Goal: Task Accomplishment & Management: Manage account settings

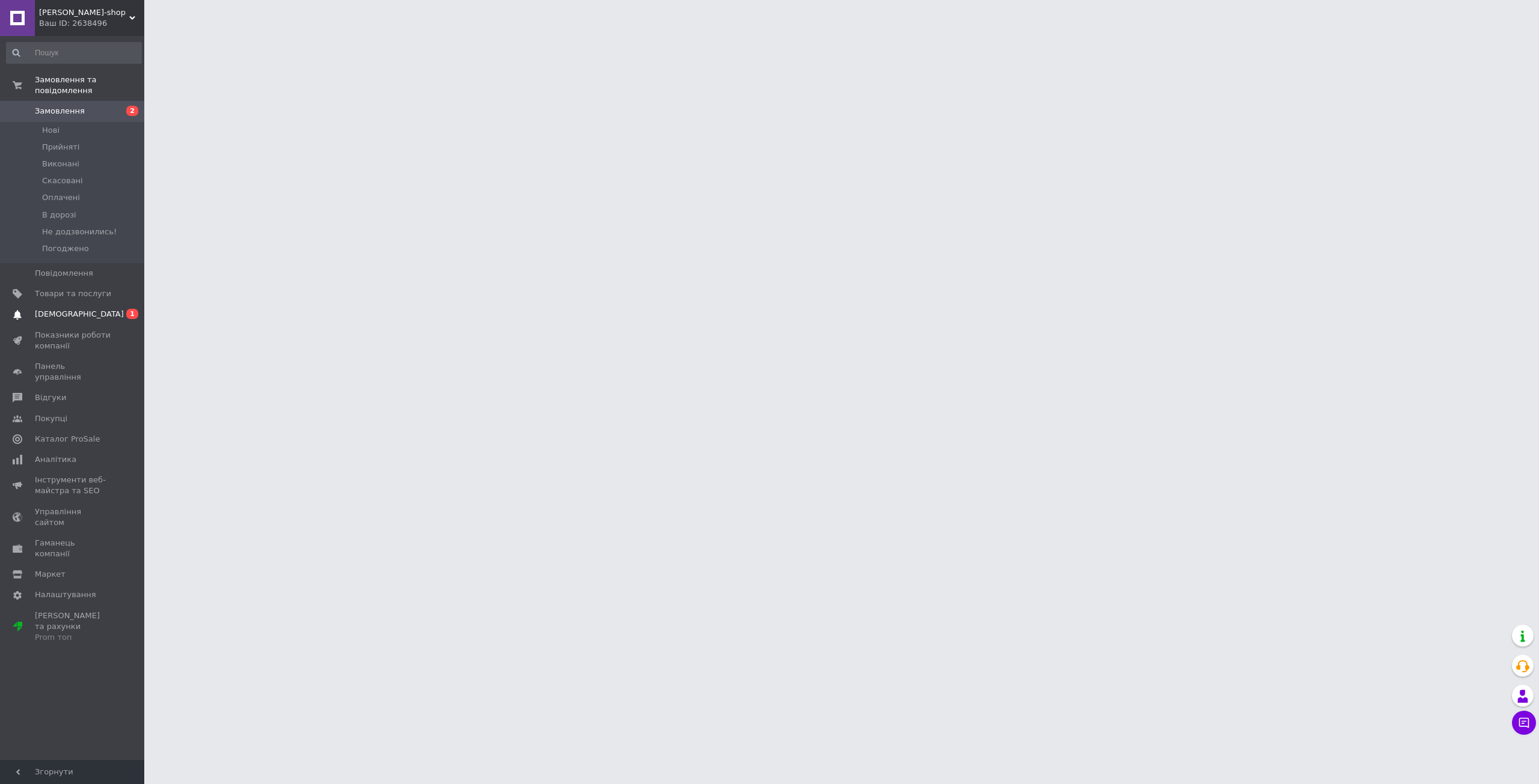
click at [97, 309] on span "[DEMOGRAPHIC_DATA]" at bounding box center [73, 314] width 77 height 11
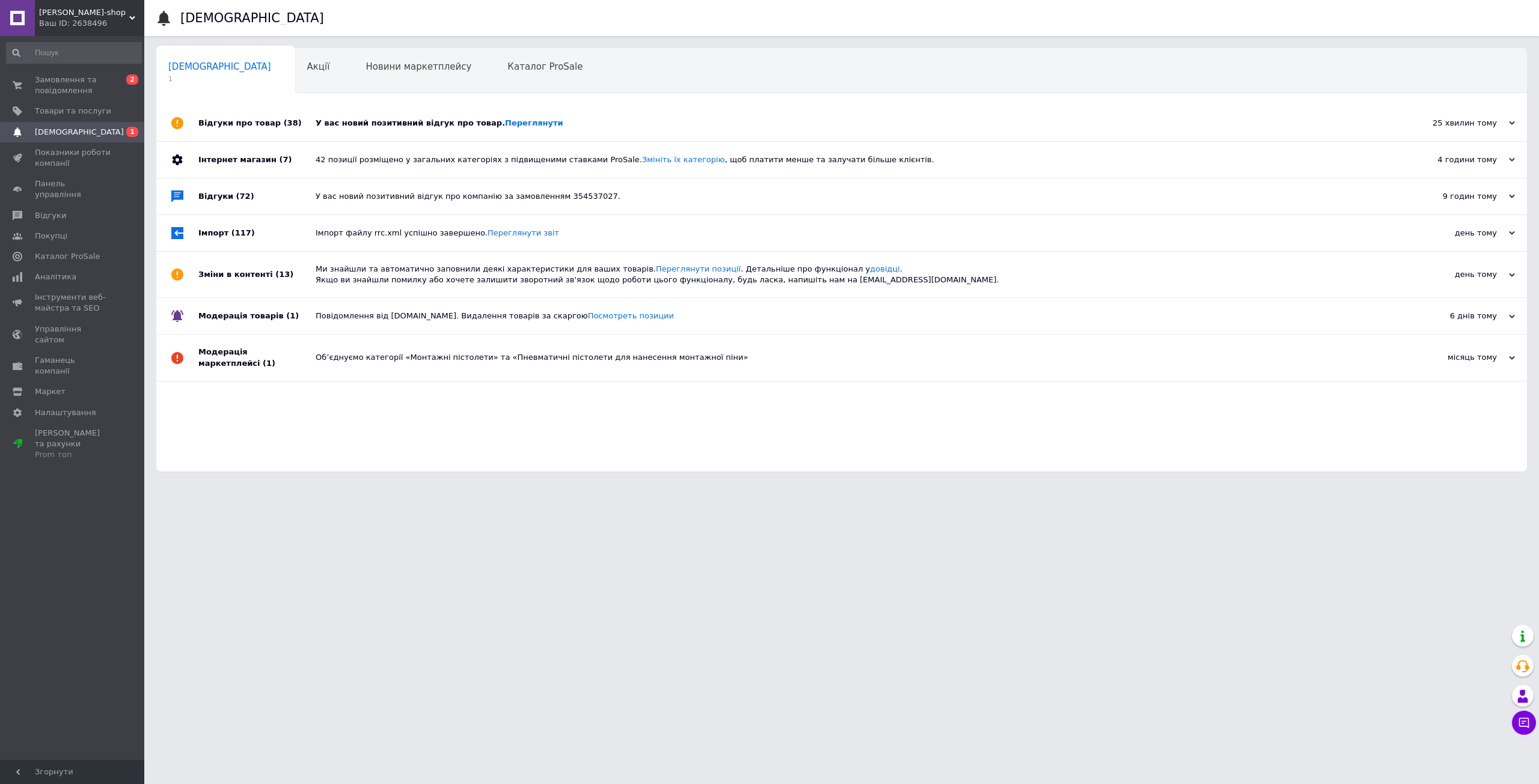
click at [332, 129] on div "У вас новий позитивний відгук про товар. [GEOGRAPHIC_DATA]" at bounding box center [855, 123] width 1079 height 36
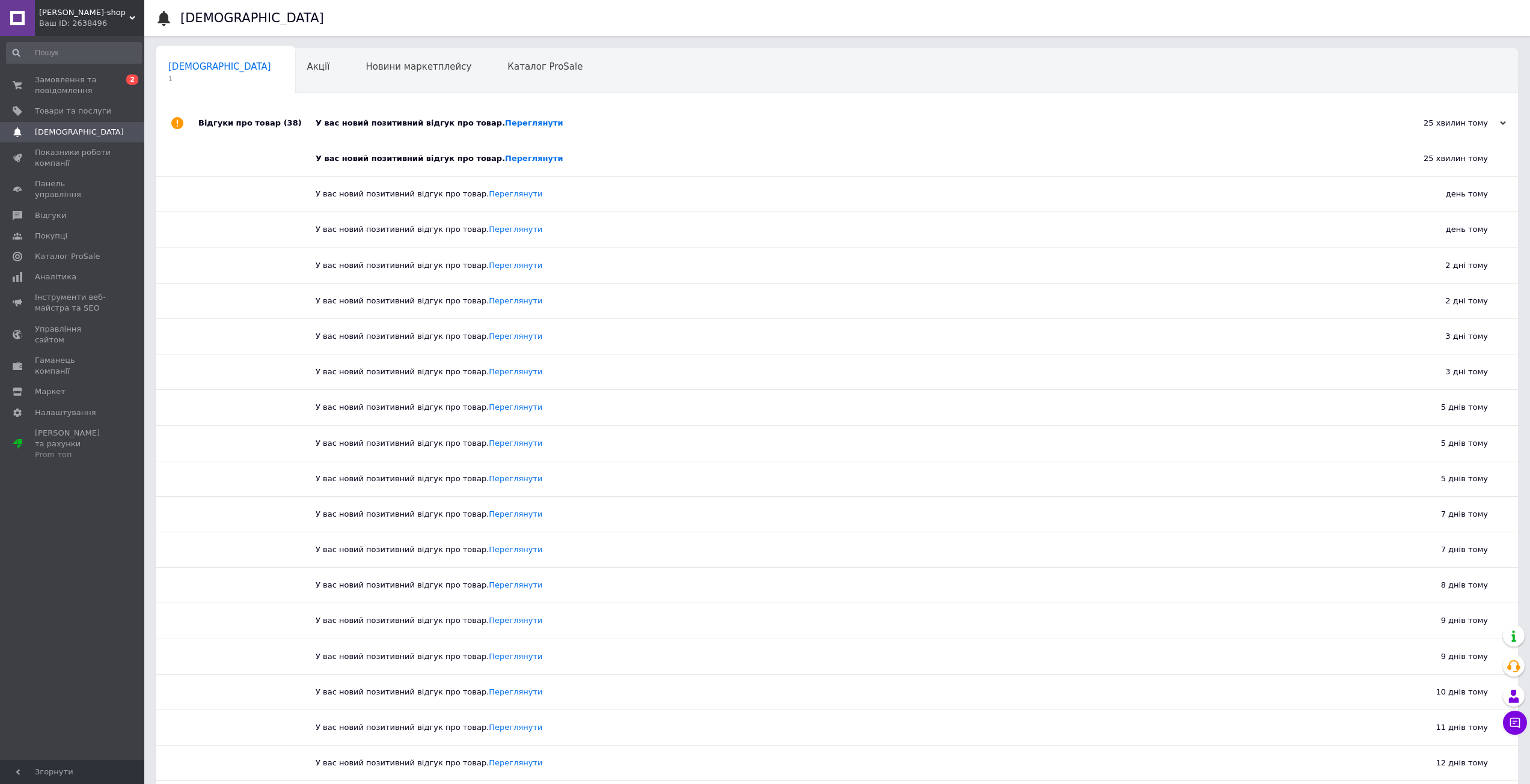
click at [387, 122] on div "У вас новий позитивний відгук про товар. [GEOGRAPHIC_DATA]" at bounding box center [851, 123] width 1070 height 11
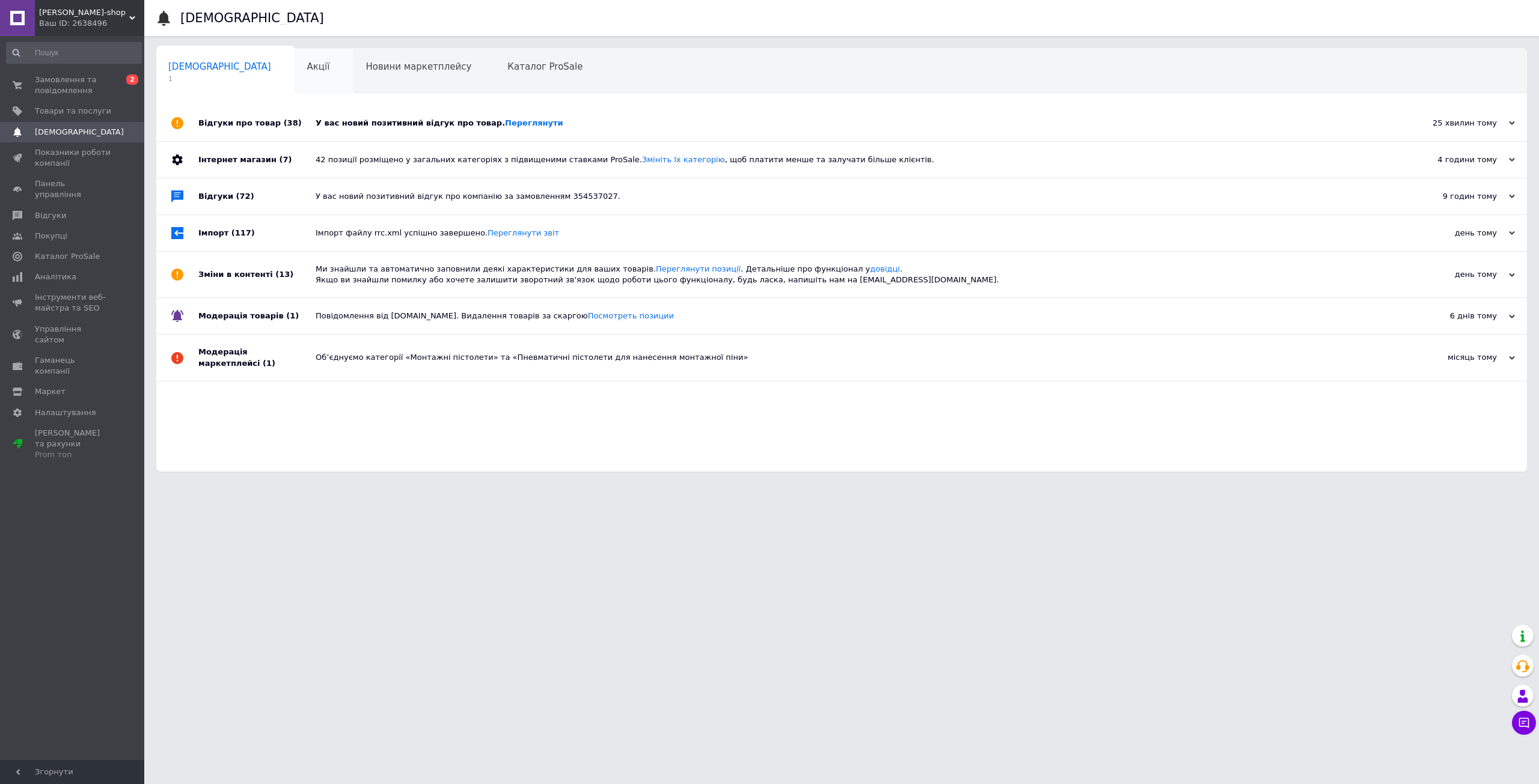
click at [296, 78] on div "Акції 0" at bounding box center [324, 72] width 59 height 46
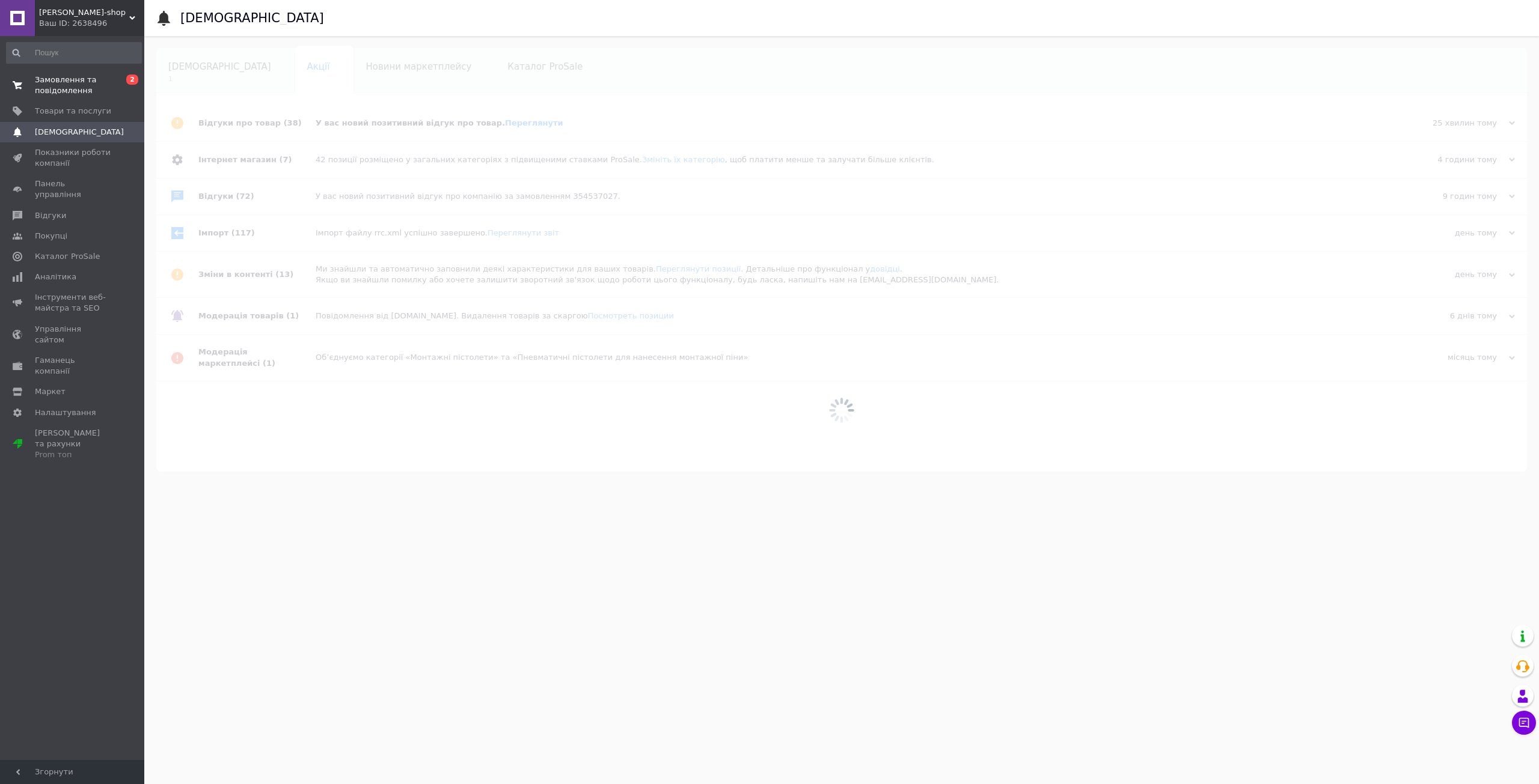
click at [113, 90] on span "0 2" at bounding box center [128, 85] width 33 height 21
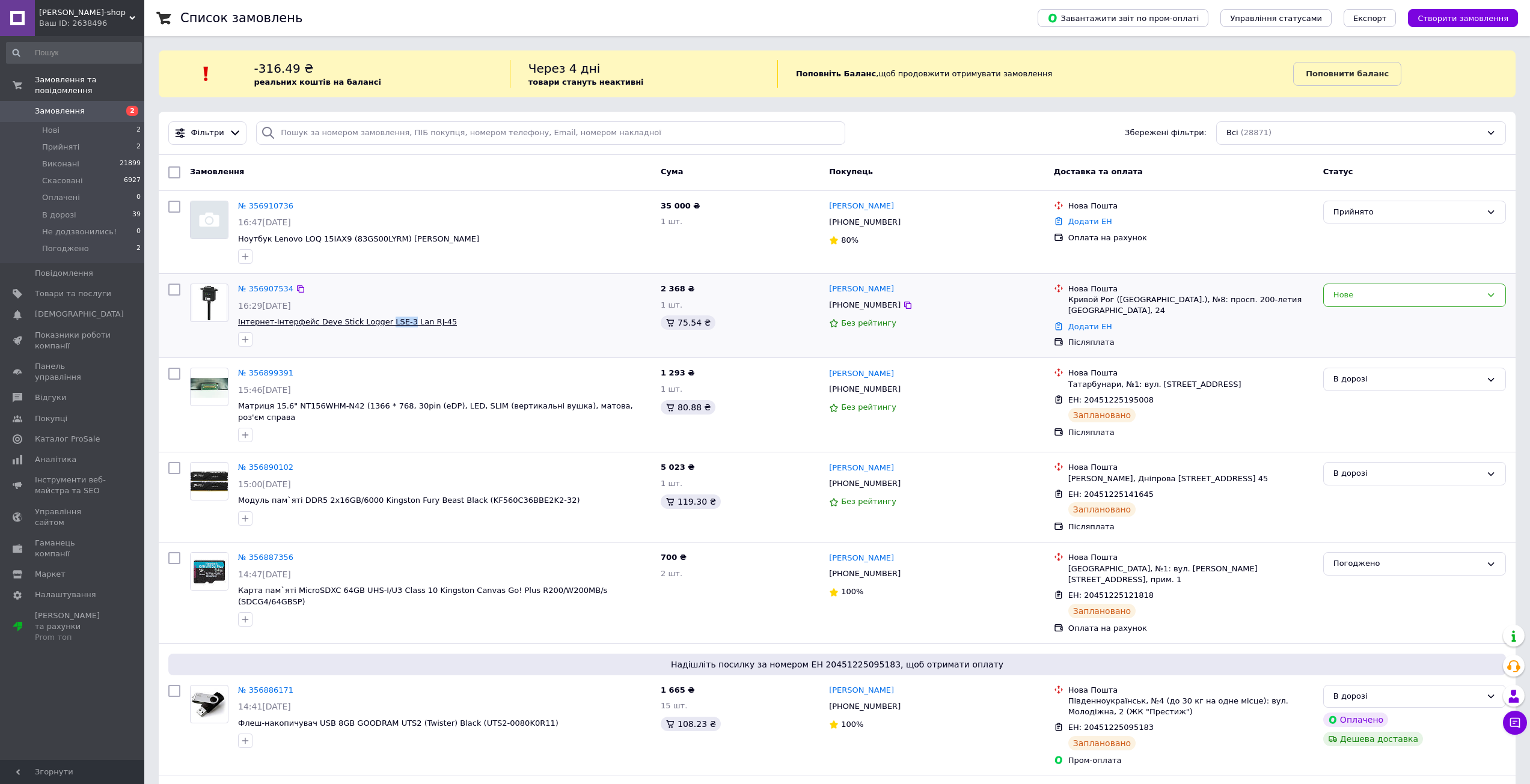
drag, startPoint x: 373, startPoint y: 316, endPoint x: 393, endPoint y: 320, distance: 20.4
click at [393, 320] on div "№ 356907534 16:29, 12.08.2025 Інтернет-інтерфейс Deye Stick Logger LSE-3 Lan RJ…" at bounding box center [444, 315] width 422 height 72
copy span "LSE-3"
click at [461, 318] on span "Інтернет-інтерфейс Deye Stick Logger LSE-3 Lan RJ-45" at bounding box center [444, 322] width 413 height 11
drag, startPoint x: 452, startPoint y: 327, endPoint x: 238, endPoint y: 324, distance: 214.0
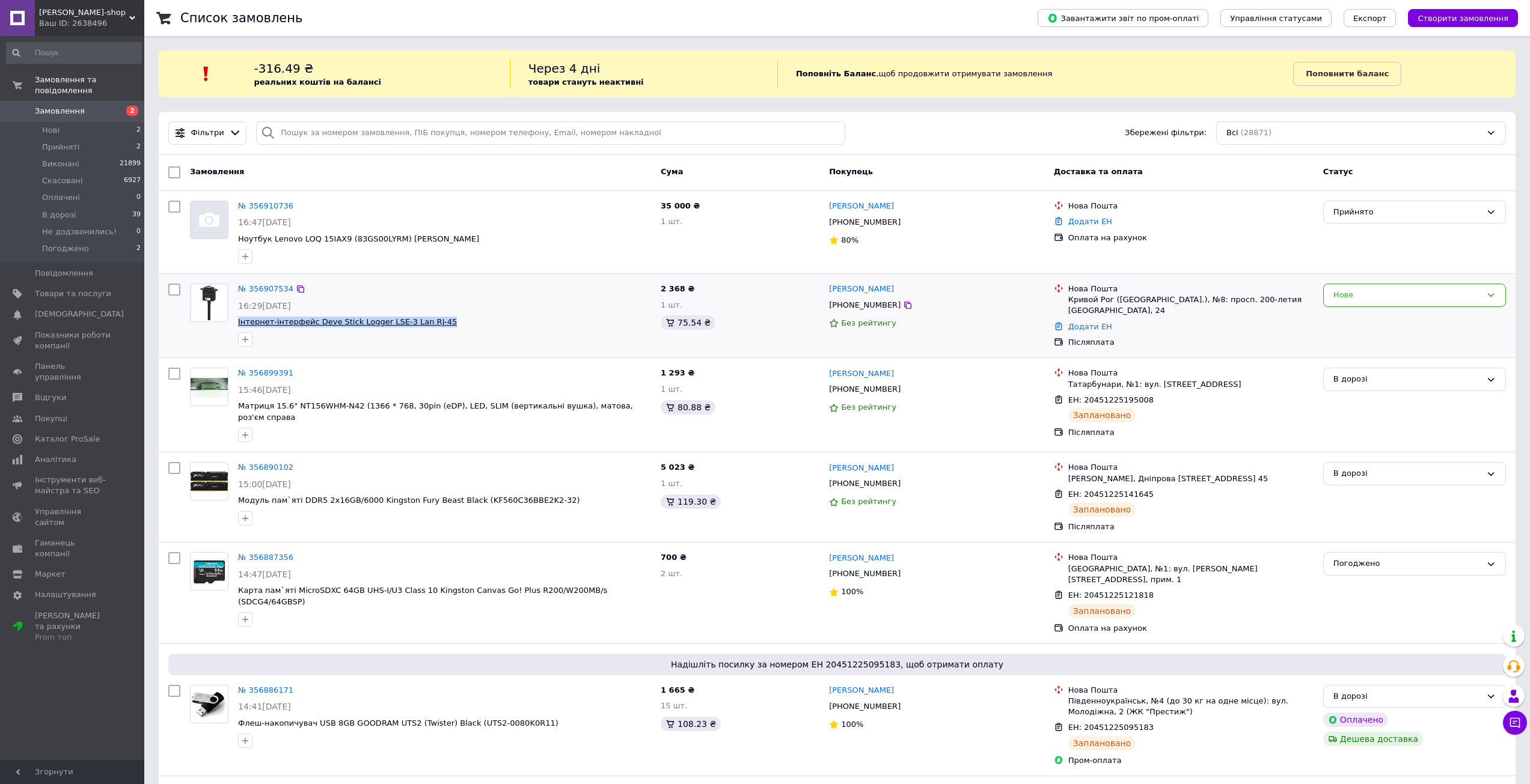
click at [238, 324] on span "Інтернет-інтерфейс Deye Stick Logger LSE-3 Lan RJ-45" at bounding box center [444, 322] width 413 height 11
copy span "Інтернет-інтерфейс Deye Stick Logger LSE-3 Lan RJ-45"
click at [508, 315] on div "№ 356907534 16:29, 12.08.2025 Інтернет-інтерфейс Deye Stick Logger LSE-3 Lan RJ…" at bounding box center [444, 315] width 422 height 72
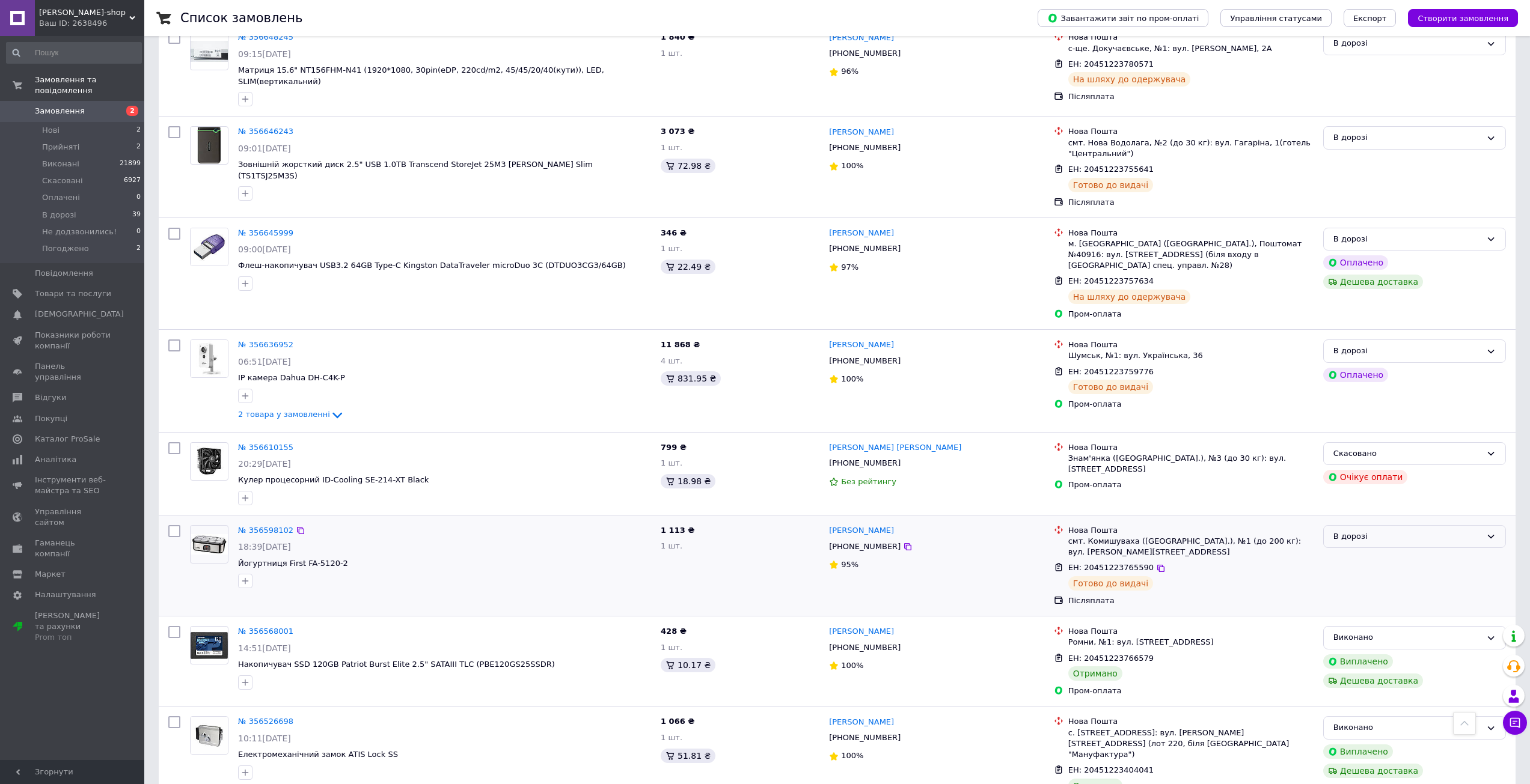
click at [1355, 530] on div "В дорозі" at bounding box center [1407, 536] width 148 height 13
click at [1377, 573] on li "Виконано" at bounding box center [1414, 584] width 181 height 22
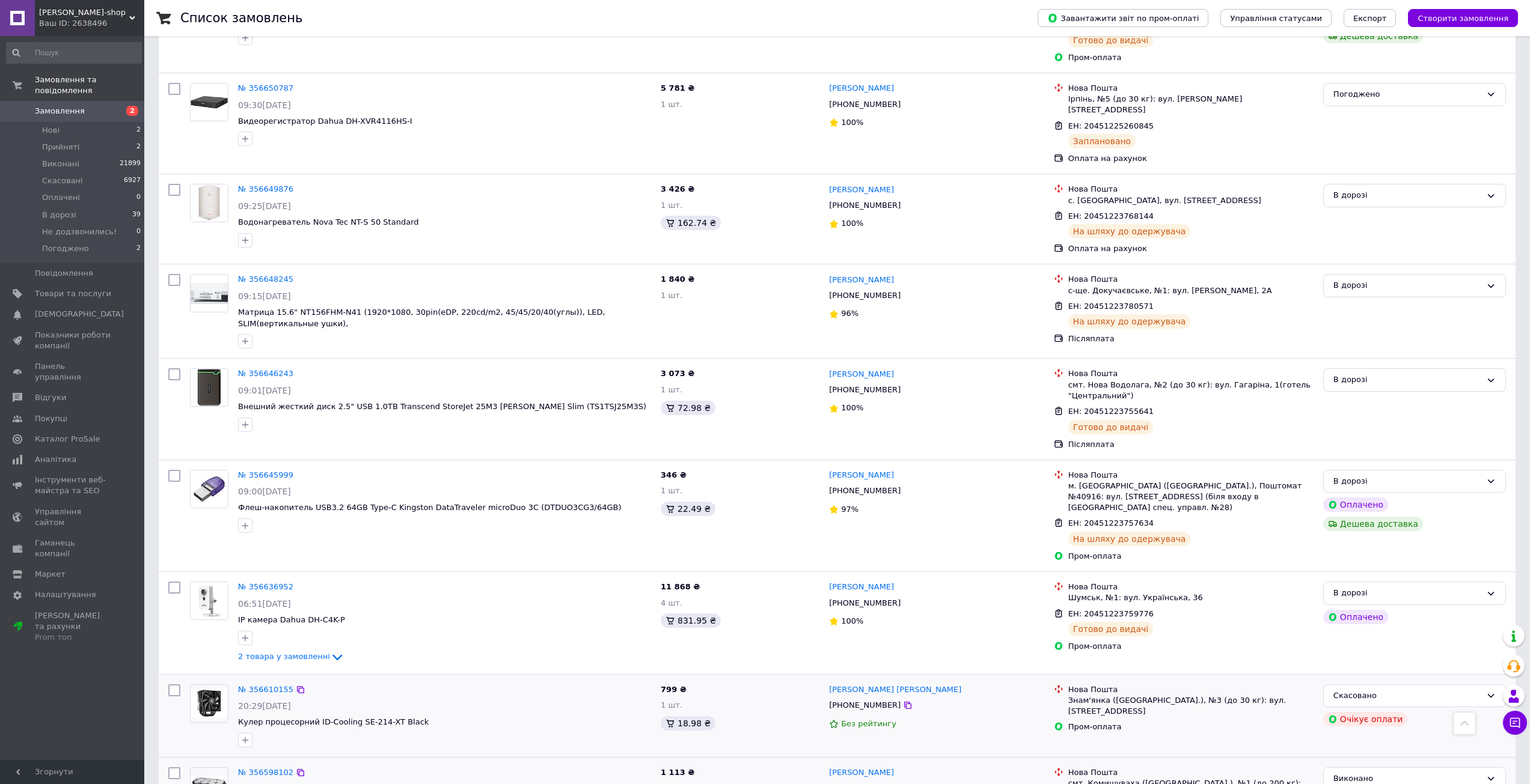
scroll to position [3374, 0]
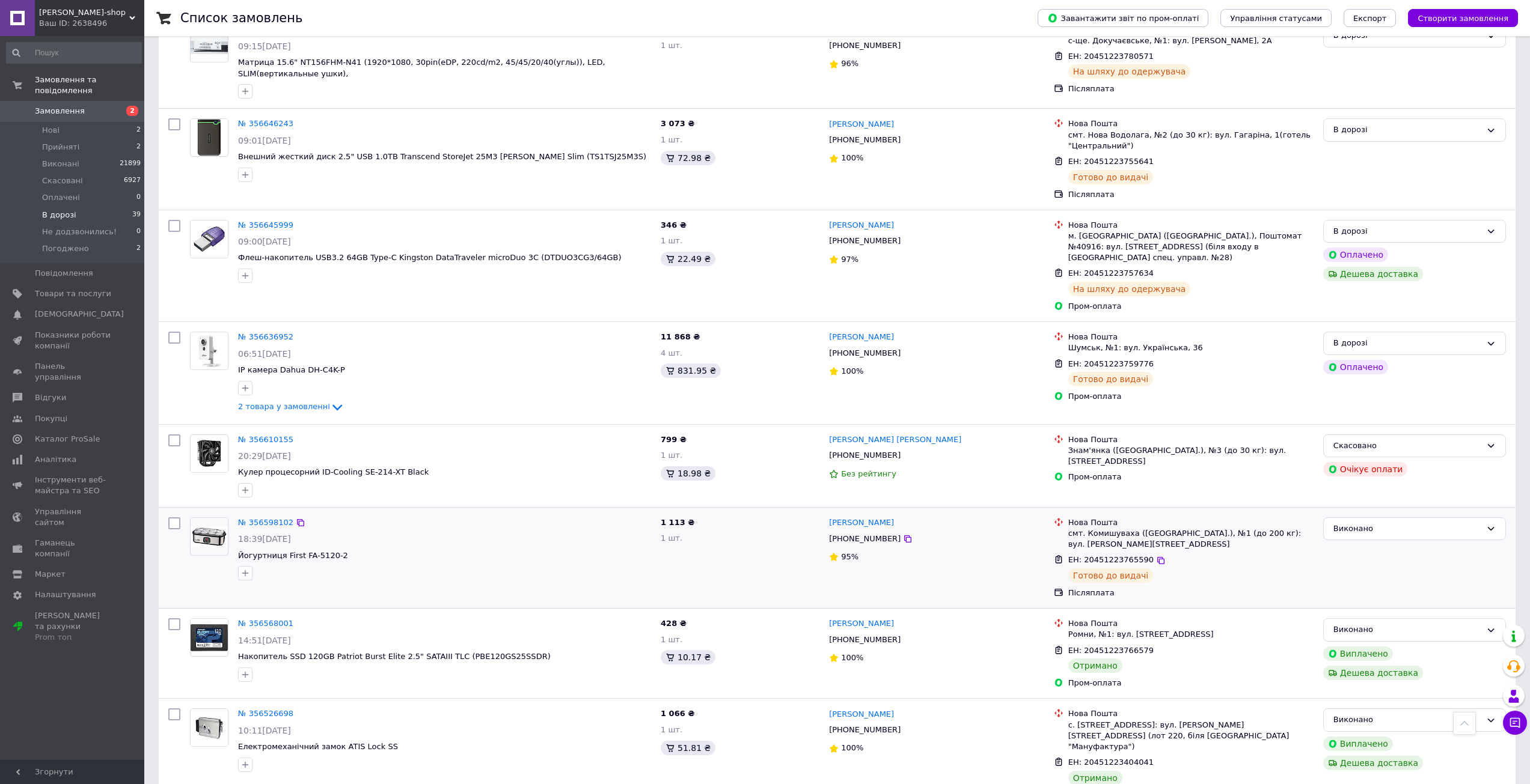
click at [69, 209] on span "В дорозі" at bounding box center [59, 215] width 34 height 11
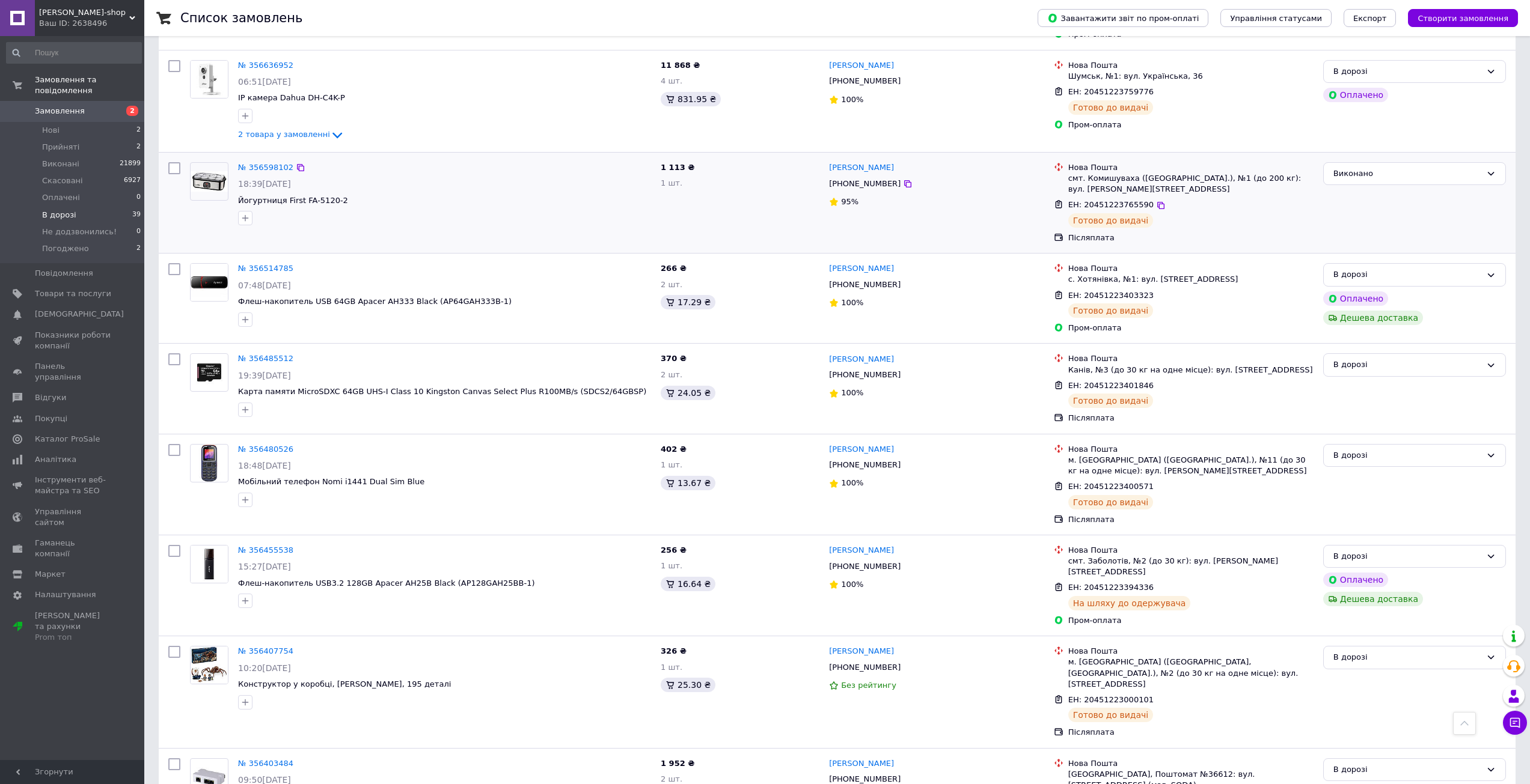
scroll to position [2912, 0]
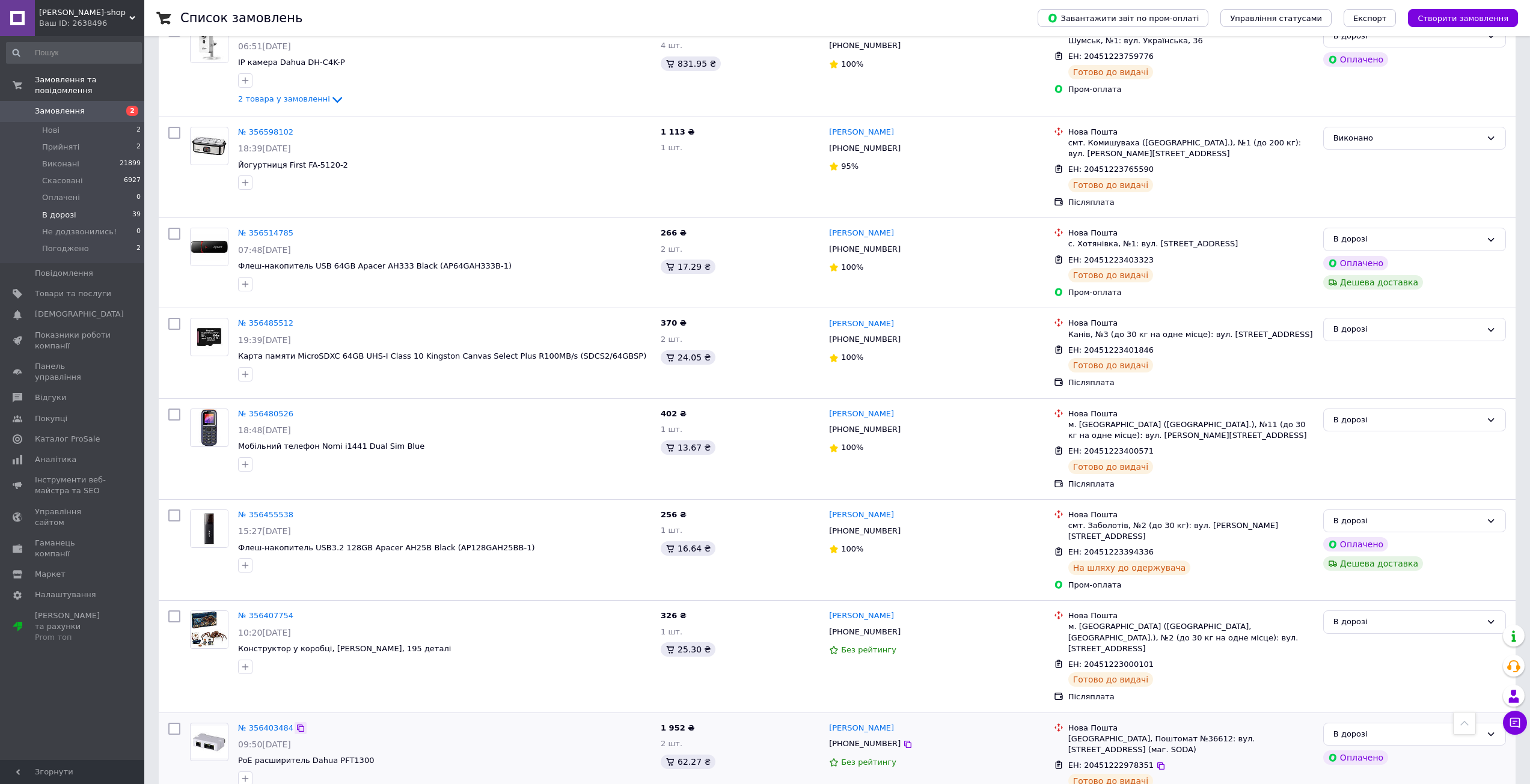
click at [295, 724] on icon at bounding box center [300, 728] width 9 height 9
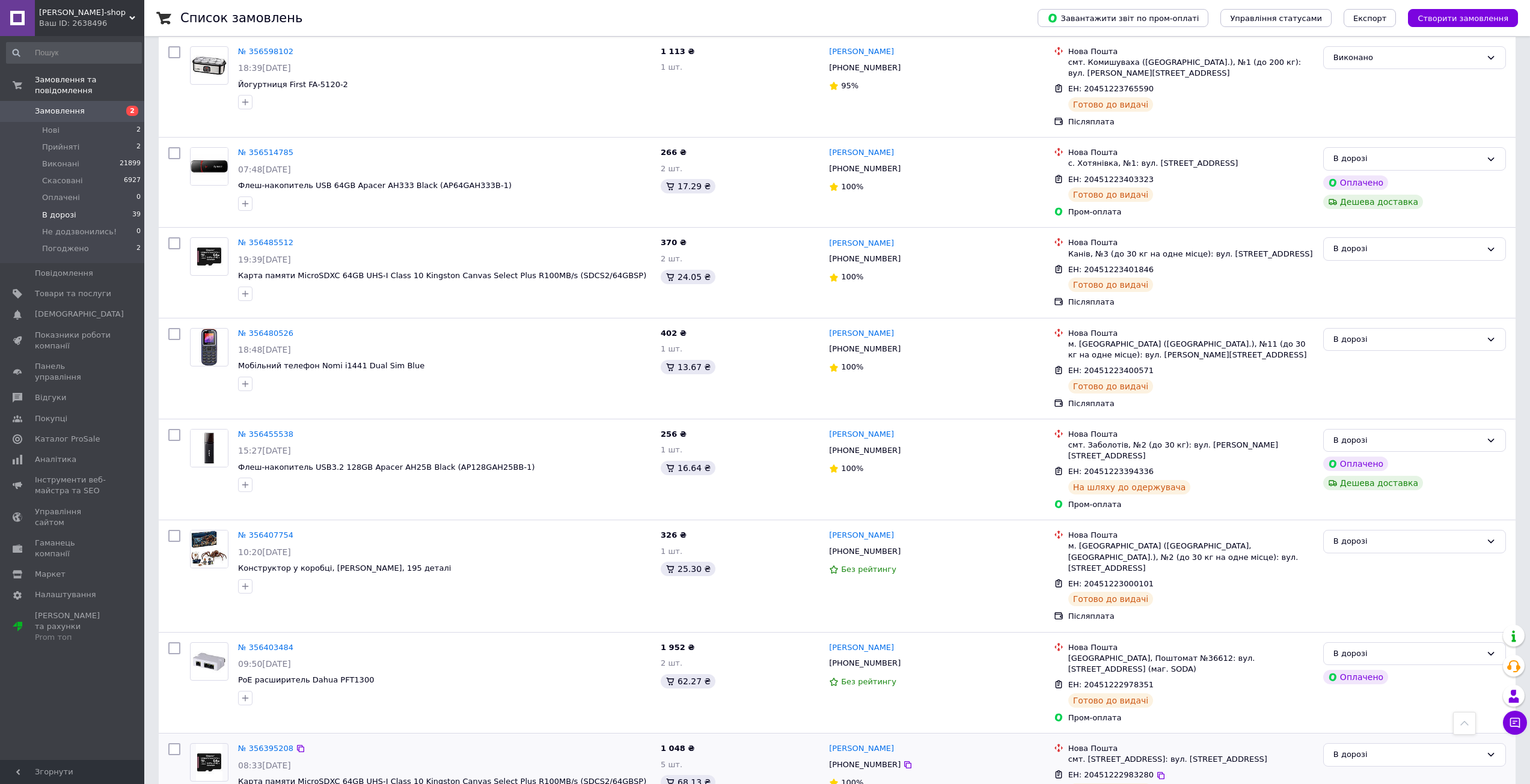
scroll to position [3032, 0]
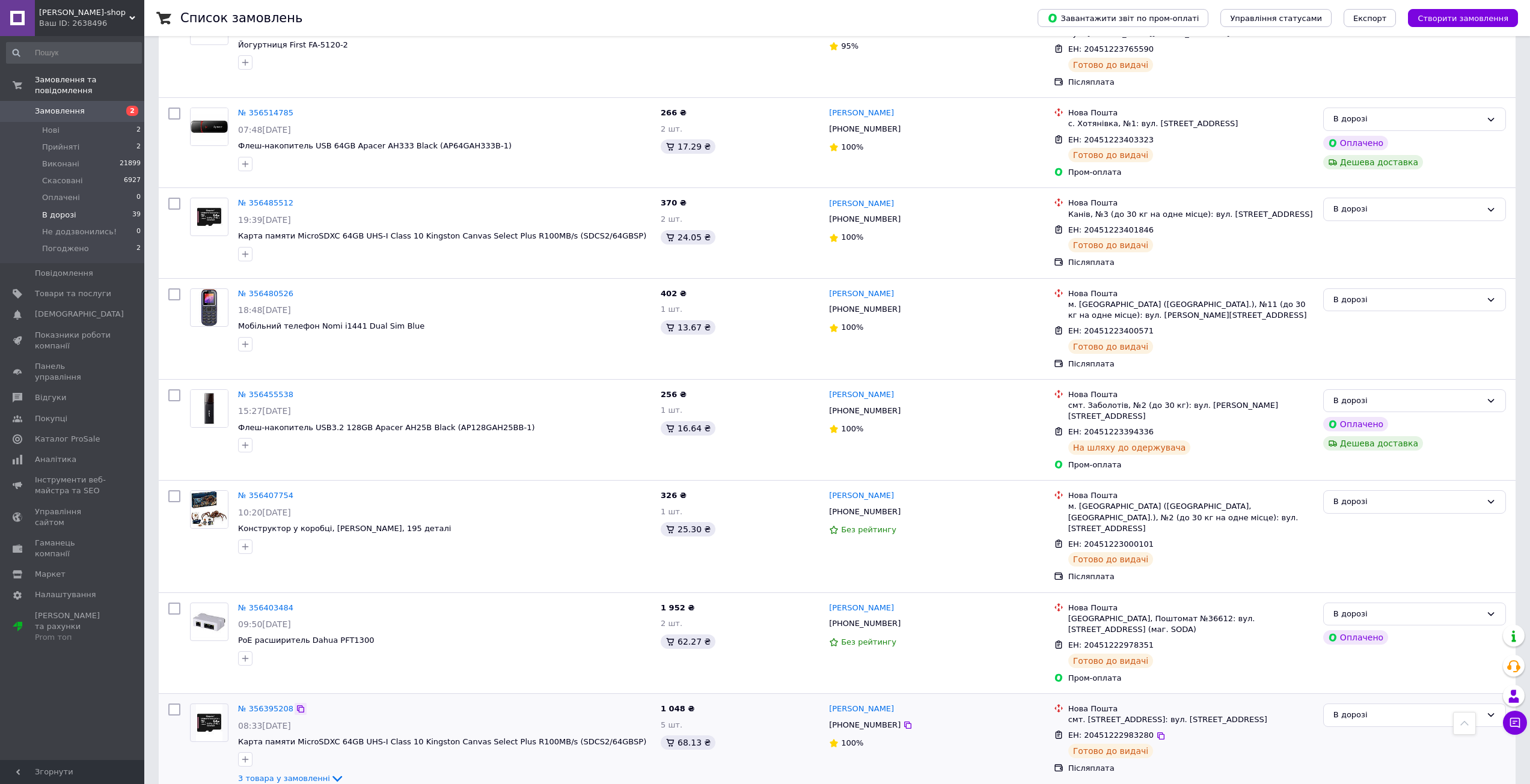
click at [297, 706] on icon at bounding box center [301, 709] width 7 height 7
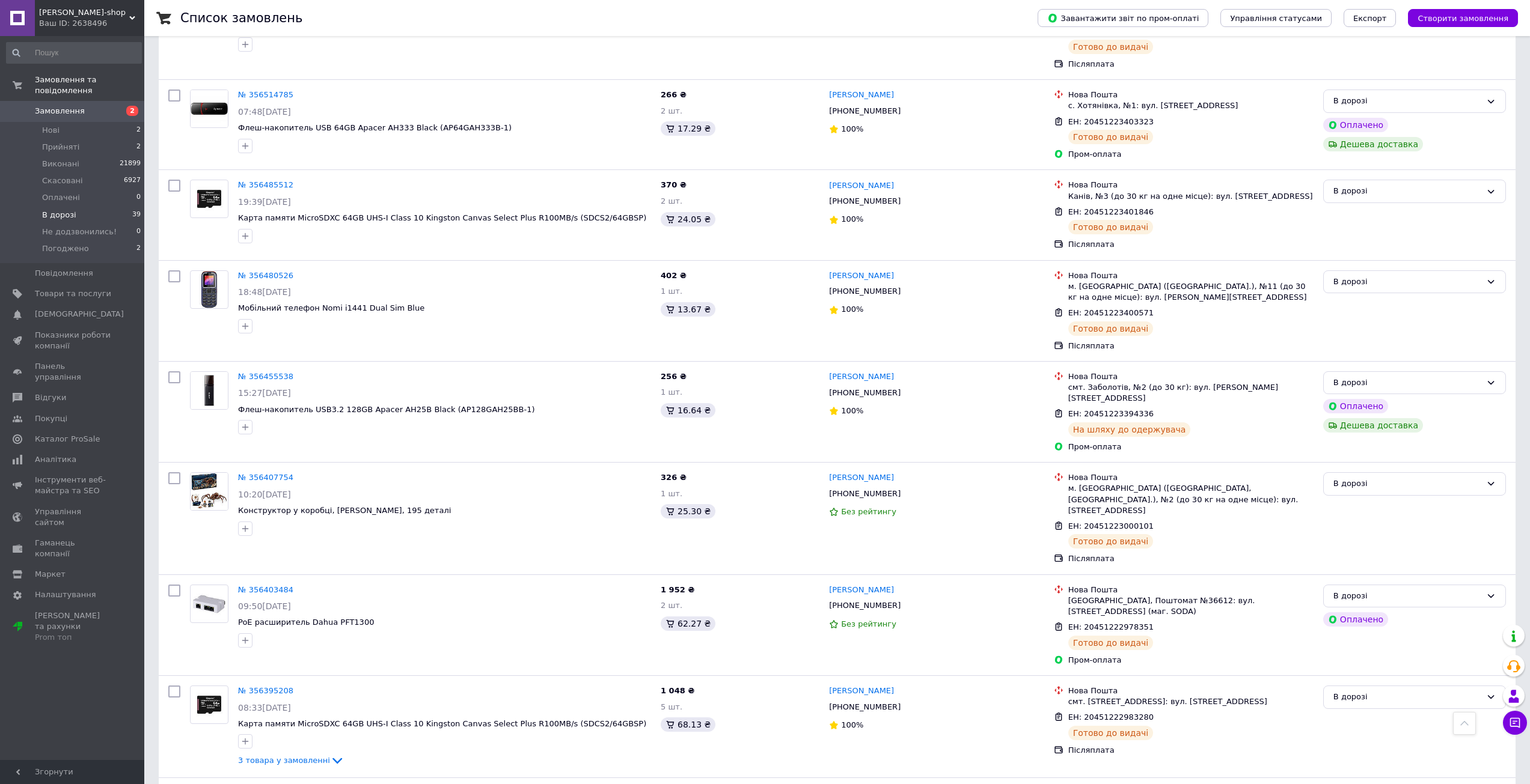
scroll to position [3092, 0]
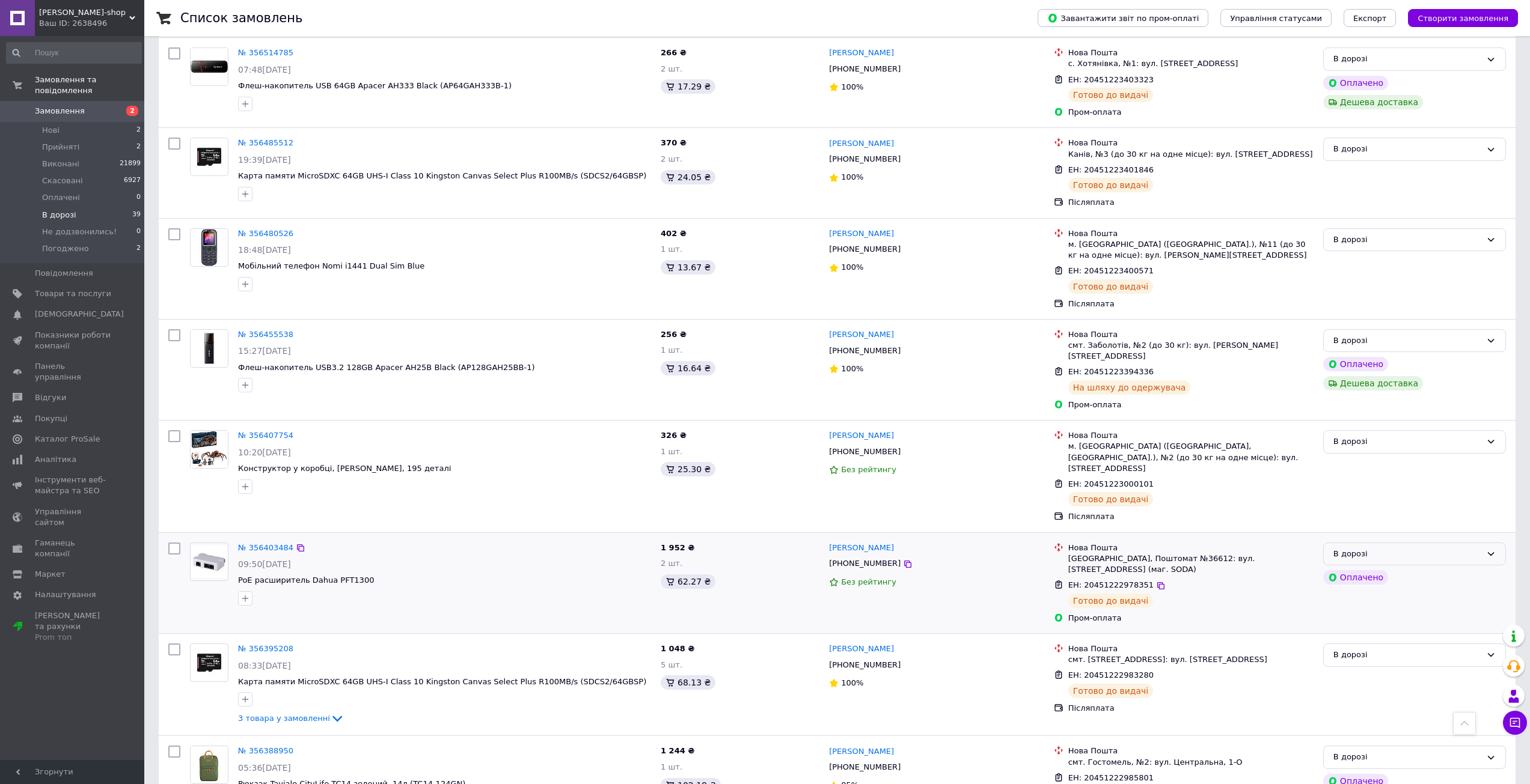
click at [1418, 548] on div "В дорозі" at bounding box center [1407, 554] width 148 height 13
click at [1359, 590] on li "Виконано" at bounding box center [1414, 601] width 181 height 22
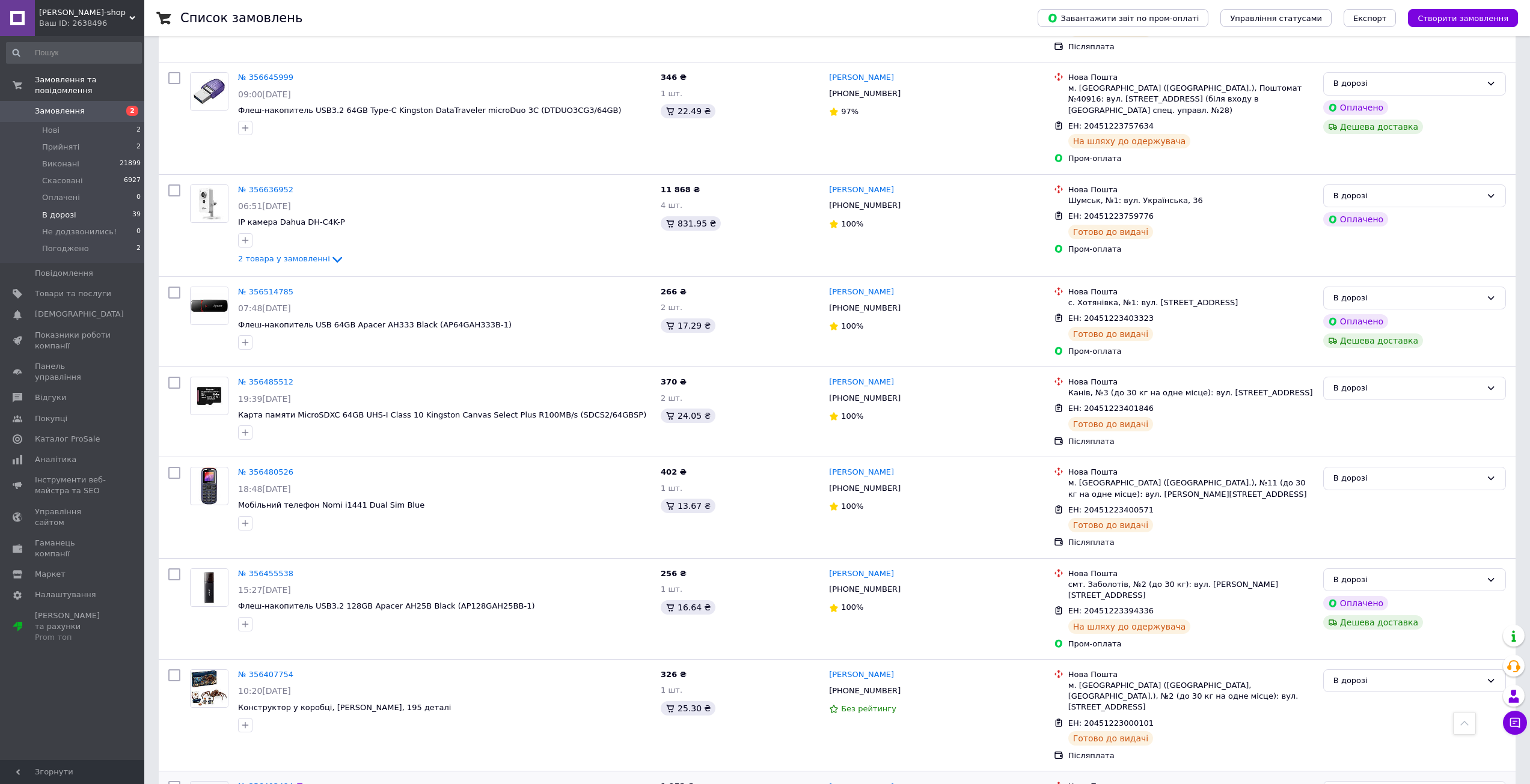
scroll to position [3002, 0]
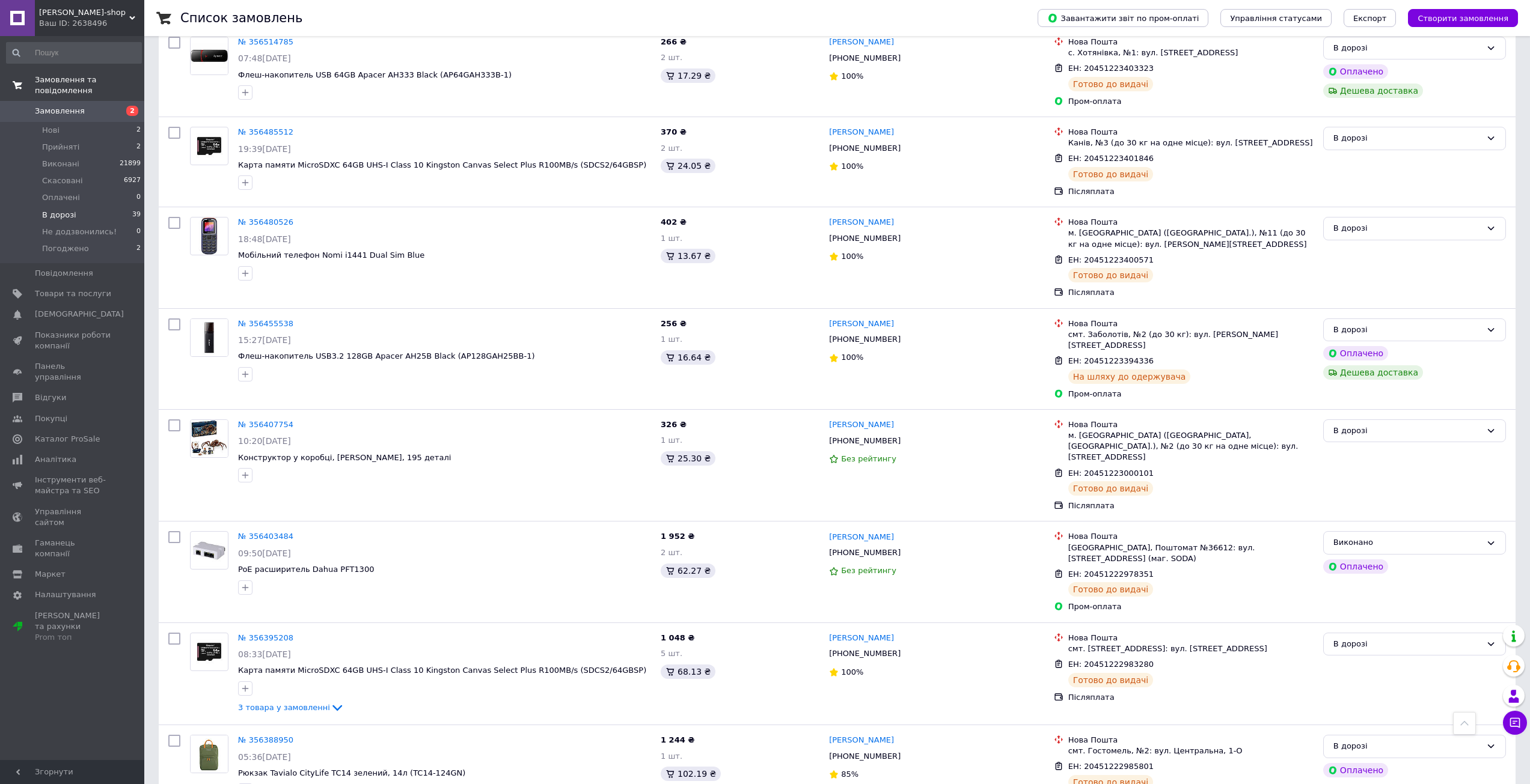
click at [95, 106] on span "Замовлення" at bounding box center [73, 111] width 77 height 11
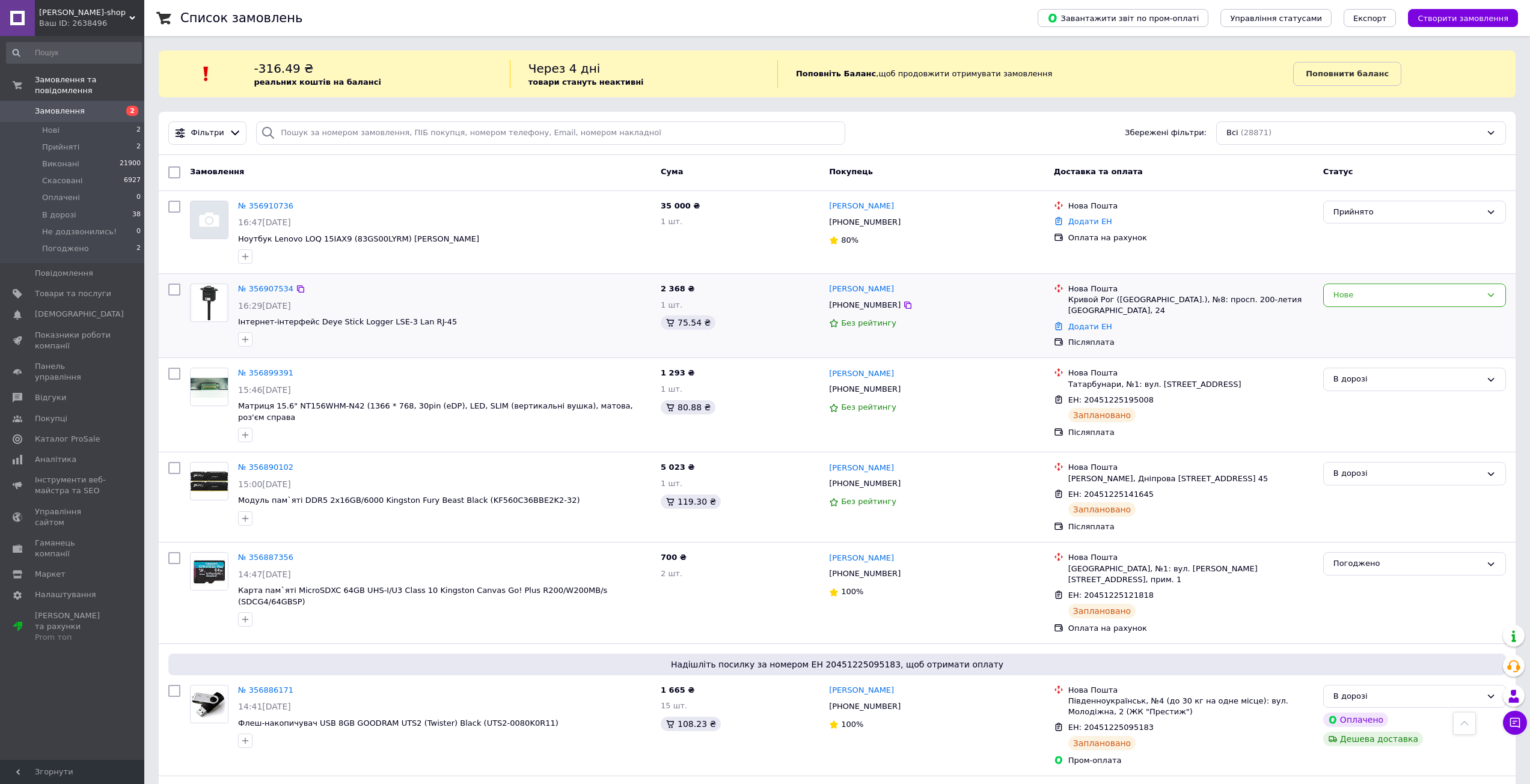
scroll to position [4306, 0]
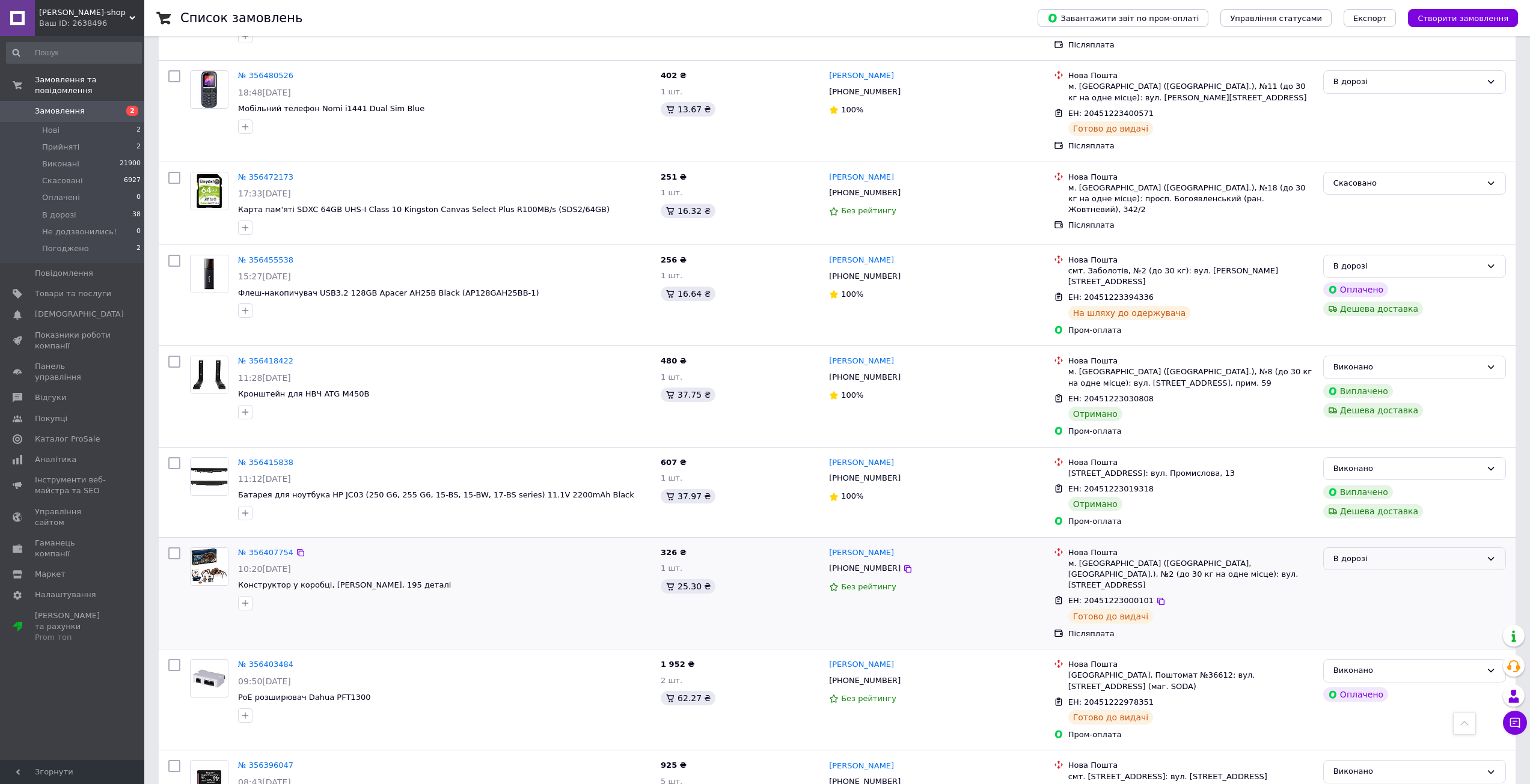
click at [1355, 553] on div "В дорозі" at bounding box center [1407, 559] width 148 height 13
click at [1369, 595] on li "Виконано" at bounding box center [1414, 606] width 181 height 22
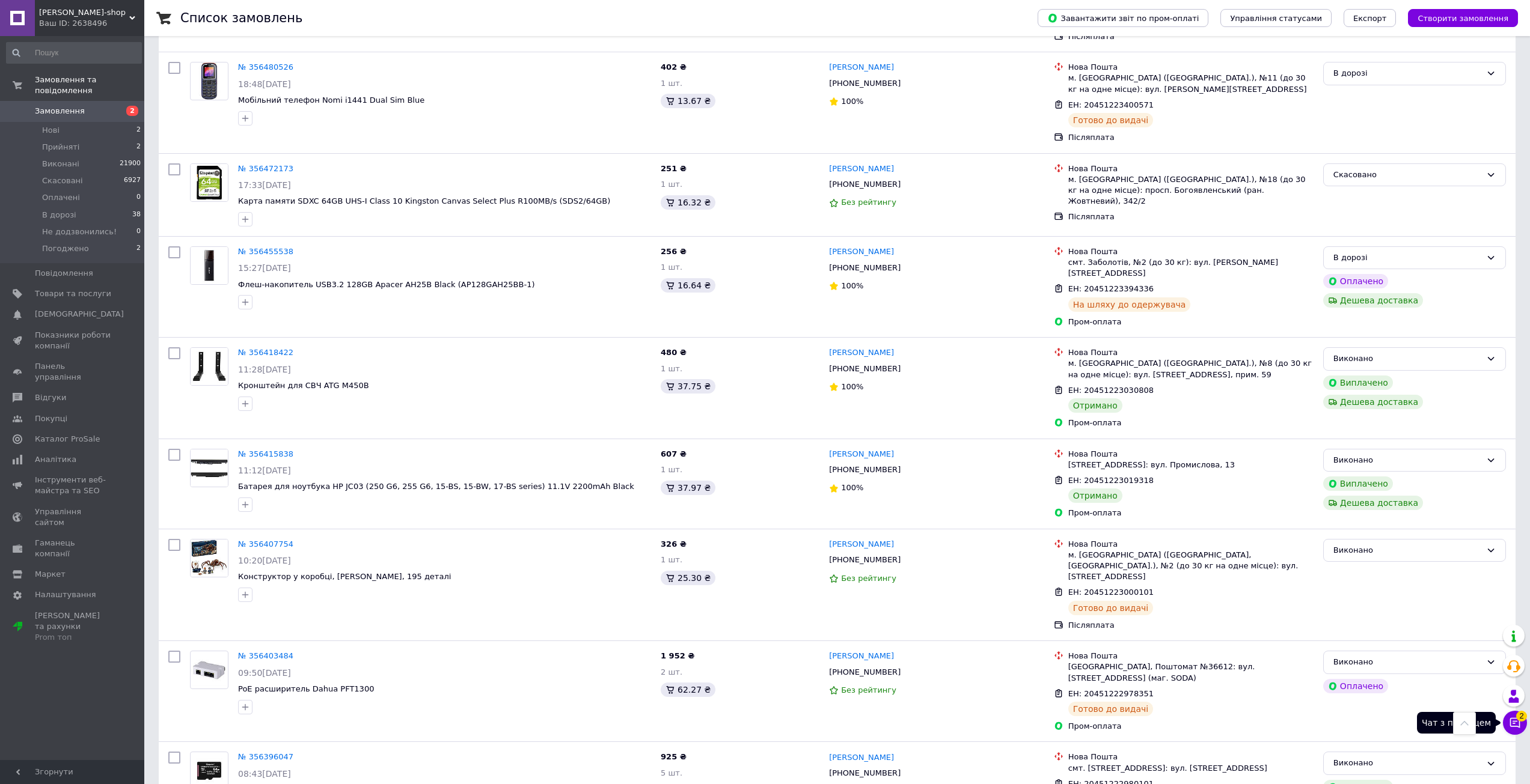
click at [1522, 724] on button "Чат з покупцем 2" at bounding box center [1515, 723] width 24 height 24
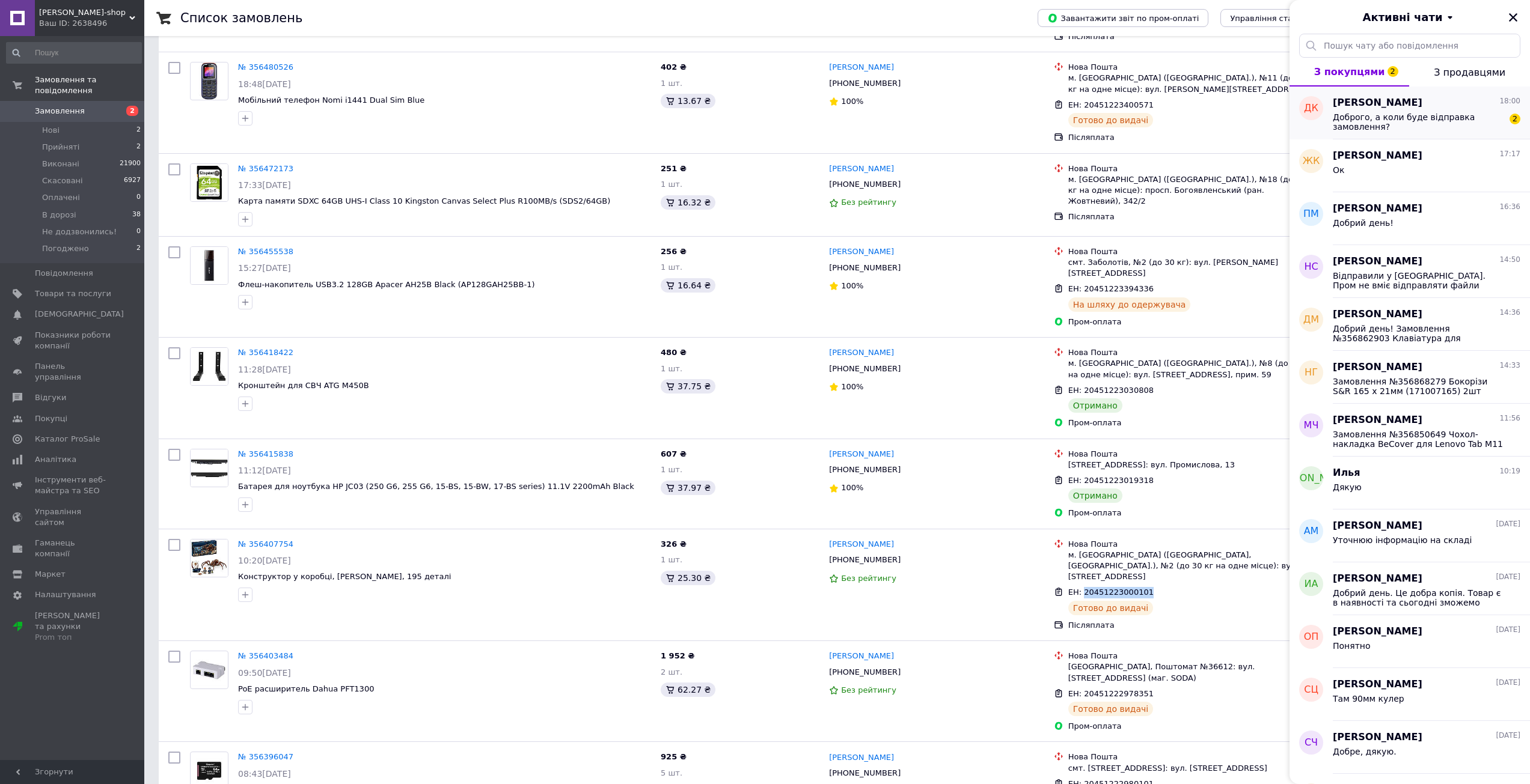
click at [1373, 123] on span "Доброго, а коли буде відправка замовлення?" at bounding box center [1418, 122] width 171 height 20
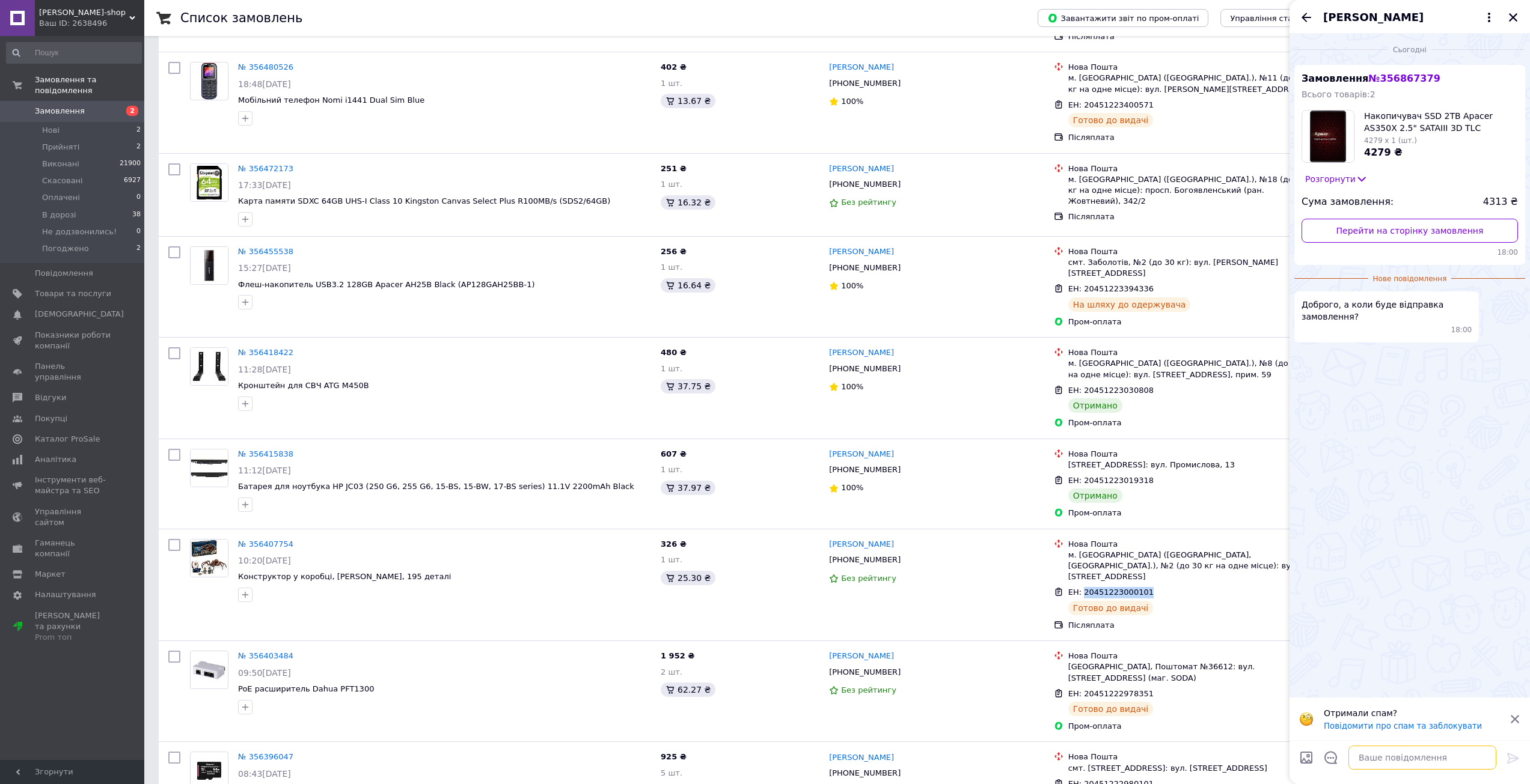
click at [1376, 761] on textarea at bounding box center [1423, 758] width 148 height 24
paste textarea "Пошта вже забрала телефон. Очікуйте оновлення інформації на сайті пошти (wink)"
type textarea "Пошта вже забрала телефон. Очікуйте оновлення інформації на сайті пошти (wink)"
click at [1506, 752] on icon at bounding box center [1513, 758] width 14 height 14
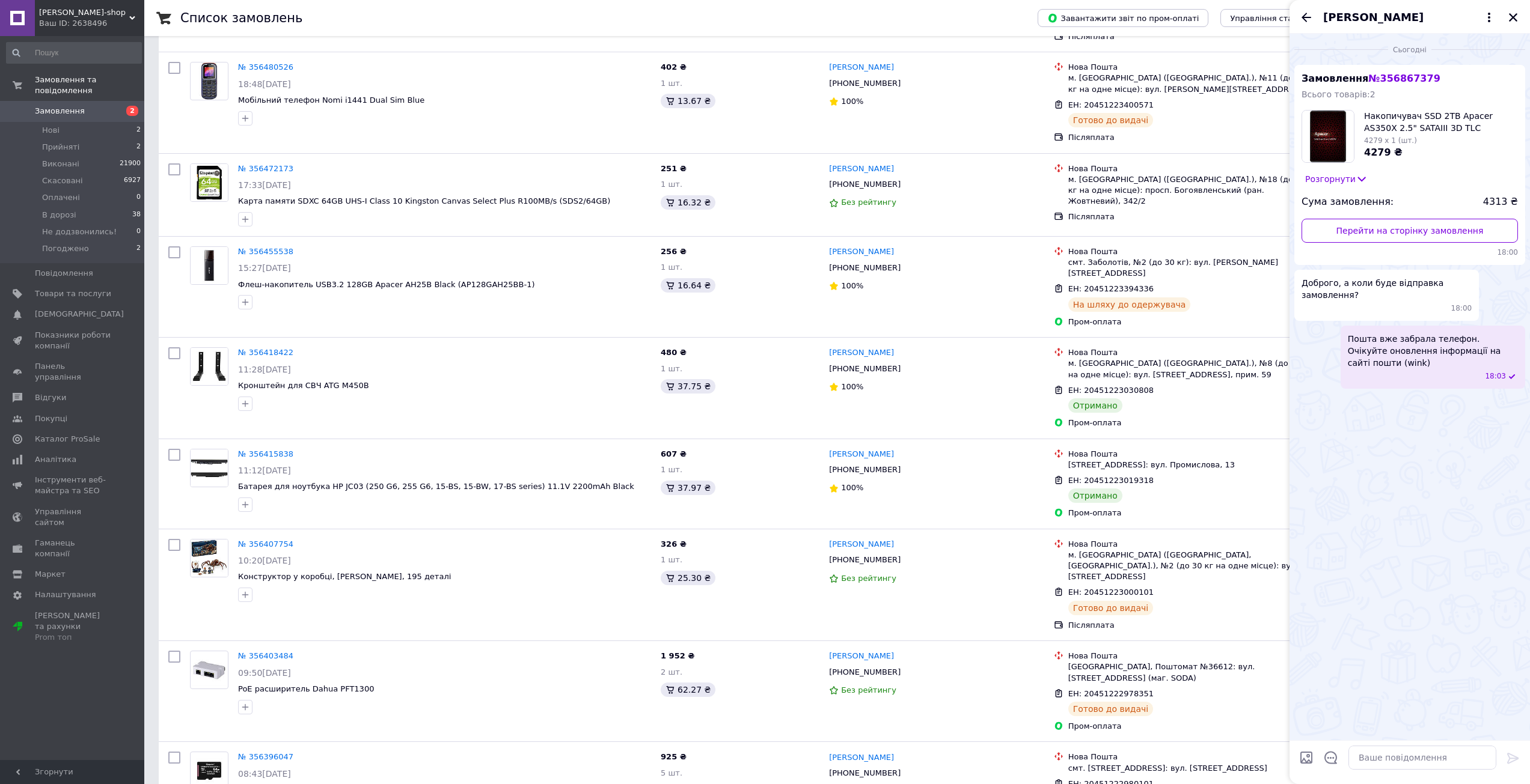
click at [1295, 11] on div "[PERSON_NAME]" at bounding box center [1409, 17] width 240 height 34
click at [1304, 14] on icon "Назад" at bounding box center [1306, 17] width 14 height 14
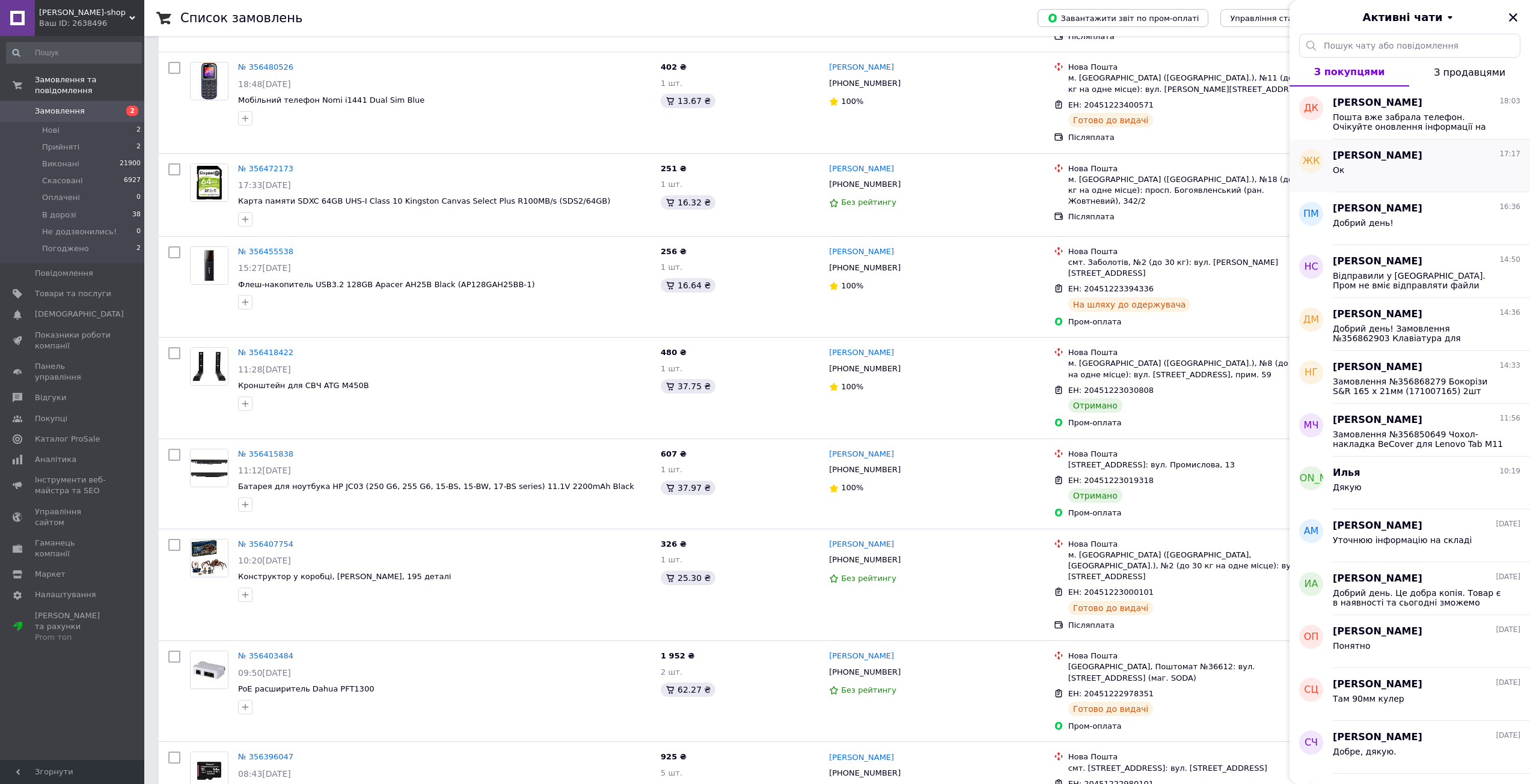
click at [1401, 169] on div "Ок" at bounding box center [1426, 172] width 187 height 20
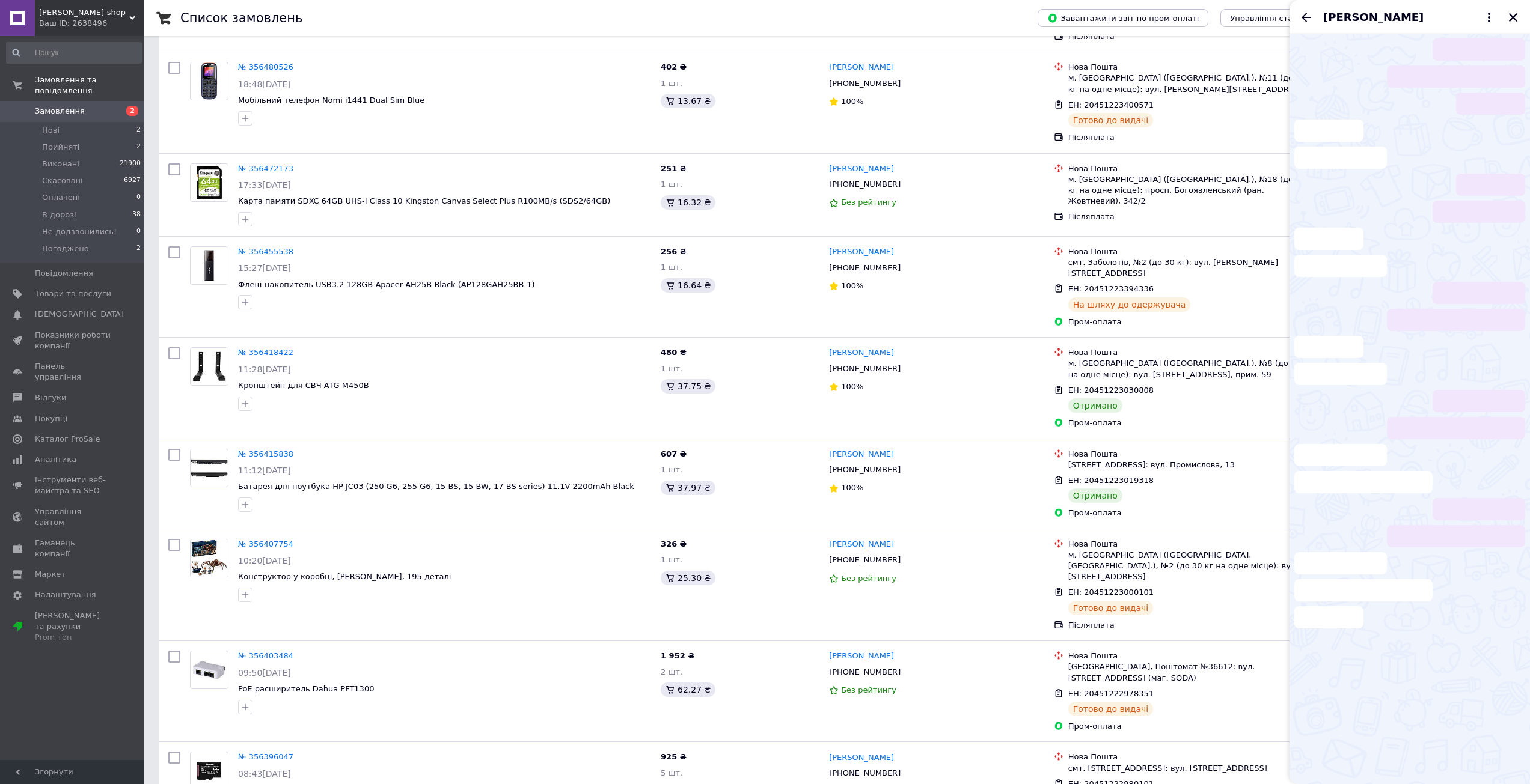
scroll to position [607, 0]
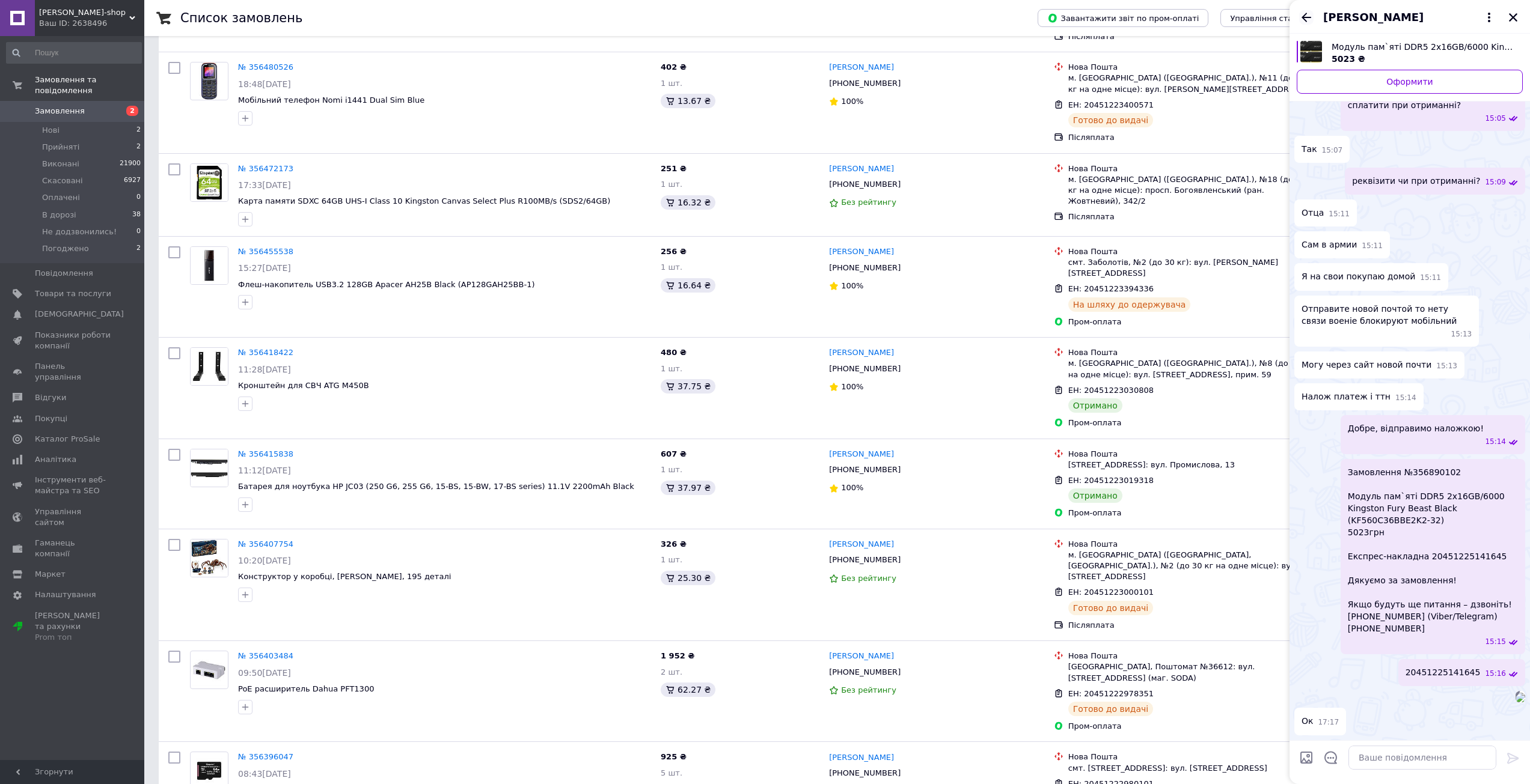
click at [1309, 20] on icon "Назад" at bounding box center [1306, 17] width 14 height 14
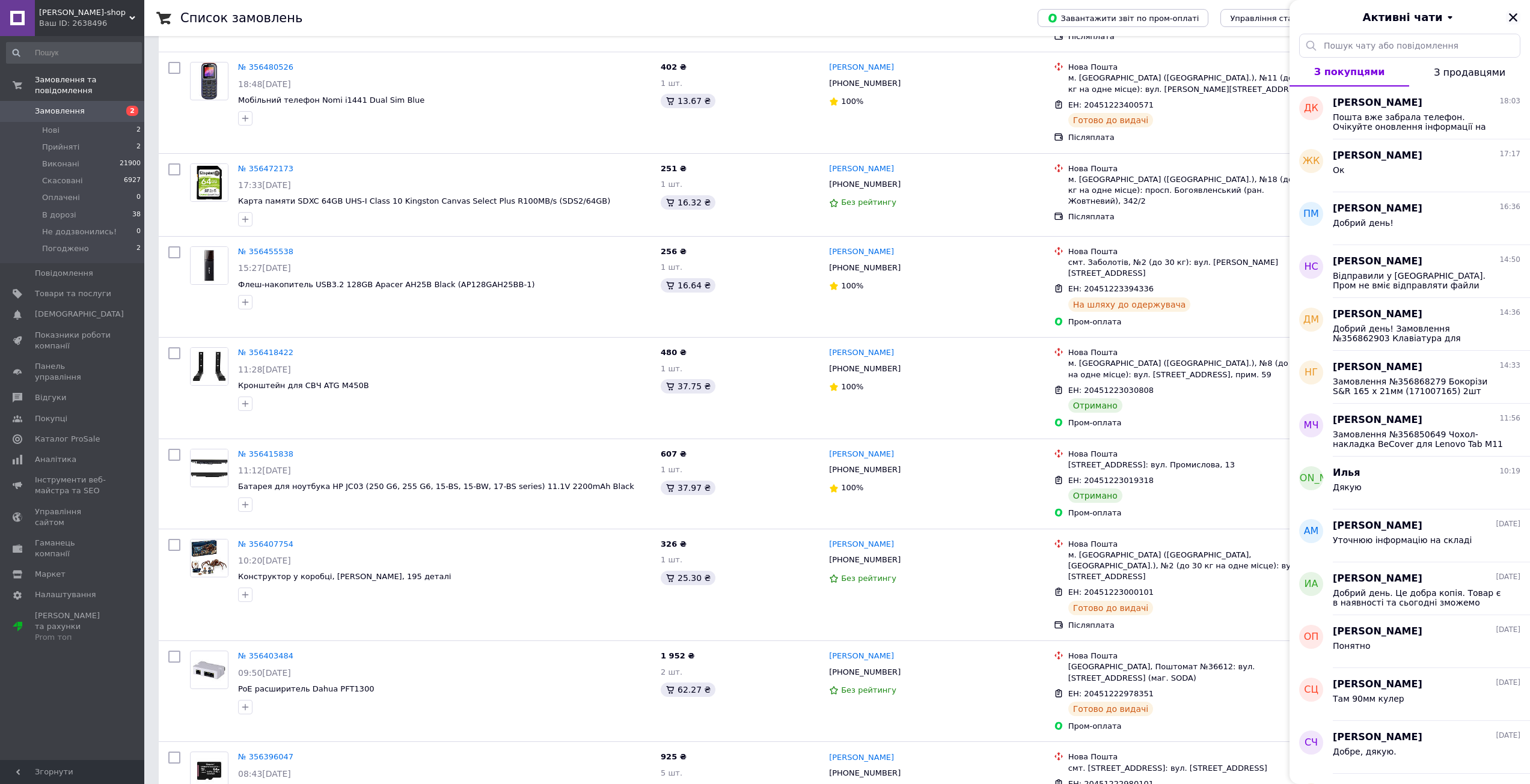
click at [1518, 14] on button "Закрити" at bounding box center [1513, 17] width 14 height 14
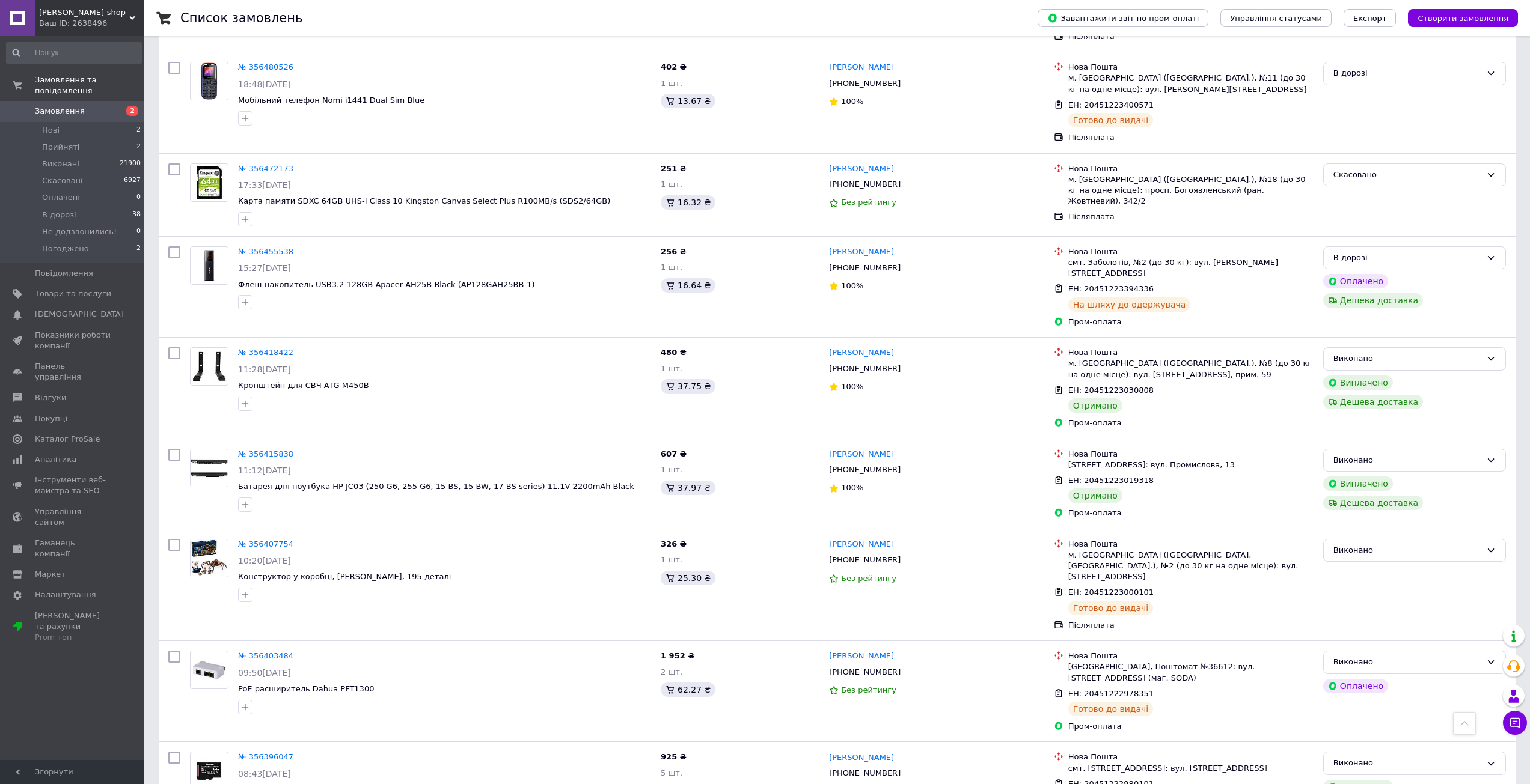
click at [100, 106] on span "Замовлення" at bounding box center [73, 111] width 77 height 11
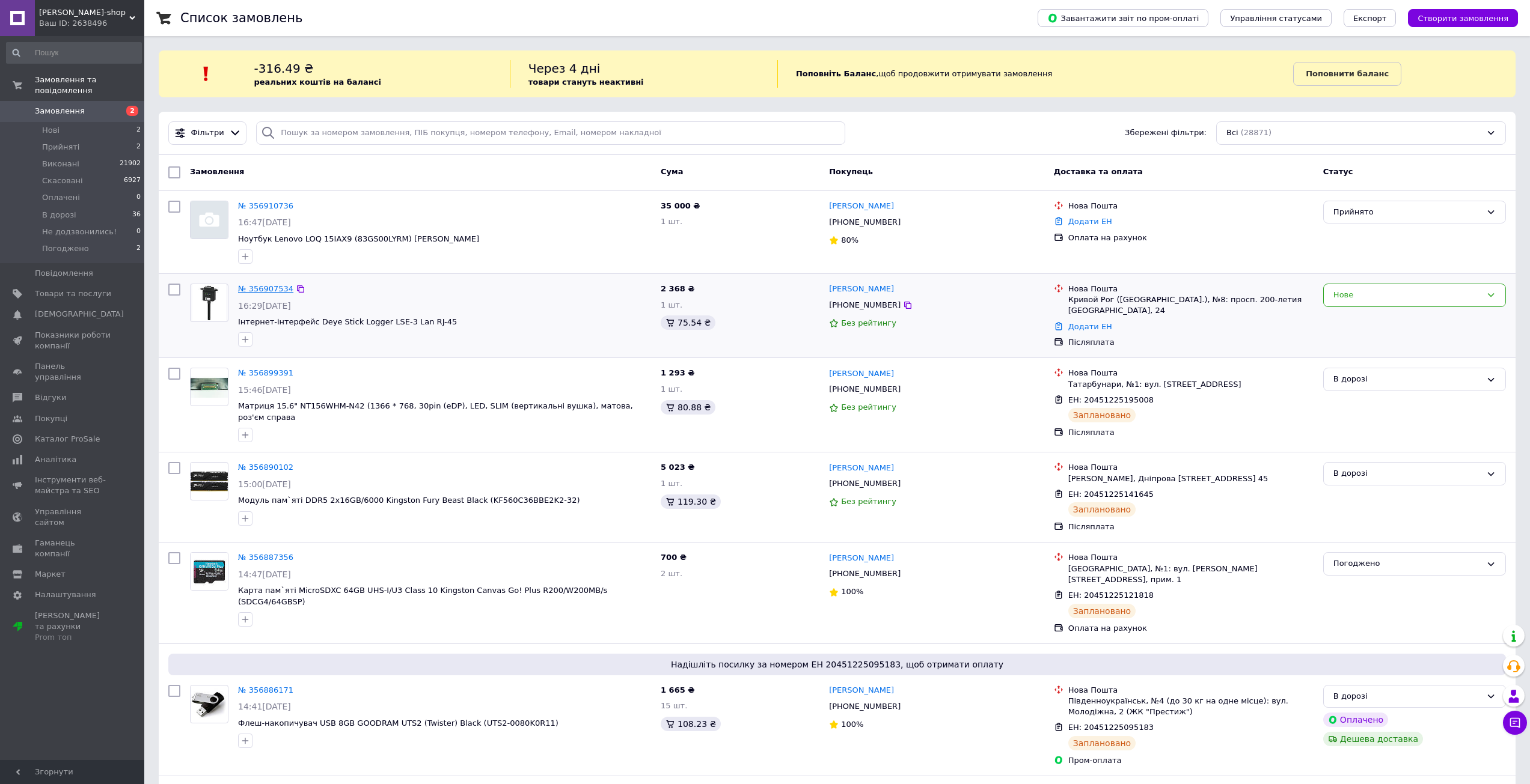
click at [264, 287] on link "№ 356907534" at bounding box center [266, 289] width 55 height 9
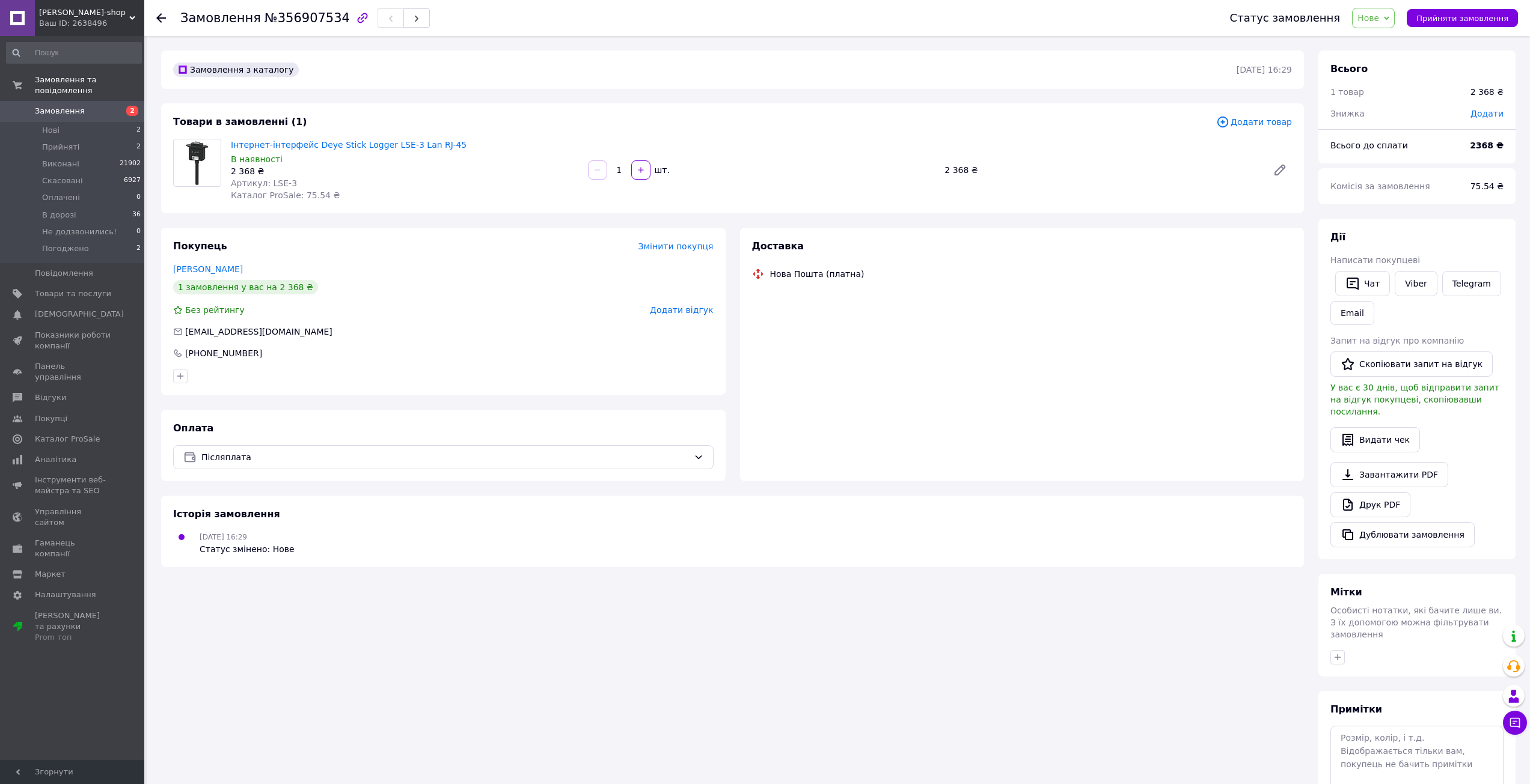
click at [1377, 24] on span "Нове" at bounding box center [1373, 18] width 43 height 20
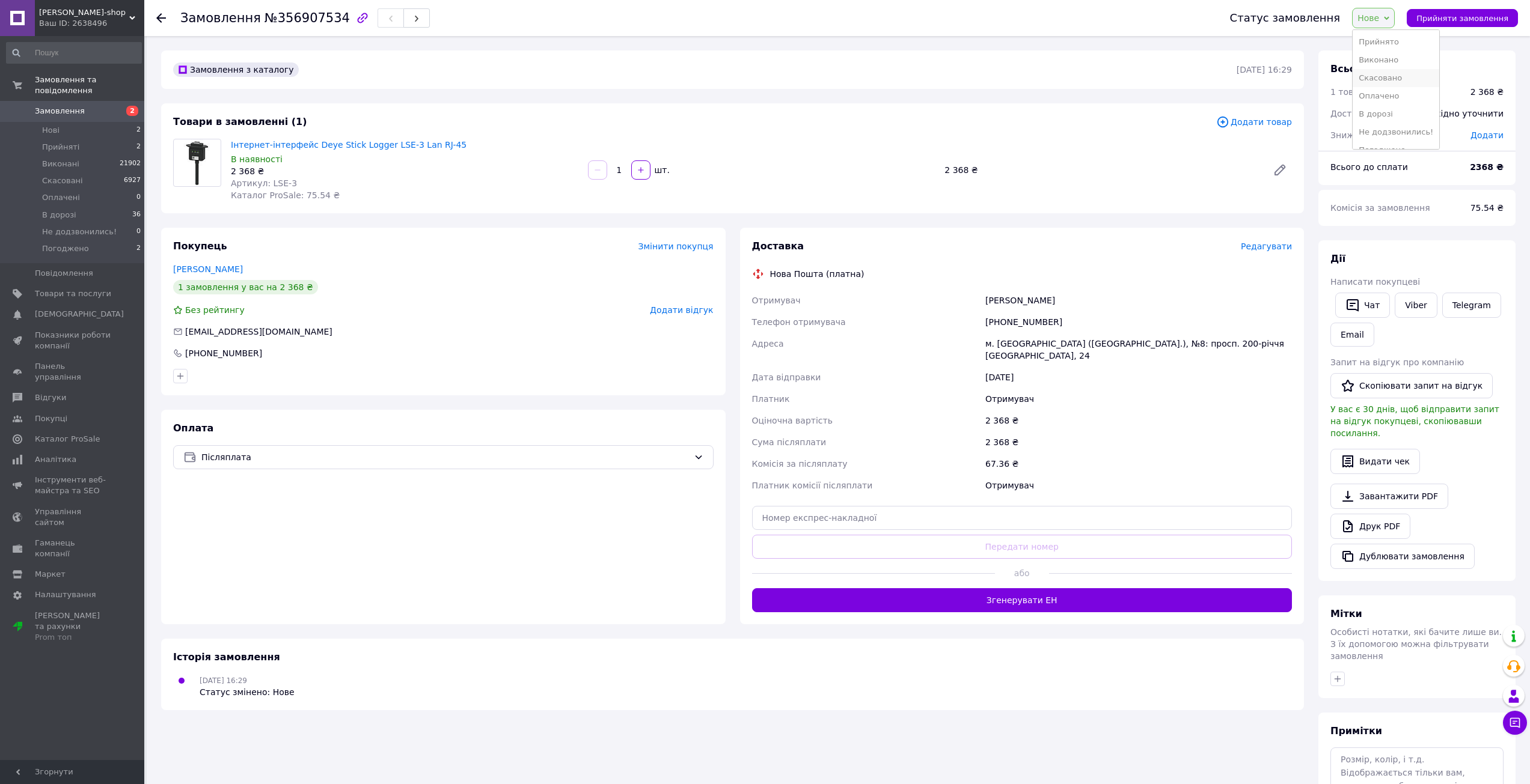
click at [1378, 75] on li "Скасовано" at bounding box center [1396, 77] width 87 height 18
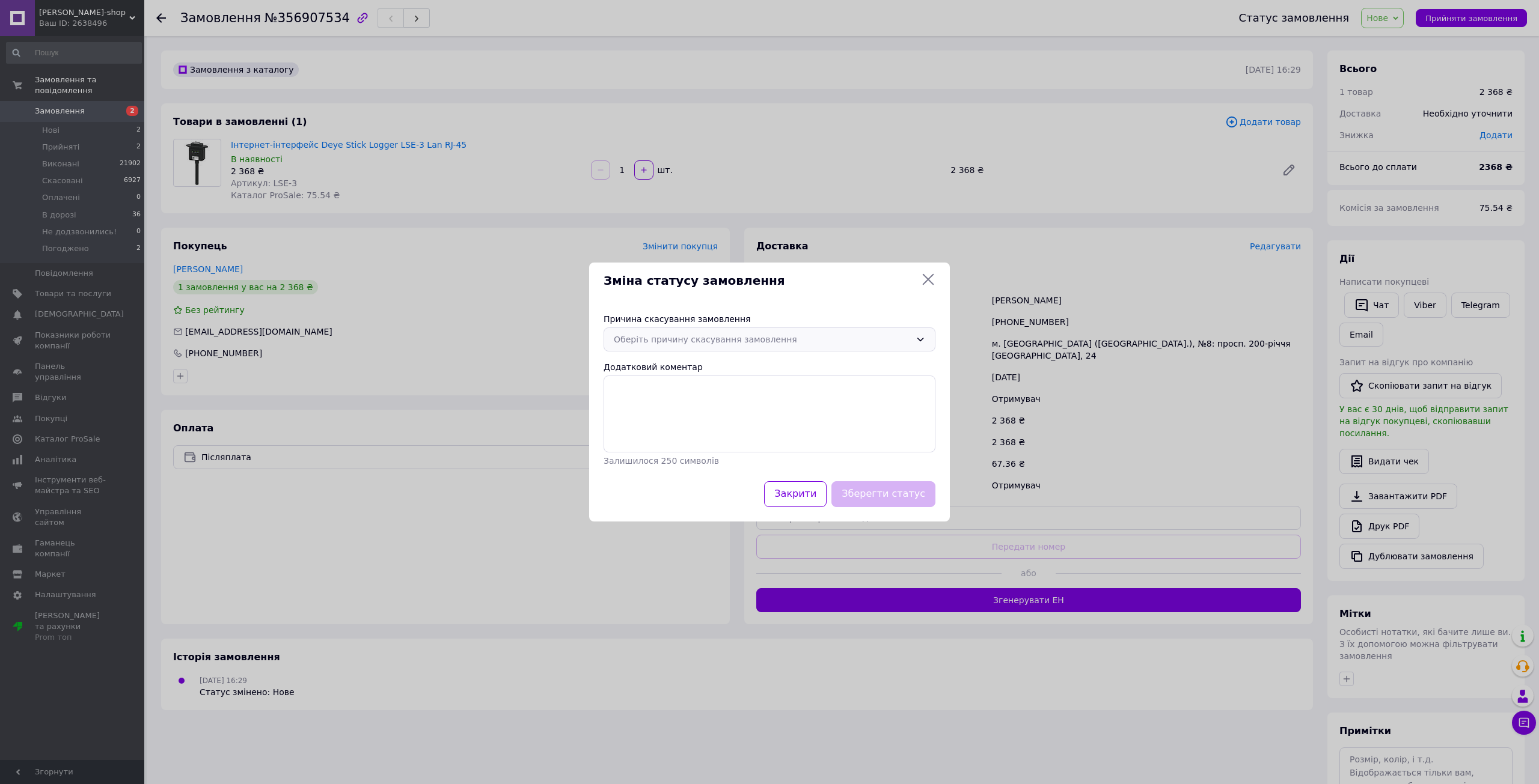
click at [807, 345] on div "Оберіть причину скасування замовлення" at bounding box center [762, 340] width 297 height 14
click at [730, 370] on li "Немає в наявності" at bounding box center [770, 365] width 330 height 23
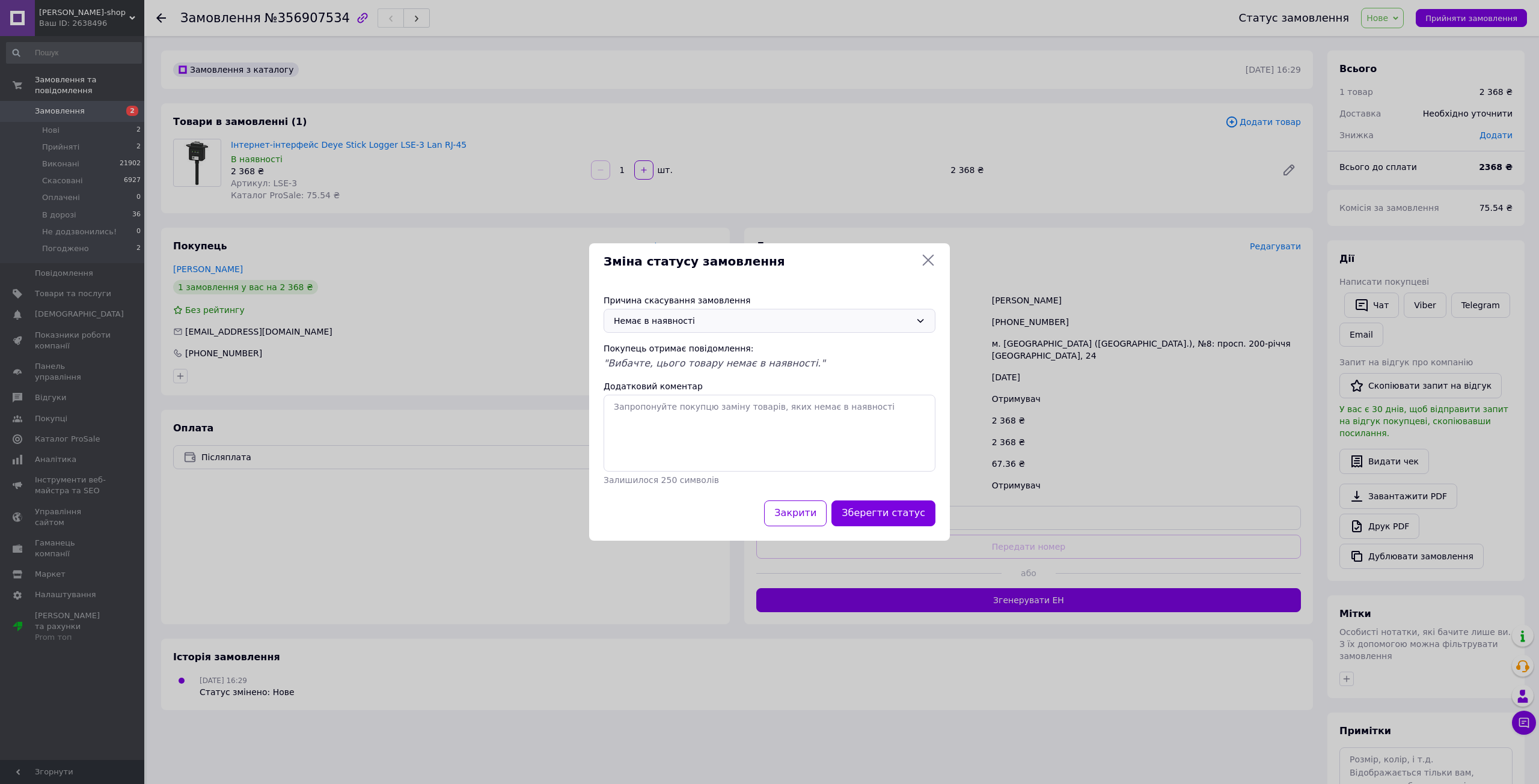
click at [754, 361] on span ""Вибачте, цього товару немає в наявності."" at bounding box center [715, 363] width 222 height 11
copy span ""Вибачте, цього товару немає в наявності.""
click at [758, 437] on textarea "Додатковий коментар" at bounding box center [770, 433] width 332 height 77
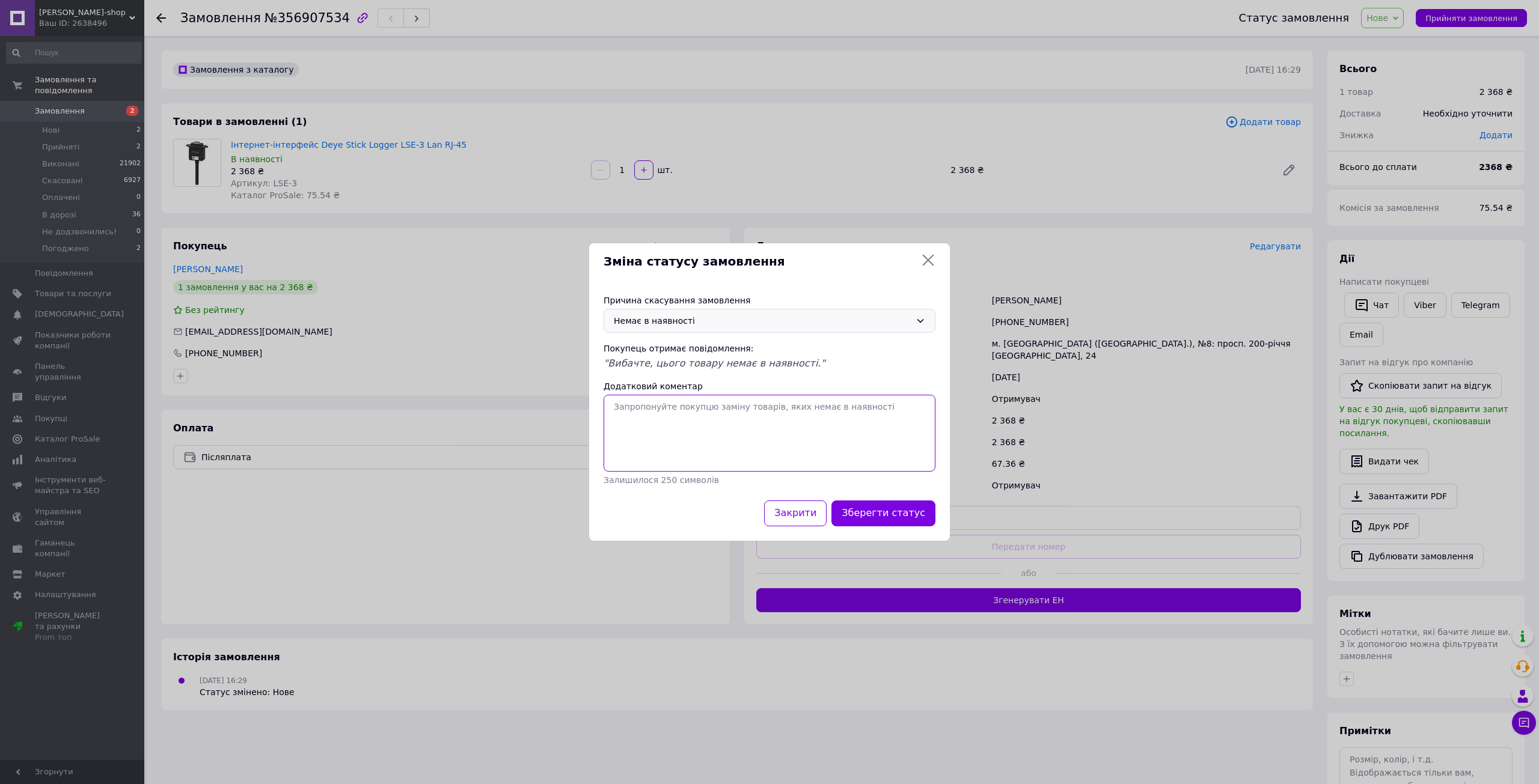
paste textarea ""Вибачте, цього товару немає в наявності.""
click at [620, 405] on textarea ""Вибачте, цього товару немає в наявності." at bounding box center [770, 433] width 332 height 77
type textarea "Вибачте, цього товару немає в наявності."
click at [886, 506] on button "Зберегти статус" at bounding box center [883, 513] width 104 height 26
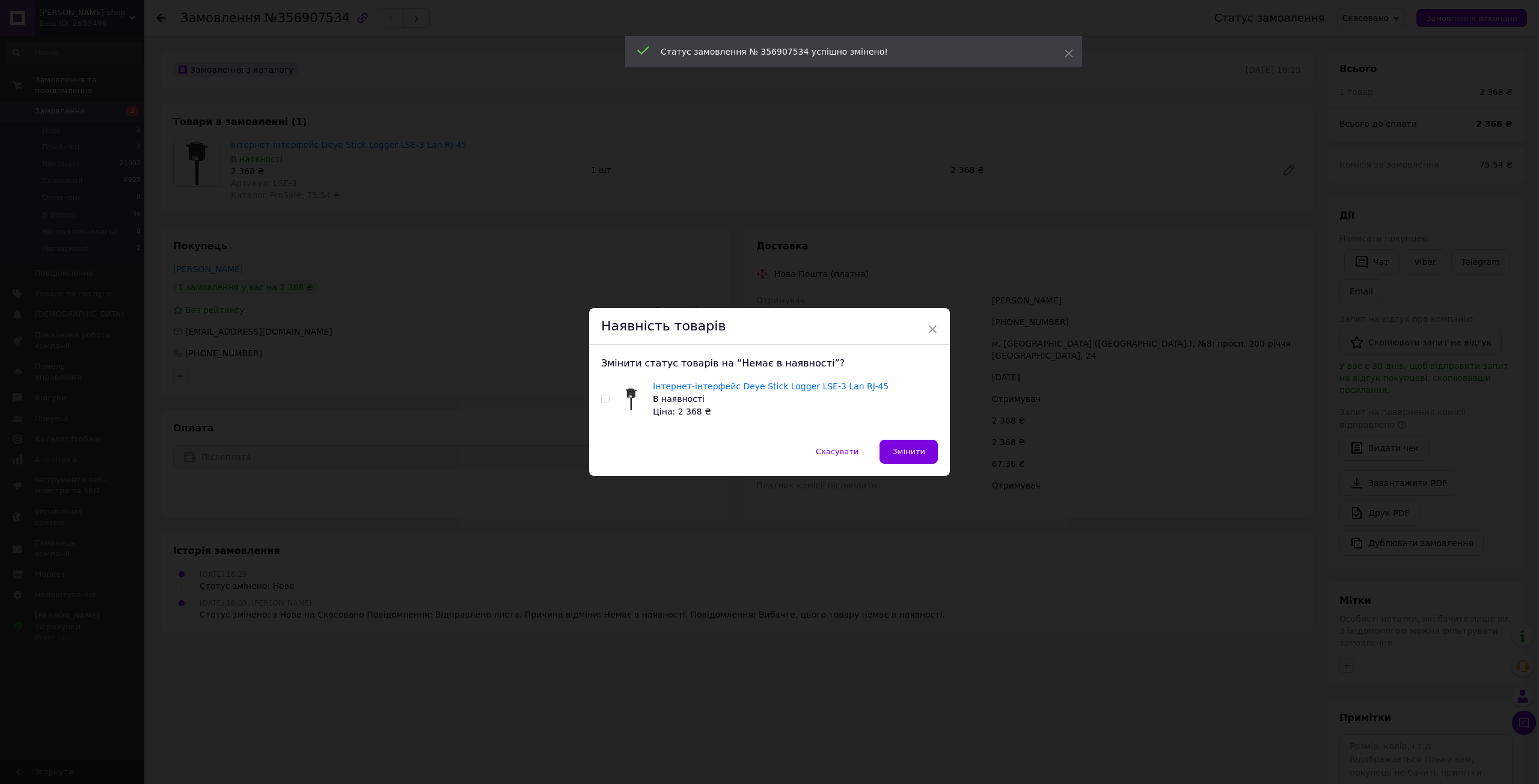
click at [603, 396] on span at bounding box center [606, 399] width 9 height 9
click at [603, 396] on input "checkbox" at bounding box center [605, 399] width 8 height 8
checkbox input "true"
click at [904, 449] on span "Змінити" at bounding box center [904, 451] width 33 height 9
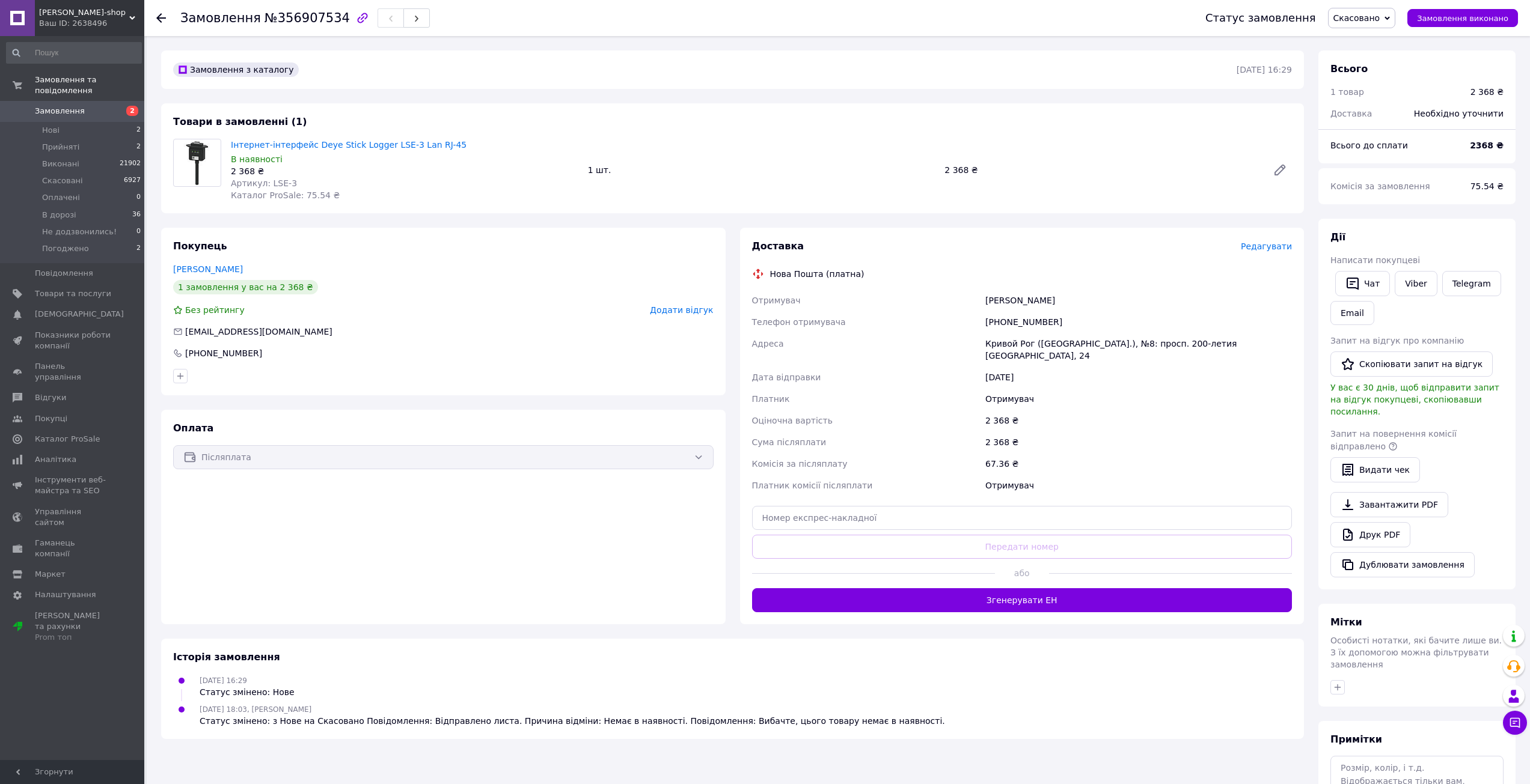
click at [91, 106] on span "Замовлення" at bounding box center [73, 111] width 77 height 11
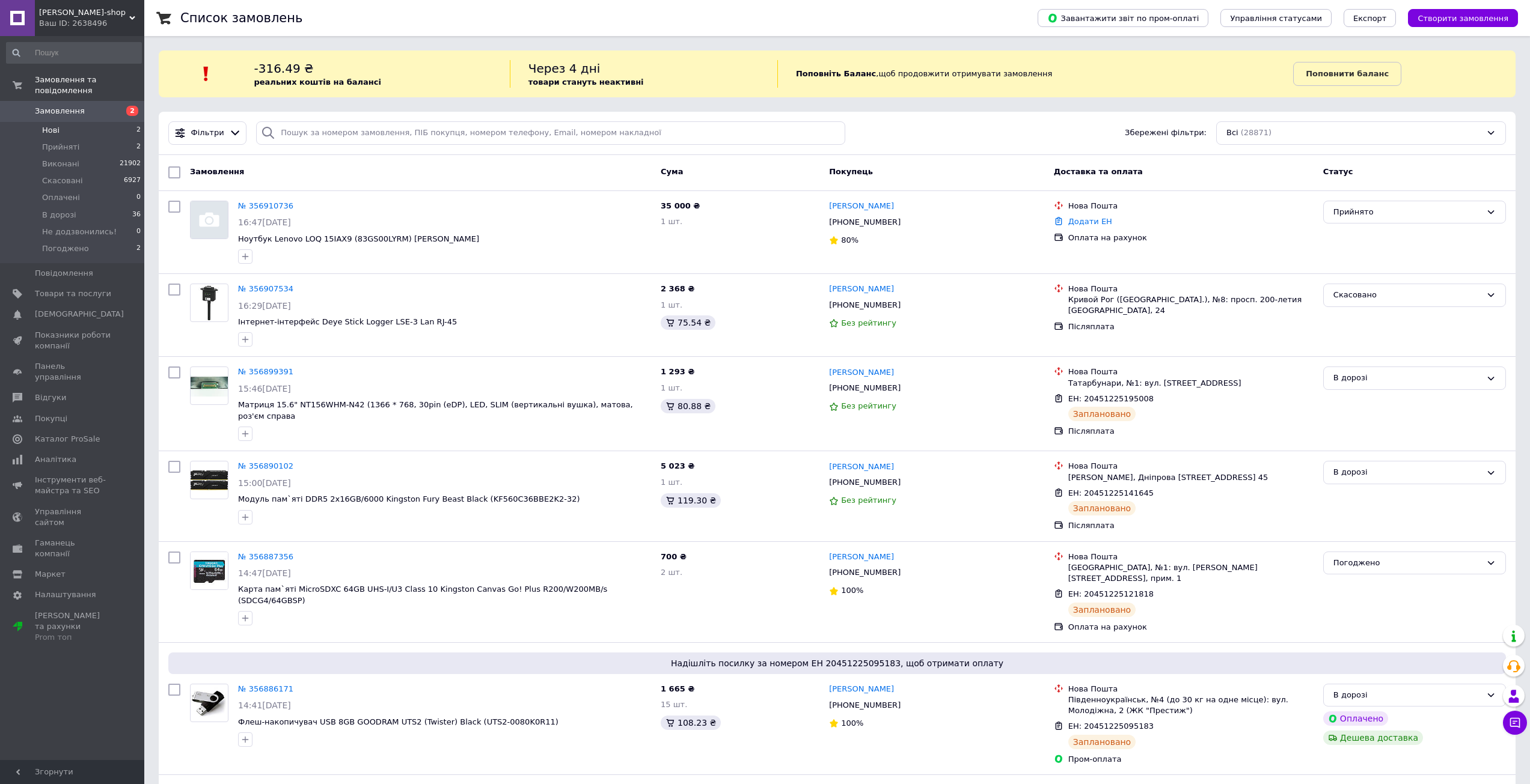
click at [85, 122] on li "Нові 2" at bounding box center [74, 130] width 148 height 17
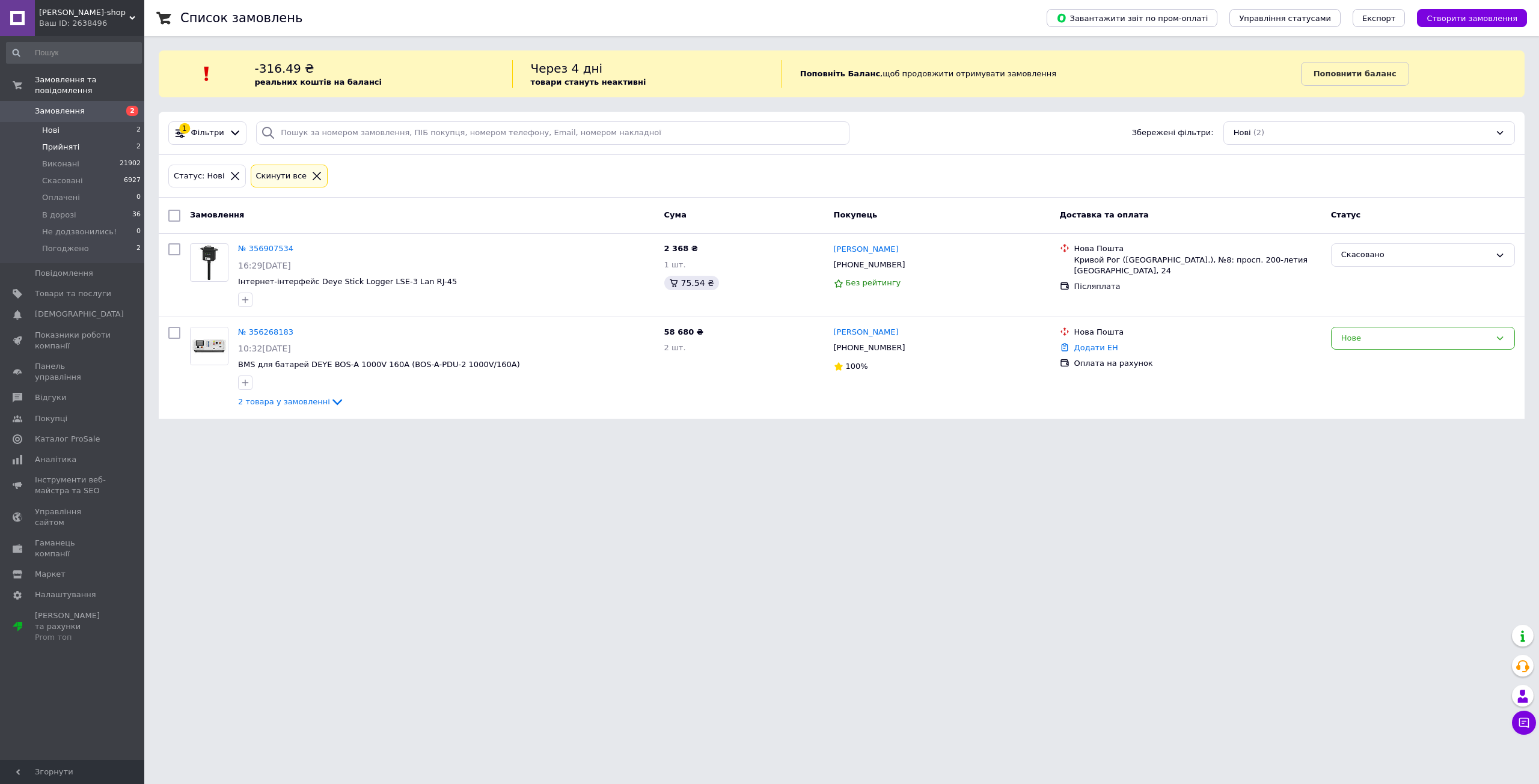
click at [99, 139] on li "Прийняті 2" at bounding box center [74, 147] width 148 height 17
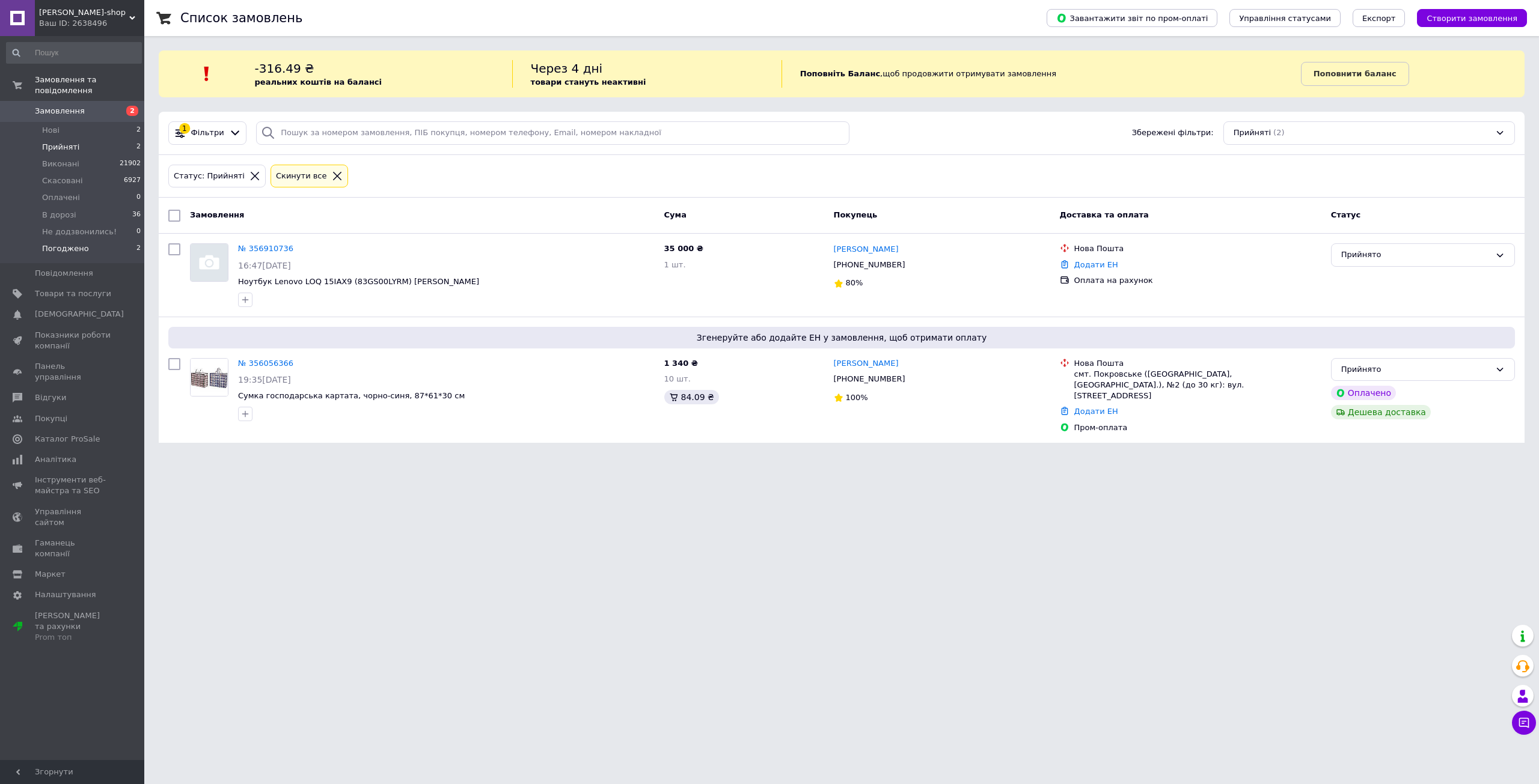
click at [82, 243] on span "Погоджено" at bounding box center [65, 249] width 47 height 11
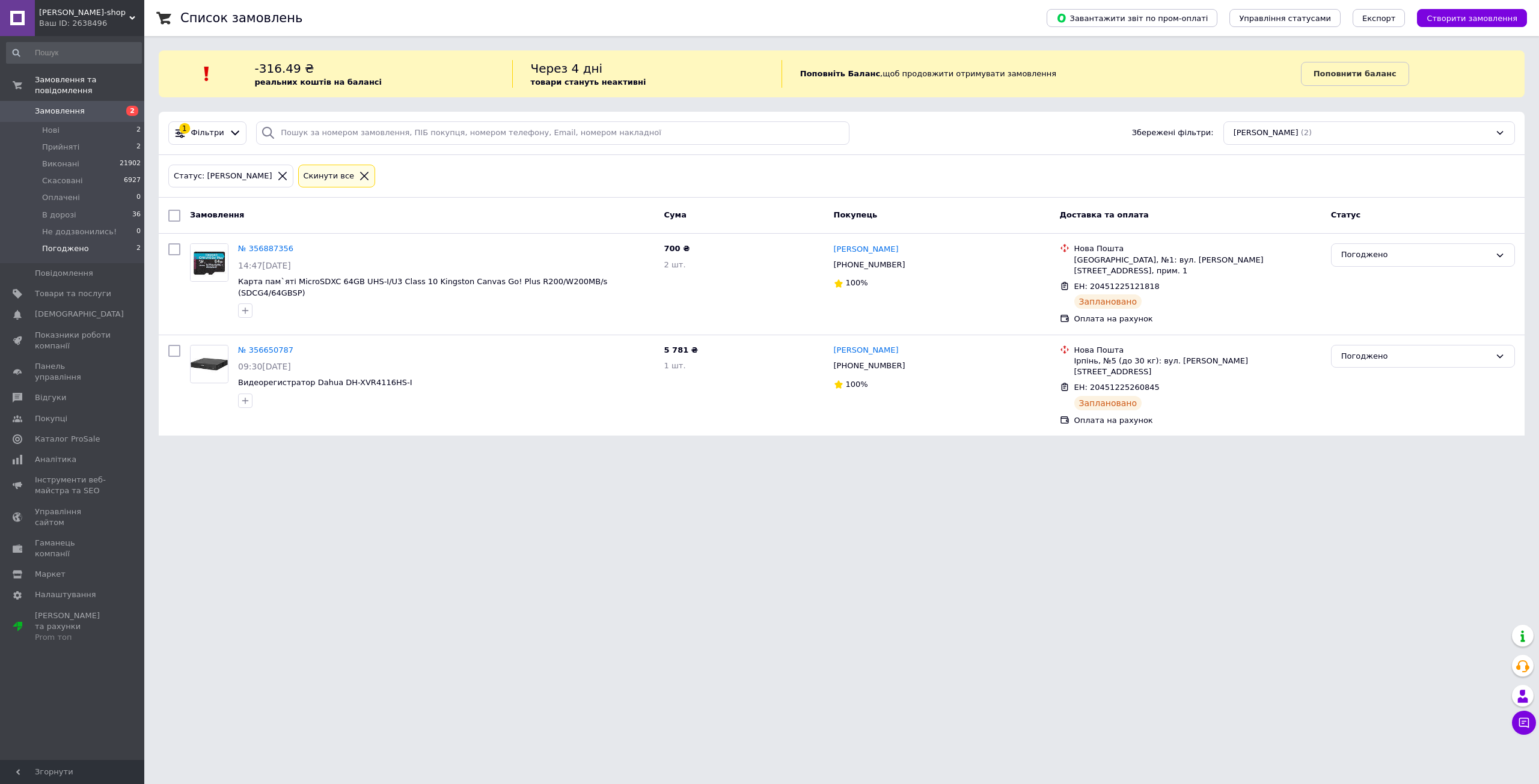
click at [97, 106] on span "Замовлення" at bounding box center [73, 111] width 77 height 11
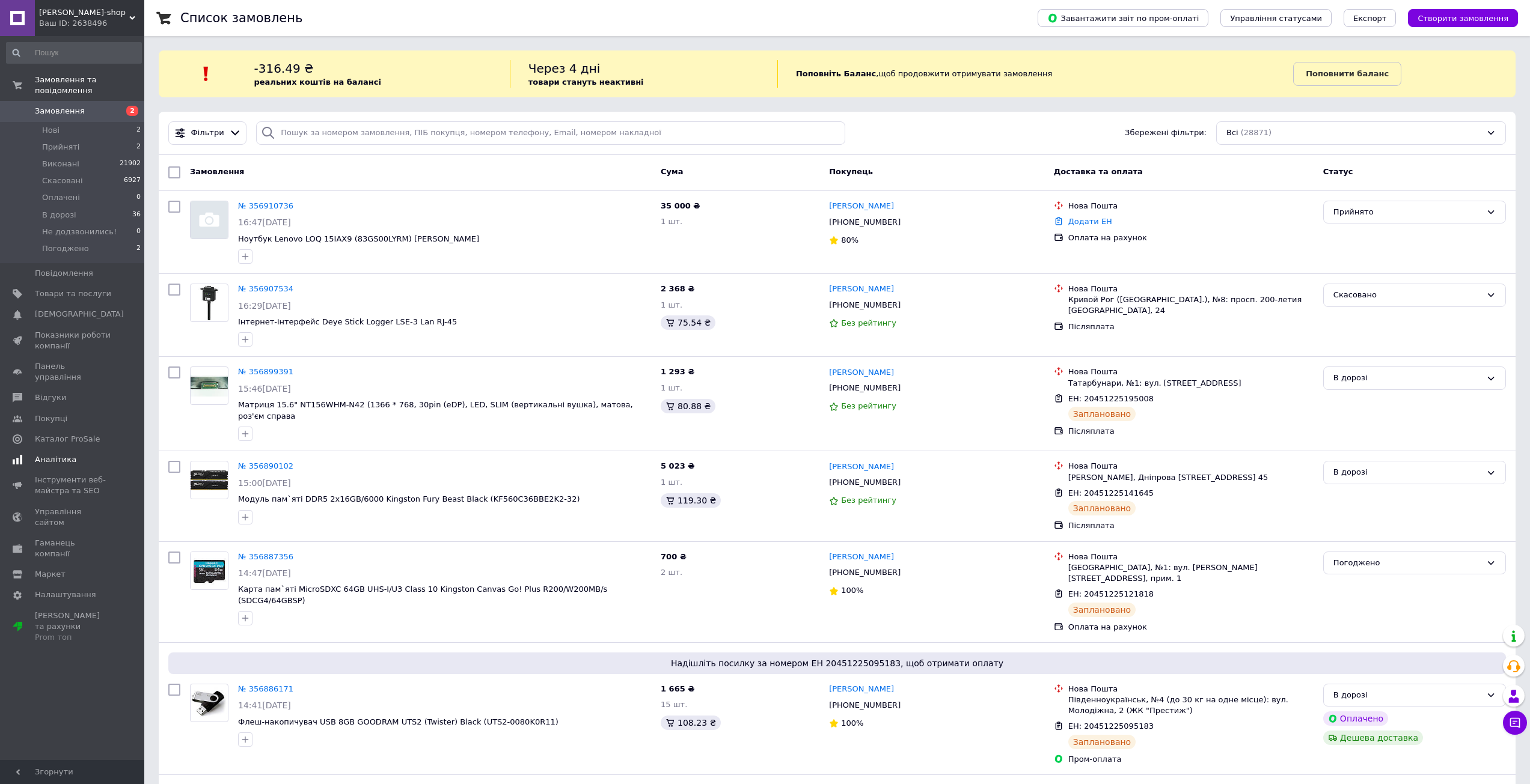
click at [79, 455] on span "Аналітика" at bounding box center [73, 460] width 77 height 11
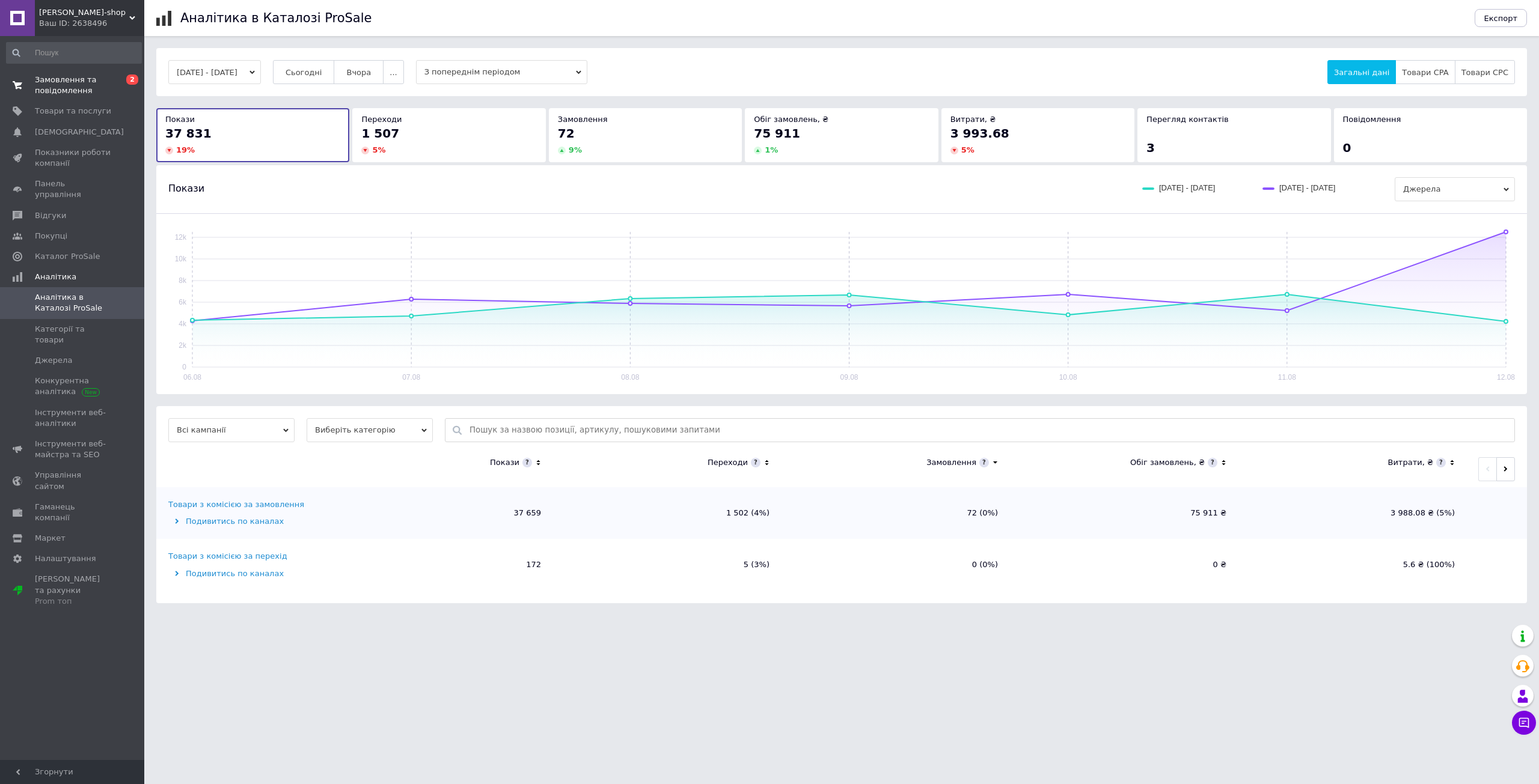
click at [78, 89] on span "Замовлення та повідомлення" at bounding box center [73, 85] width 77 height 21
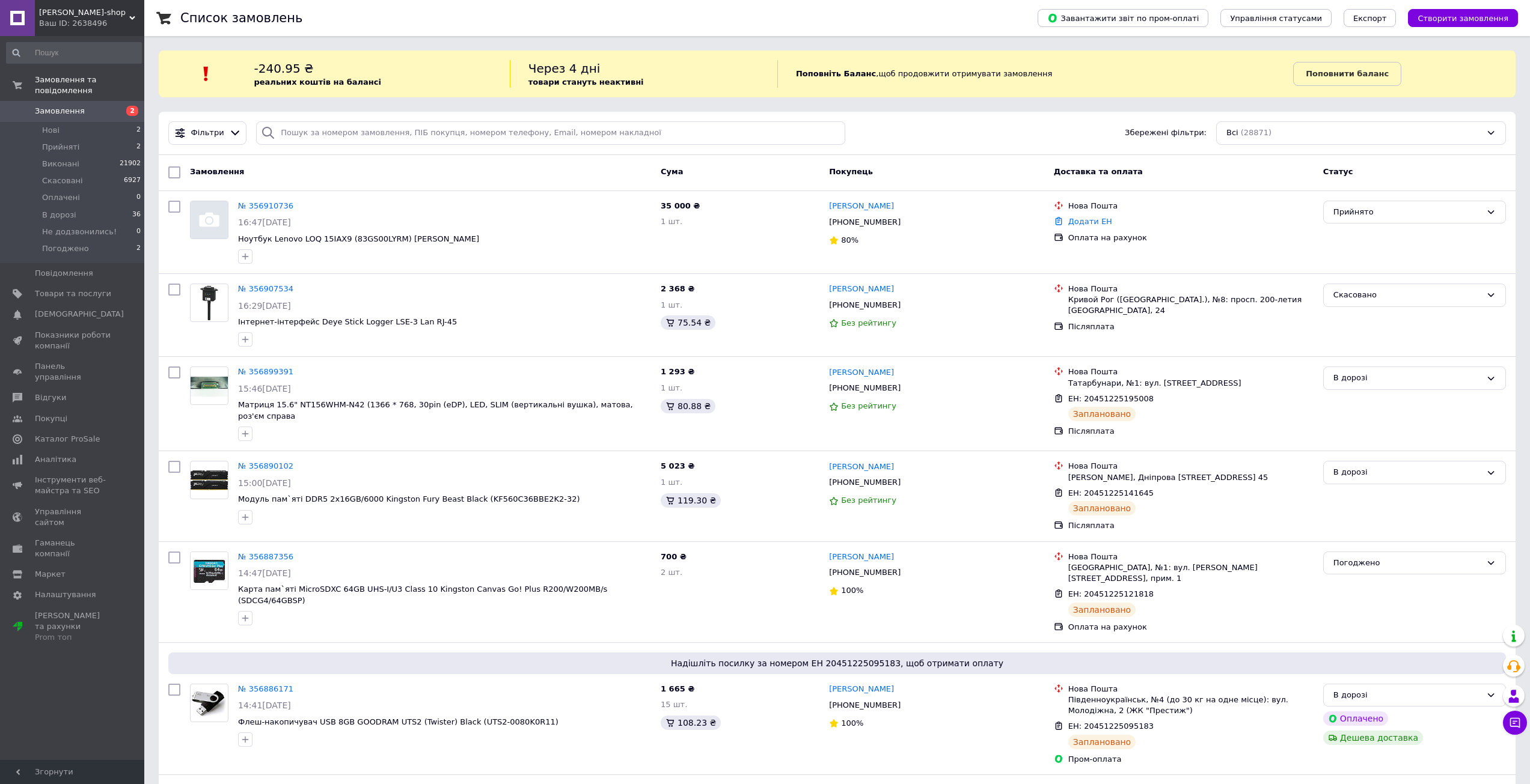
drag, startPoint x: 91, startPoint y: 91, endPoint x: 117, endPoint y: 96, distance: 26.5
click at [91, 101] on link "Замовлення 2" at bounding box center [74, 112] width 148 height 20
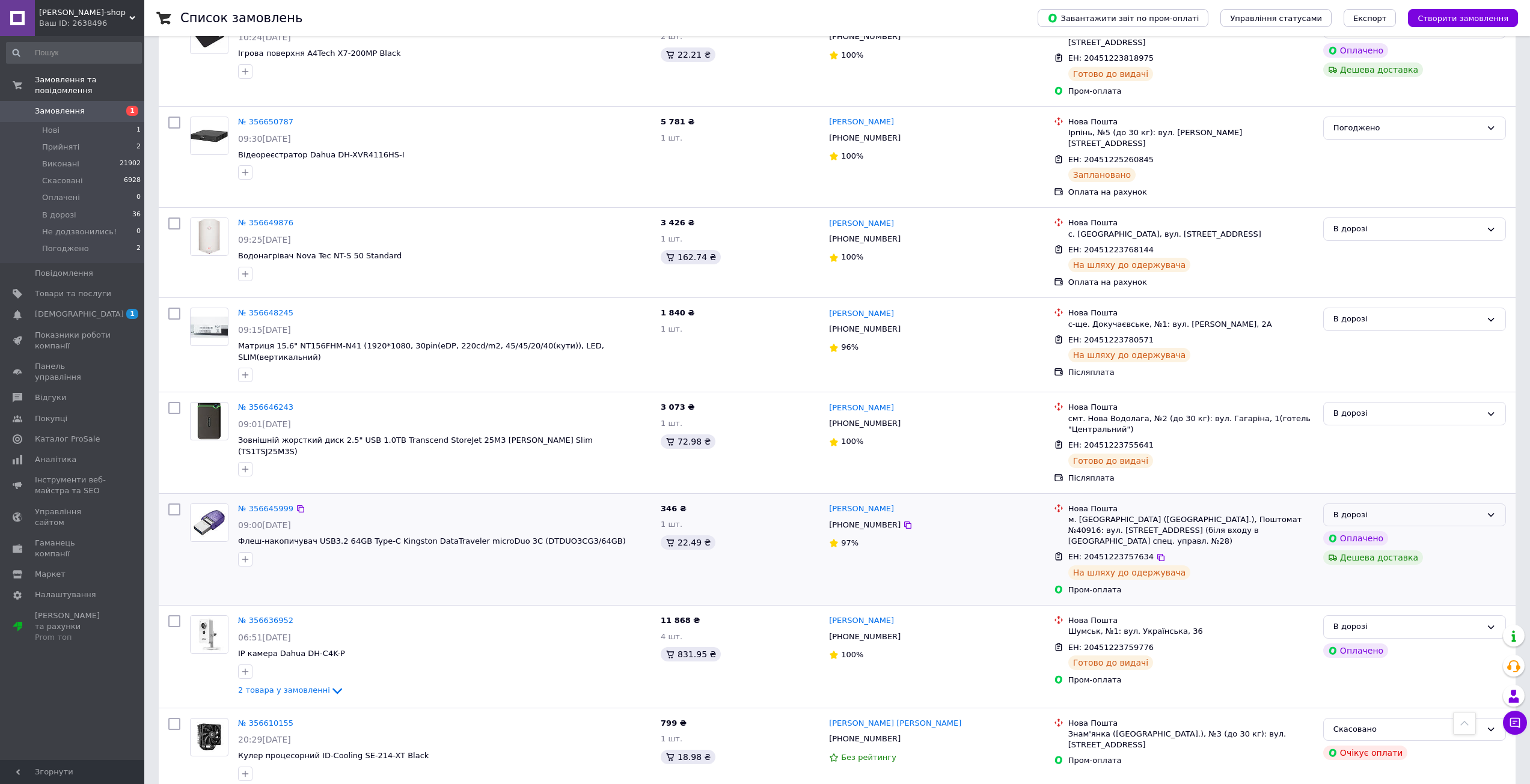
click at [1422, 509] on div "В дорозі" at bounding box center [1407, 515] width 148 height 13
click at [1370, 551] on li "Виконано" at bounding box center [1414, 562] width 181 height 22
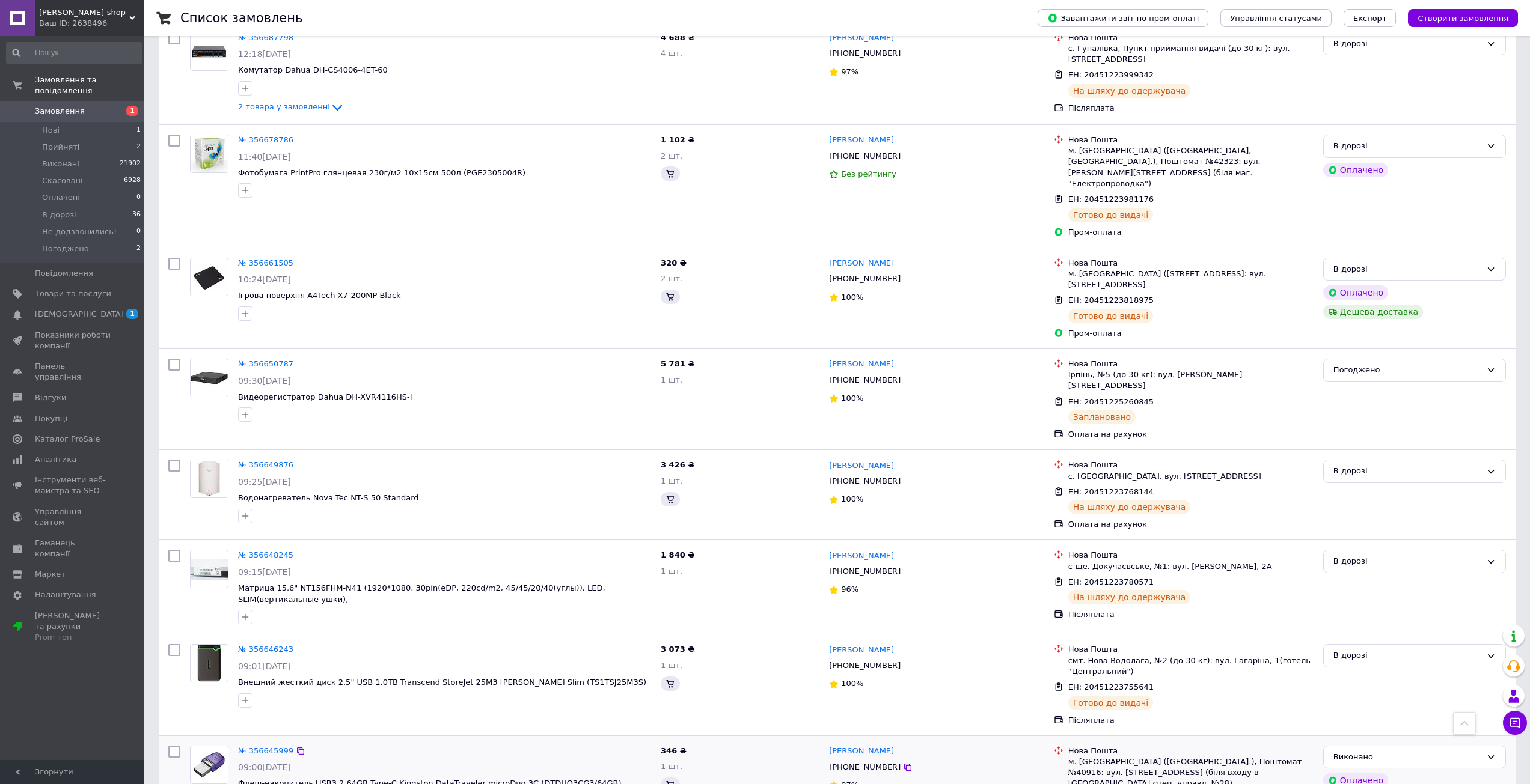
scroll to position [3098, 0]
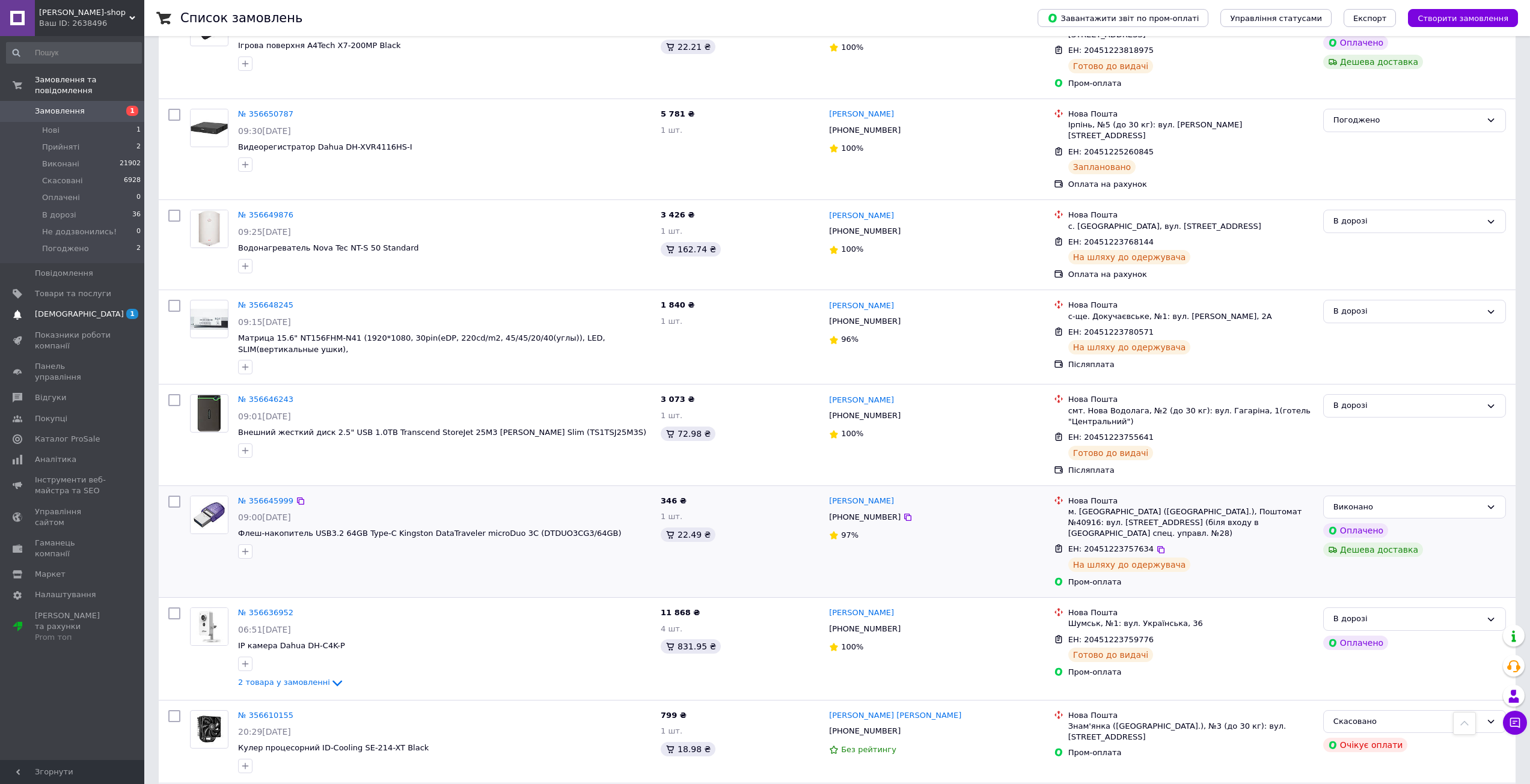
click at [95, 309] on span "[DEMOGRAPHIC_DATA]" at bounding box center [73, 314] width 77 height 11
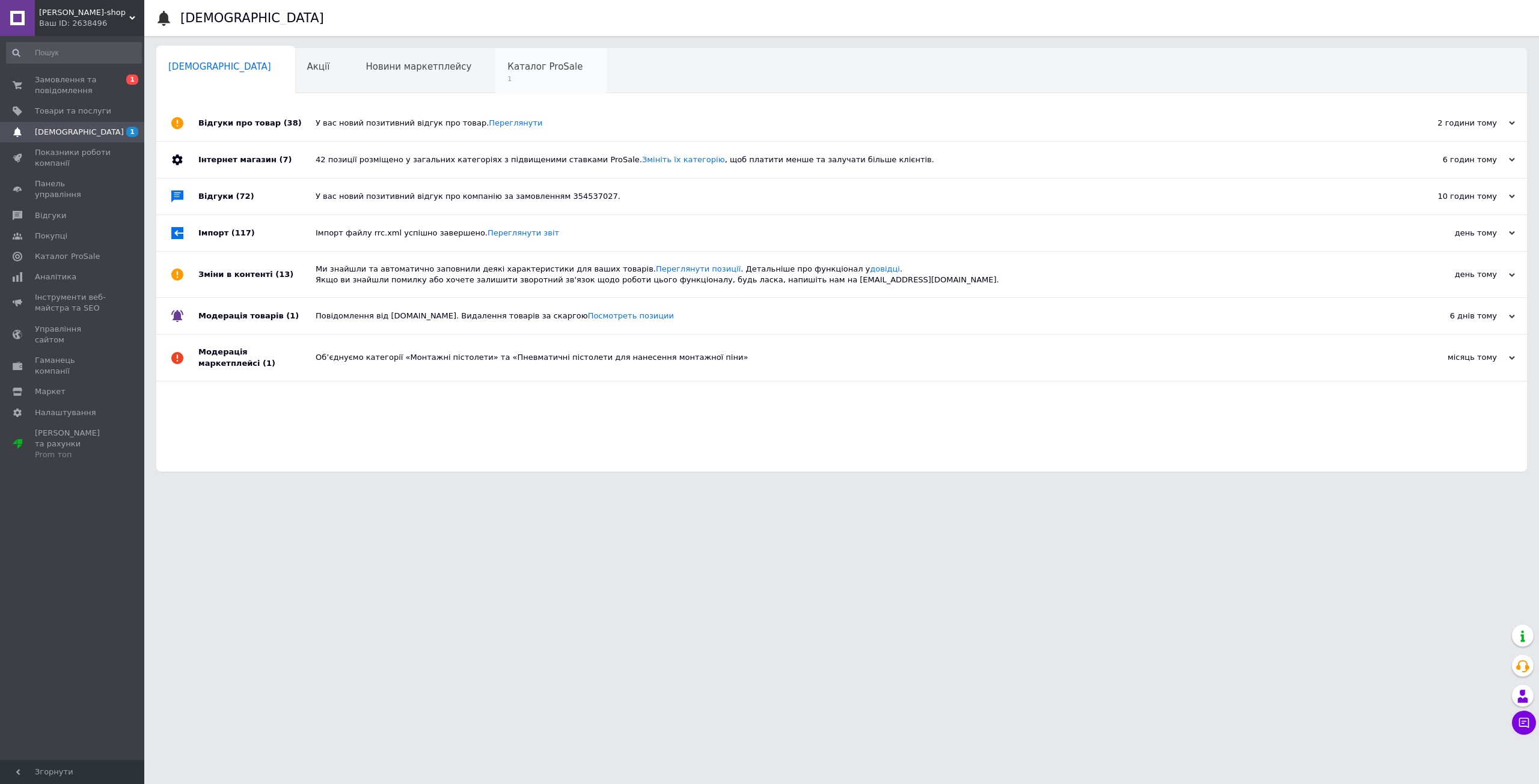
click at [508, 80] on span "1" at bounding box center [545, 79] width 75 height 9
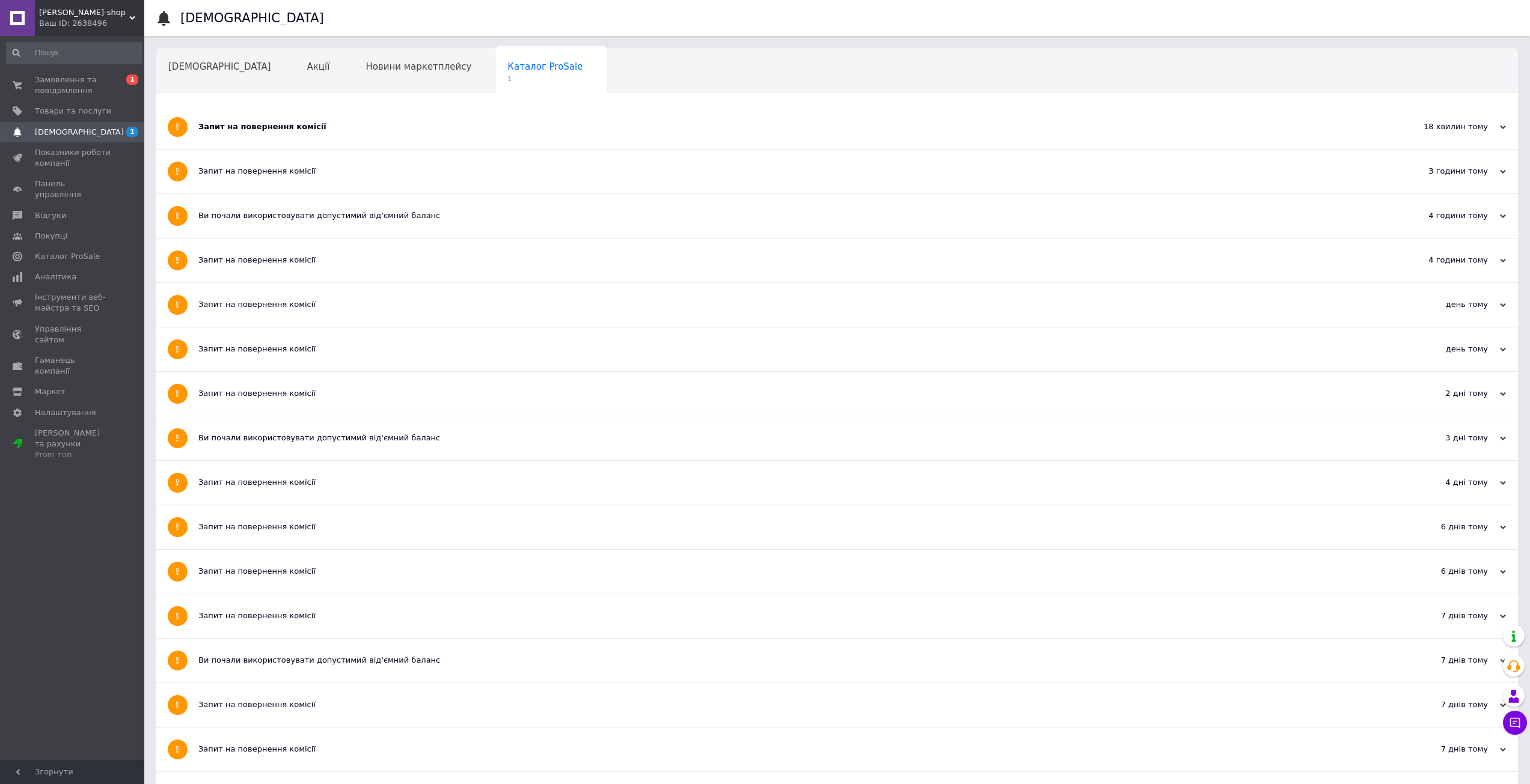
click at [338, 128] on div "Запит на повернення комісії" at bounding box center [792, 127] width 1187 height 11
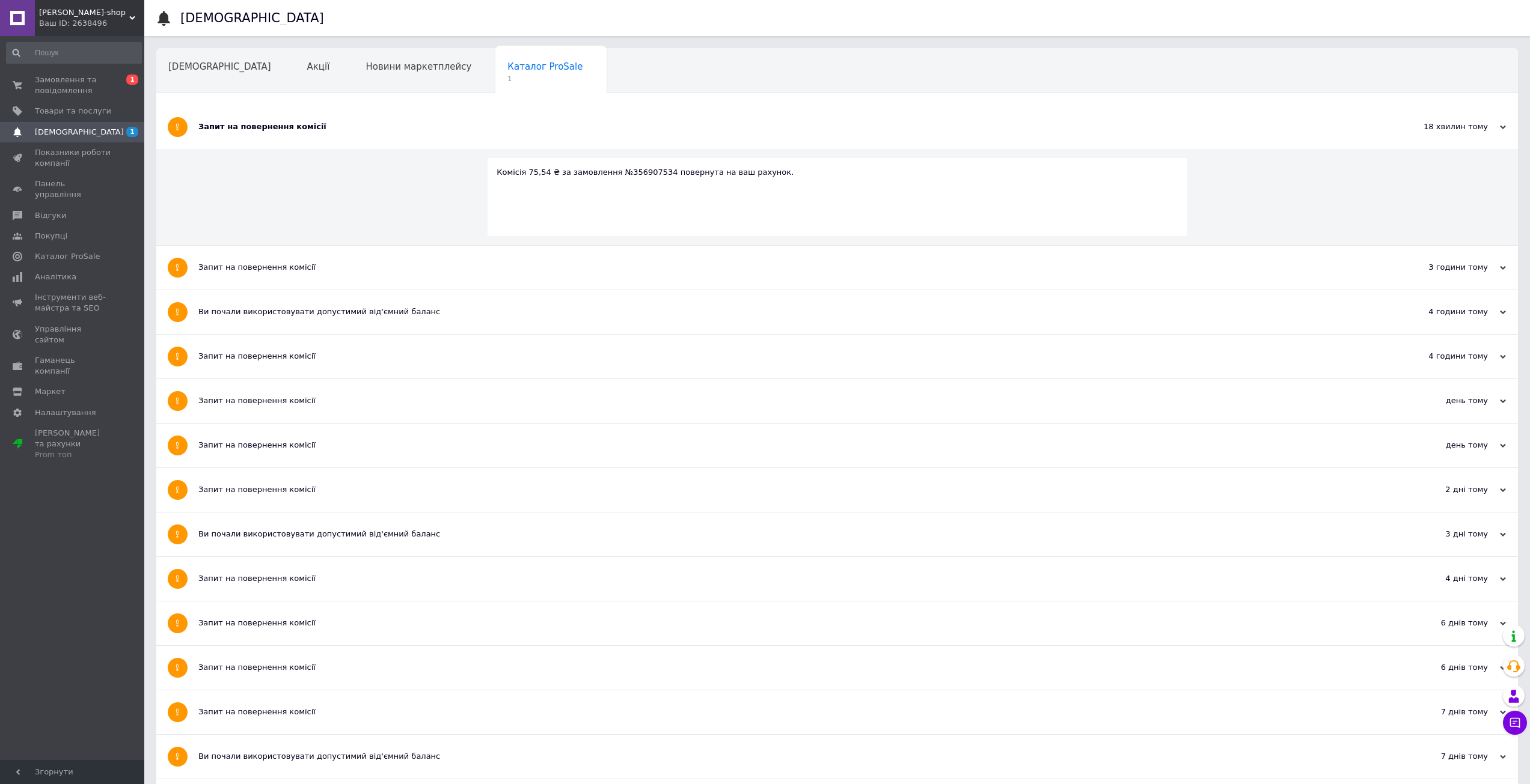
click at [635, 172] on div "Комісія 75,54 ₴ за замовлення №356907534 повернута на ваш рахунок." at bounding box center [837, 172] width 681 height 11
copy div "356907534"
click at [181, 66] on span "[DEMOGRAPHIC_DATA]" at bounding box center [220, 66] width 103 height 11
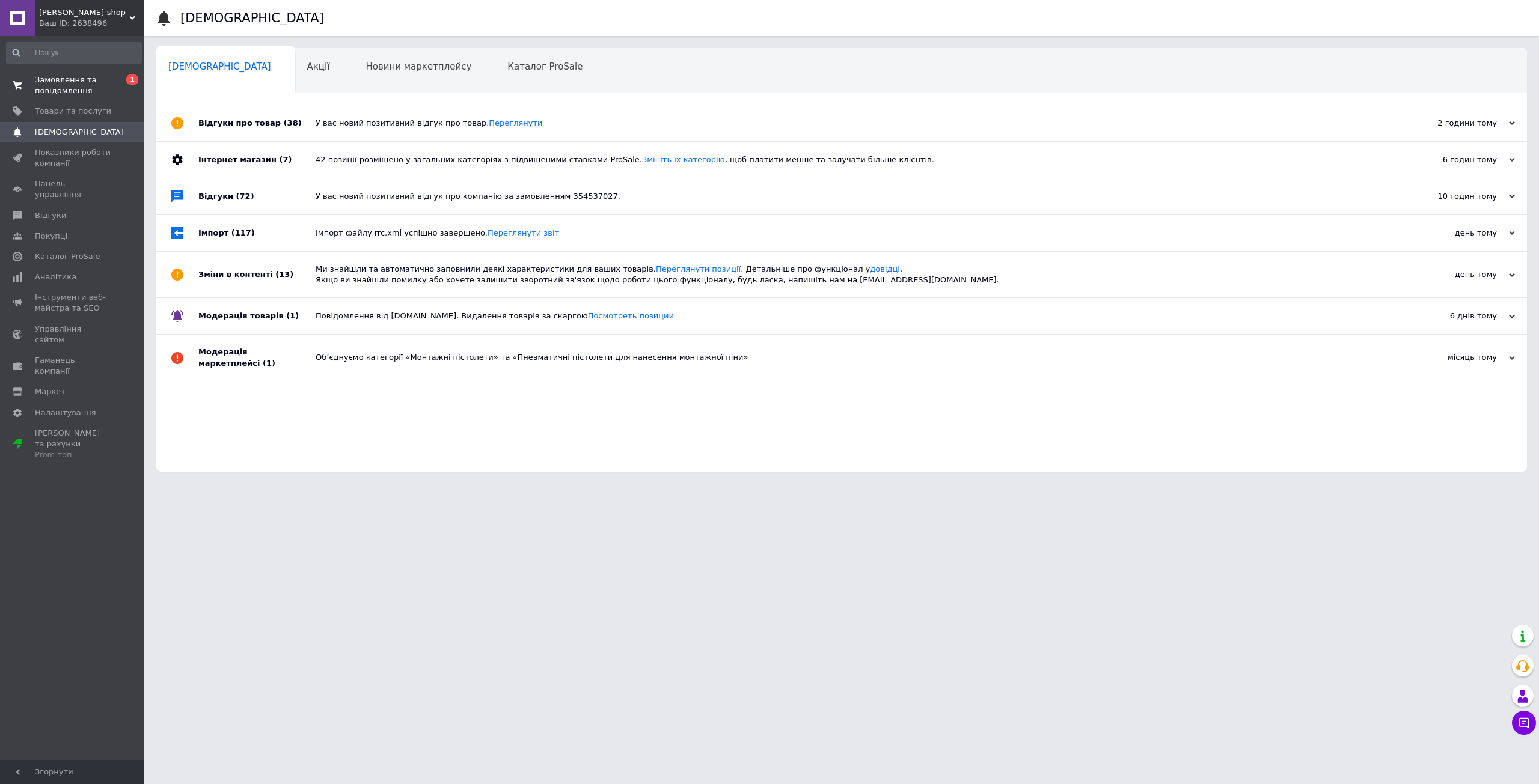
click at [79, 77] on span "Замовлення та повідомлення" at bounding box center [73, 85] width 77 height 21
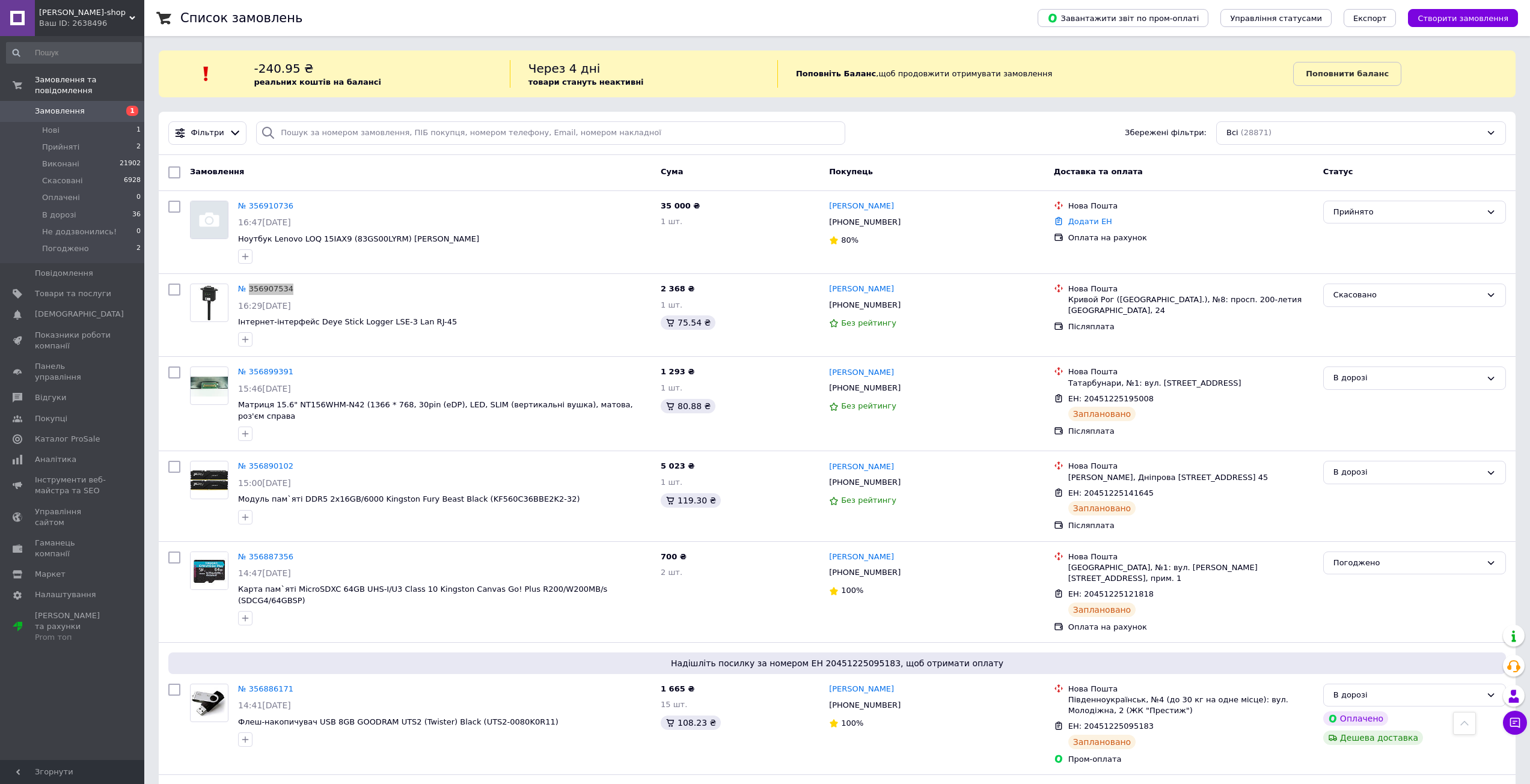
scroll to position [3180, 0]
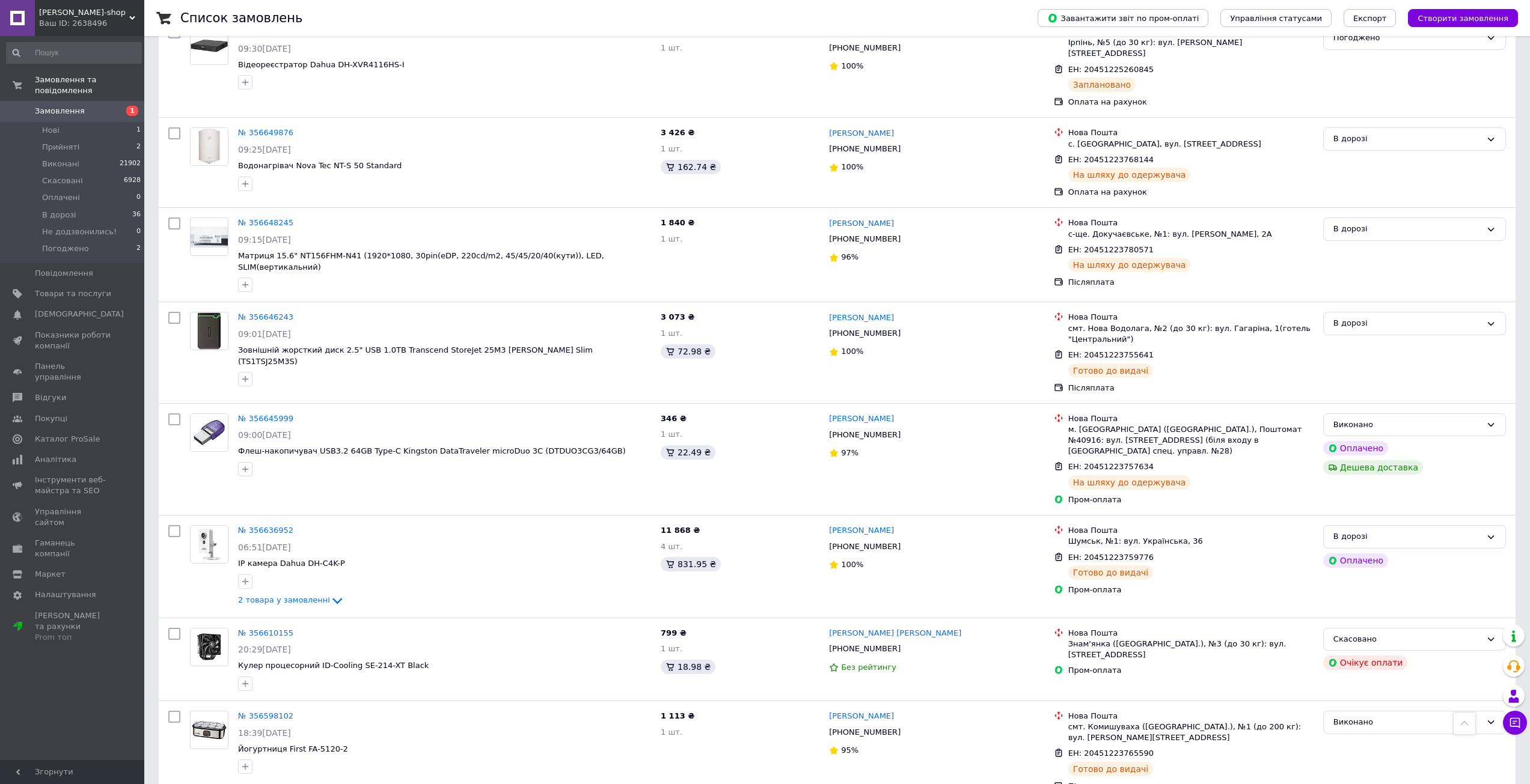
click at [80, 101] on link "Замовлення 1" at bounding box center [74, 112] width 148 height 20
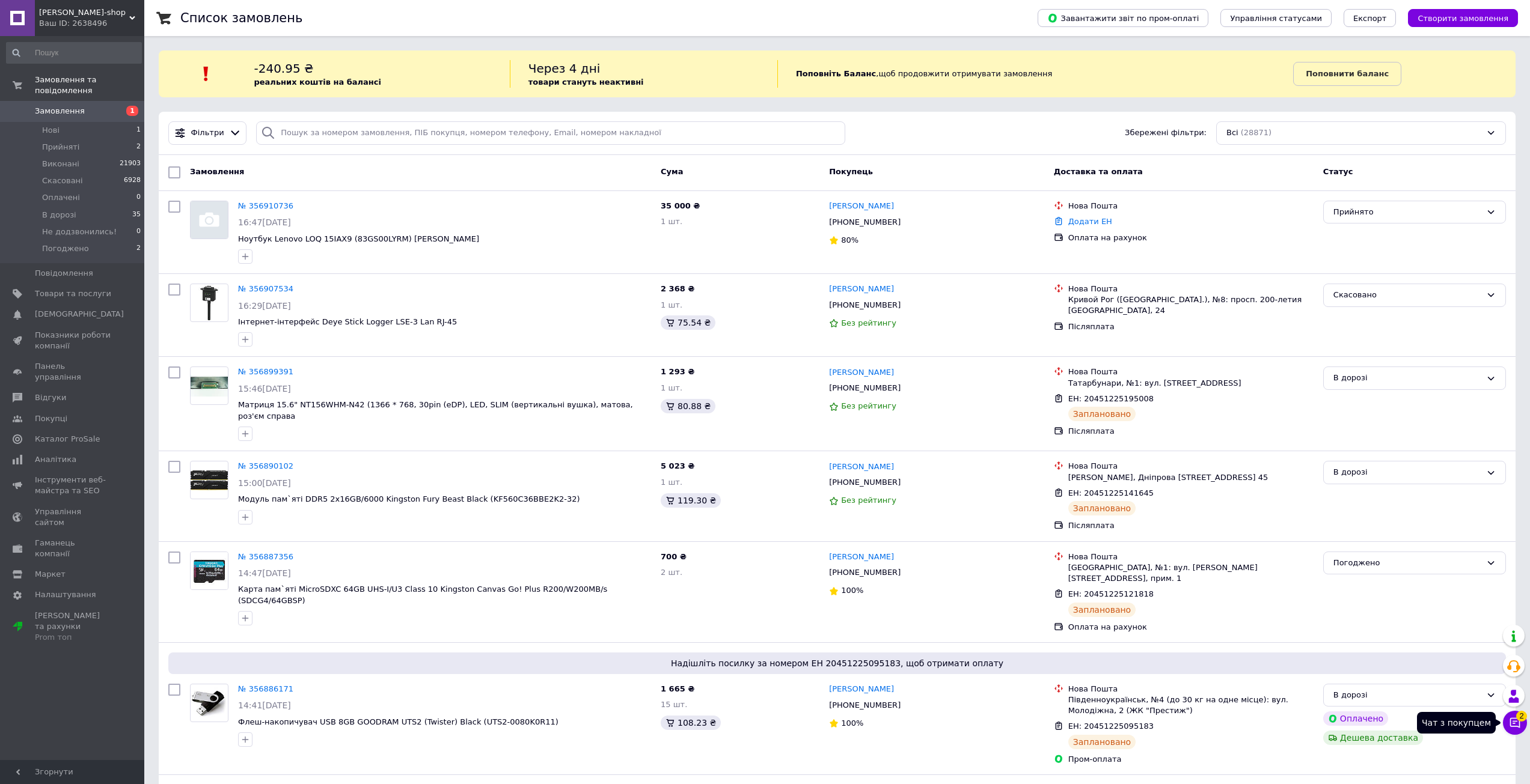
click at [1522, 721] on button "Чат з покупцем 2" at bounding box center [1515, 723] width 24 height 24
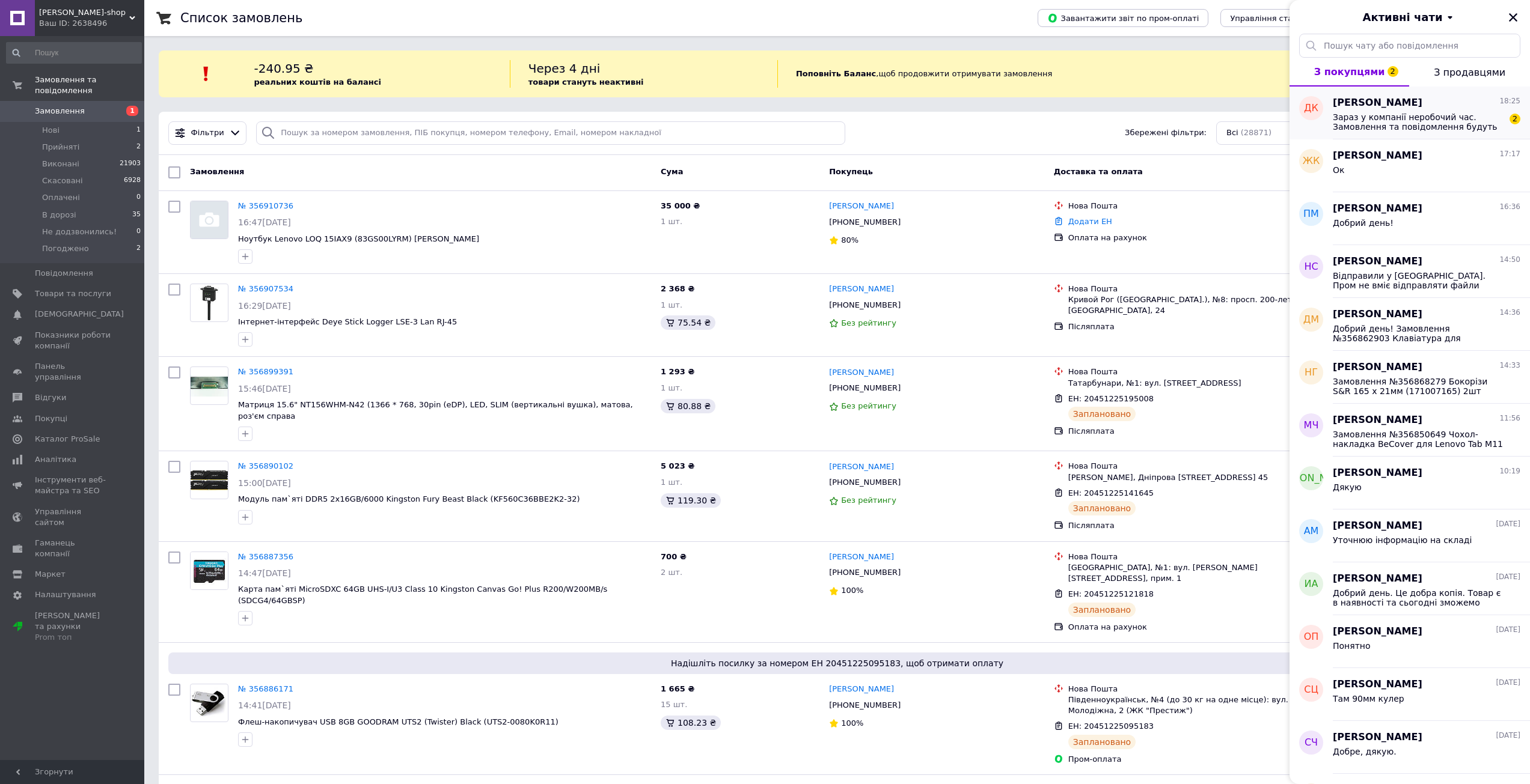
click at [1387, 115] on span "Зараз у компанії неробочий час. Замовлення та повідомлення будуть оброблені з 0…" at bounding box center [1418, 122] width 171 height 20
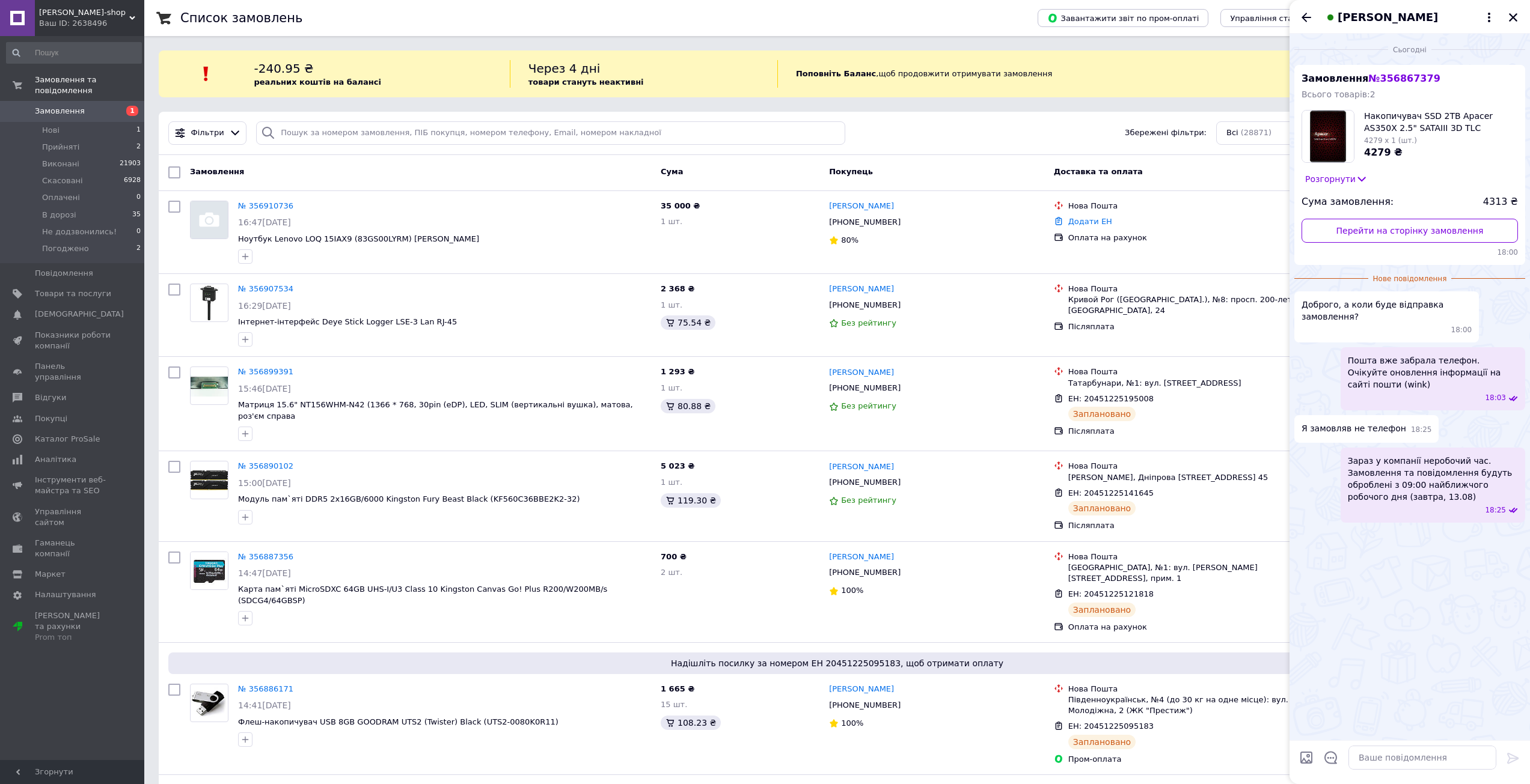
drag, startPoint x: 1404, startPoint y: 366, endPoint x: 1420, endPoint y: 369, distance: 16.3
click at [1420, 369] on span "Пошта вже забрала телефон. Очікуйте оновлення інформації на сайті пошти (wink)" at bounding box center [1433, 373] width 170 height 36
click at [1418, 419] on button "Редагувати" at bounding box center [1453, 430] width 144 height 24
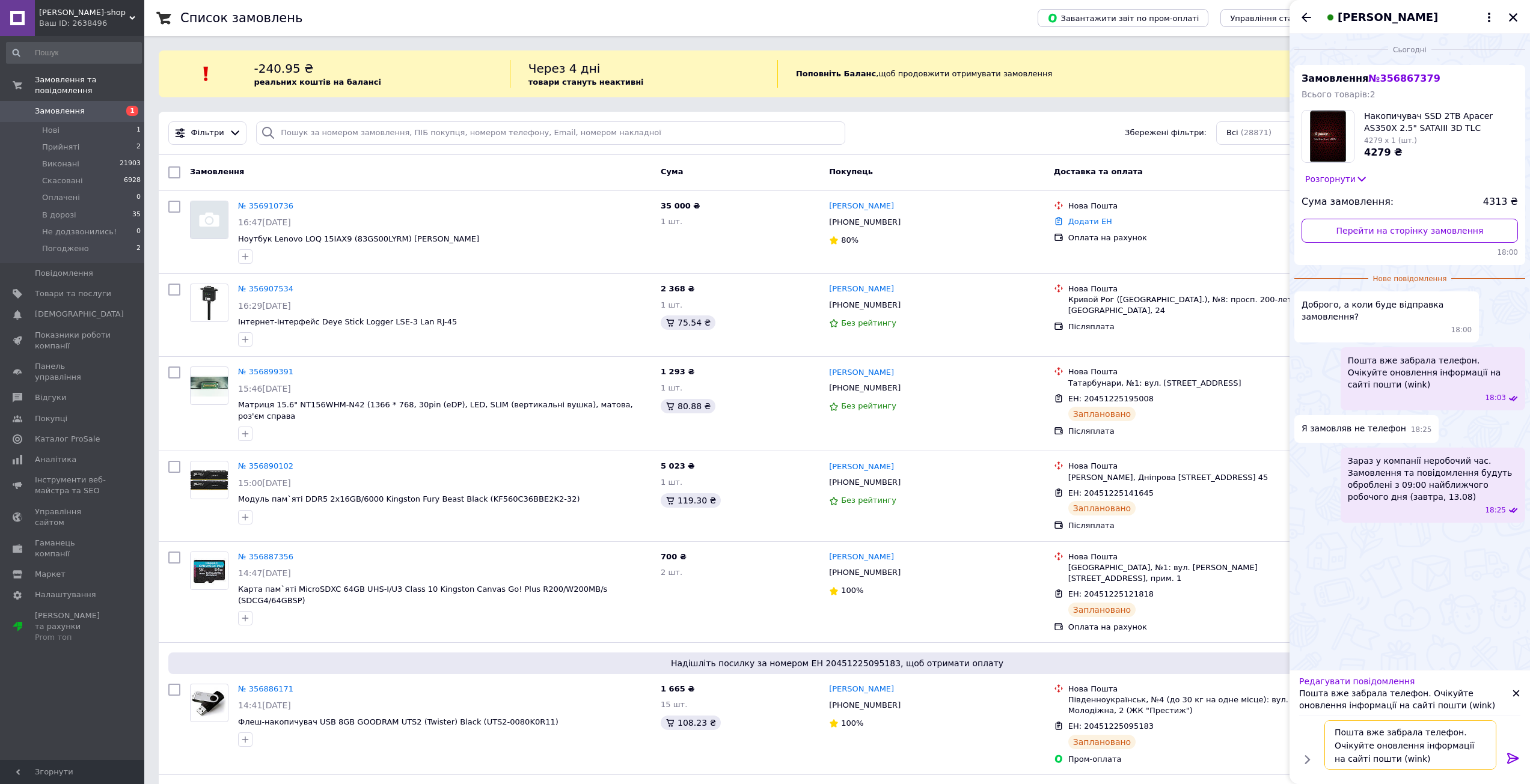
click at [1421, 732] on textarea "Пошта вже забрала телефон. Очікуйте оновлення інформації на сайті пошти (wink)" at bounding box center [1410, 746] width 172 height 49
type textarea "Пошта вже забрала товар. Очікуйте оновлення інформації на сайті пошти (wink)"
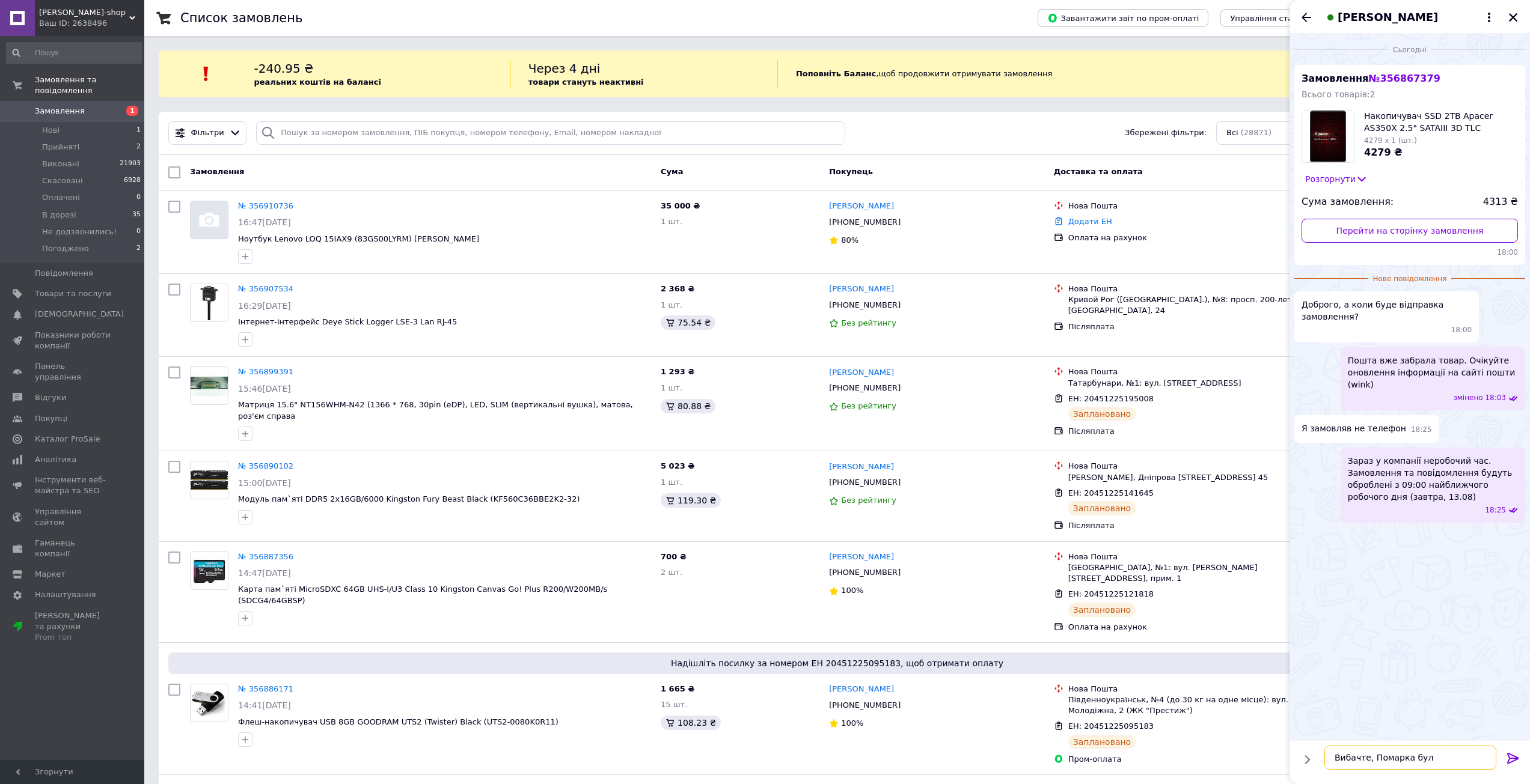
type textarea "Вибачте, Помарка була"
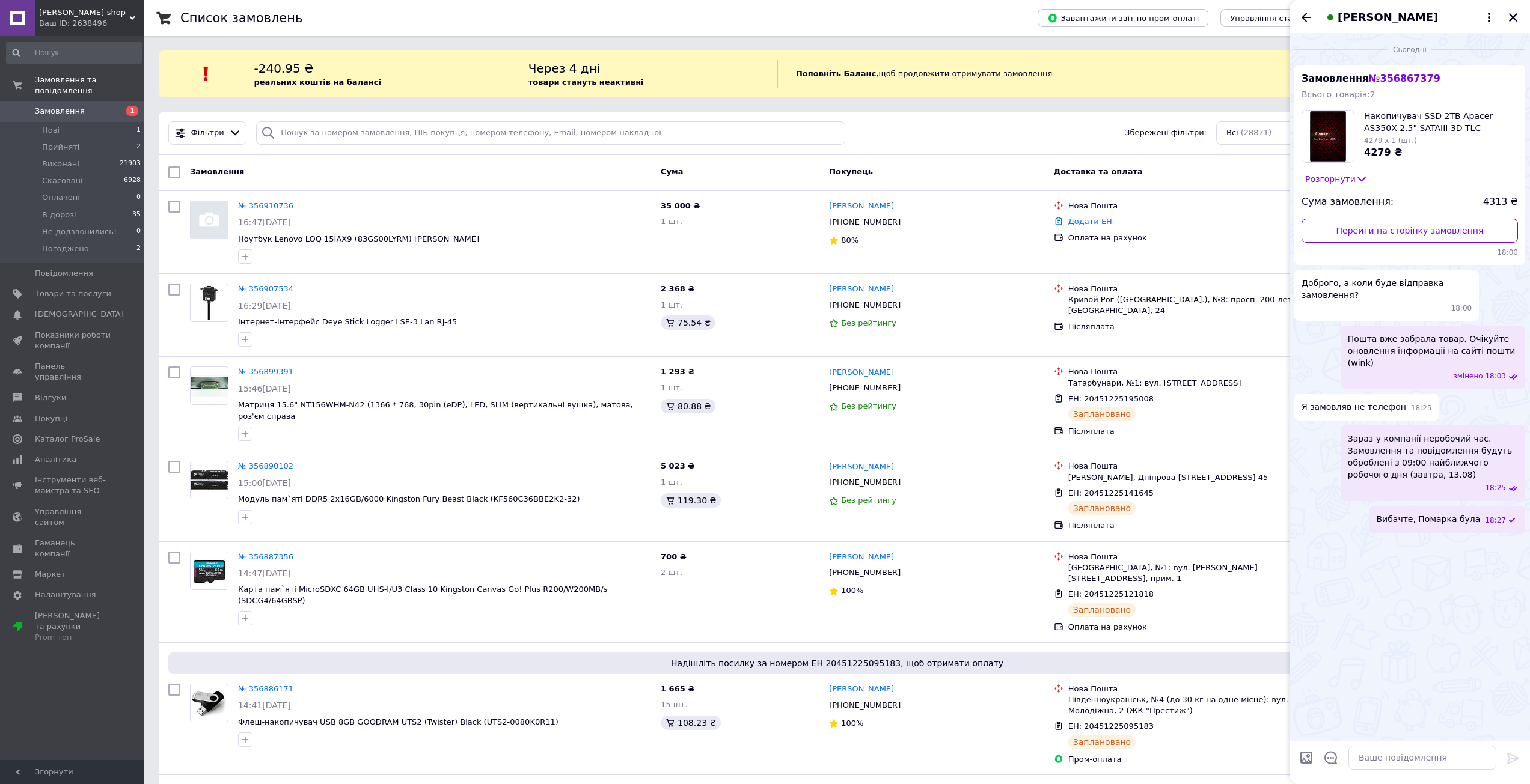
click at [1304, 30] on div "[PERSON_NAME]" at bounding box center [1409, 17] width 240 height 34
click at [1304, 20] on icon "Назад" at bounding box center [1306, 17] width 14 height 14
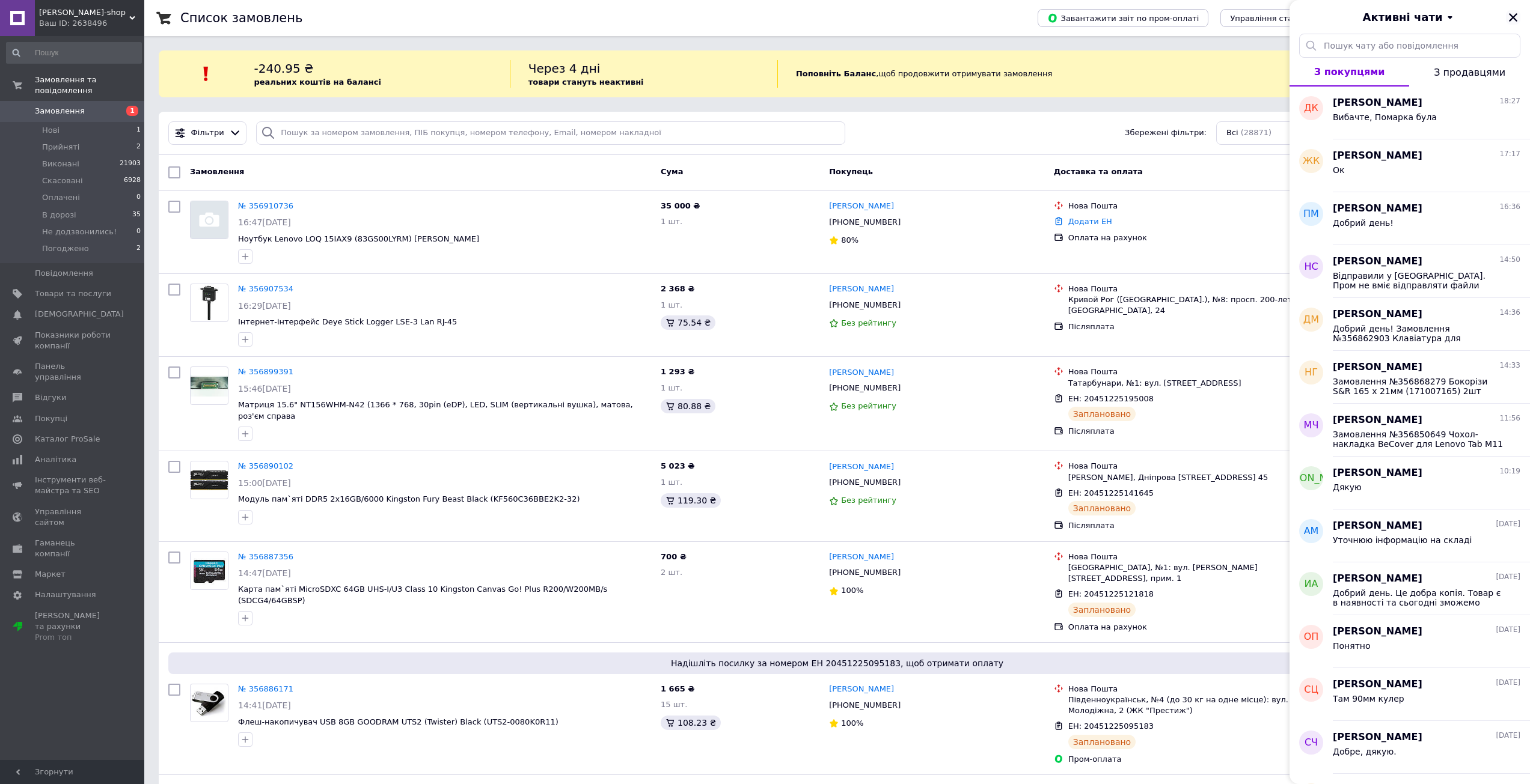
click at [1520, 15] on button "Закрити" at bounding box center [1513, 17] width 14 height 14
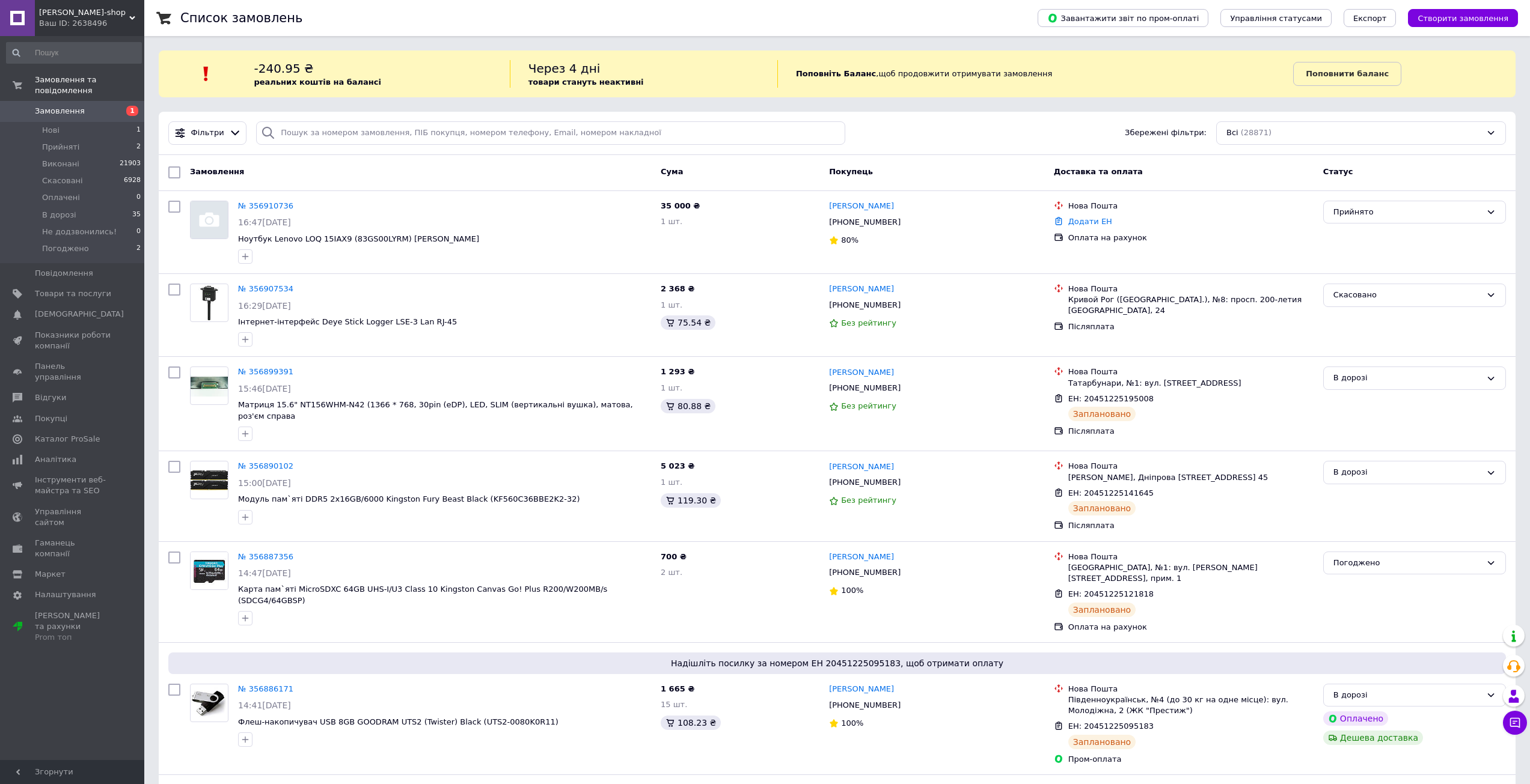
drag, startPoint x: 579, startPoint y: 24, endPoint x: 559, endPoint y: 40, distance: 25.6
click at [579, 24] on div "Список замовлень" at bounding box center [597, 18] width 834 height 36
